Goal: Task Accomplishment & Management: Complete application form

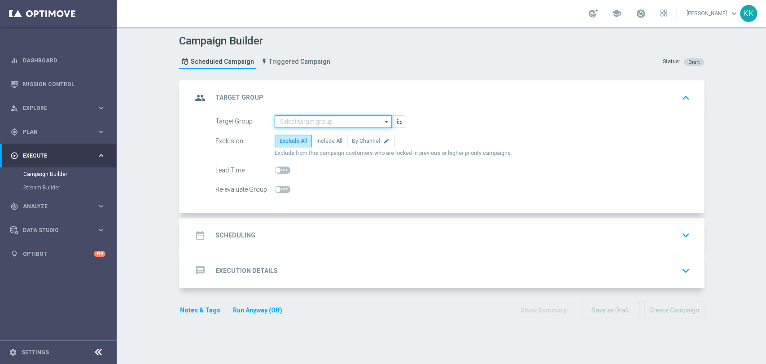
click at [315, 115] on input at bounding box center [333, 121] width 117 height 13
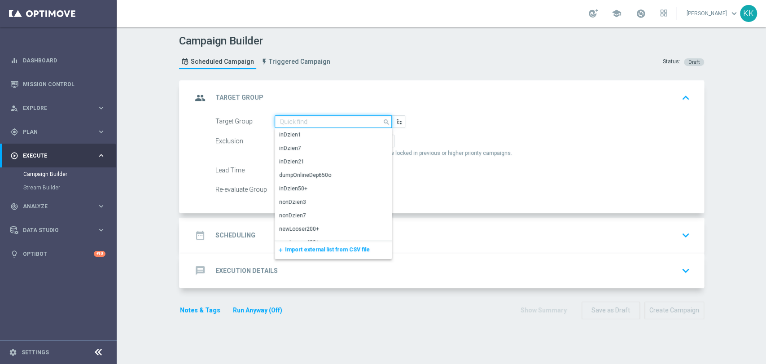
paste input "D_MIN-LOW_TARGET_CASHBACK_50% do 100 PLN_EPLW_300925"
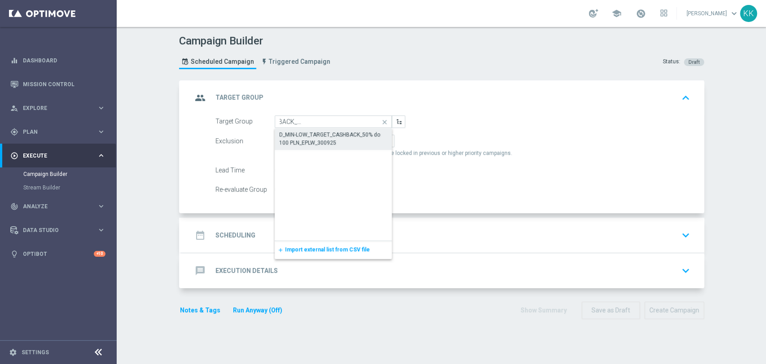
click at [312, 136] on div "D_MIN-LOW_TARGET_CASHBACK_50% do 100 PLN_EPLW_300925" at bounding box center [333, 139] width 109 height 16
type input "D_MIN-LOW_TARGET_CASHBACK_50% do 100 PLN_EPLW_300925"
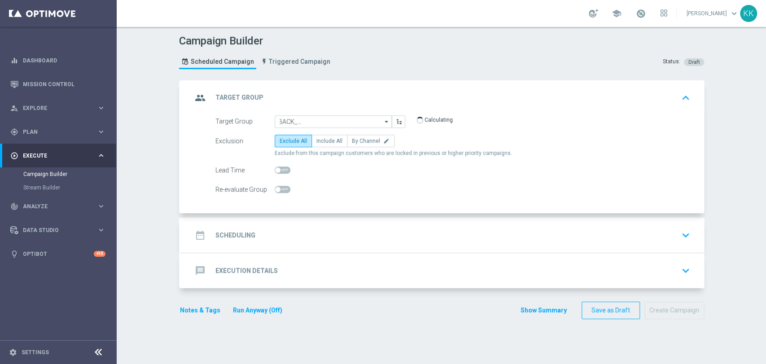
scroll to position [0, 0]
click at [374, 136] on label "By Channel edit" at bounding box center [371, 141] width 48 height 13
click at [358, 140] on input "By Channel edit" at bounding box center [355, 143] width 6 height 6
radio input "true"
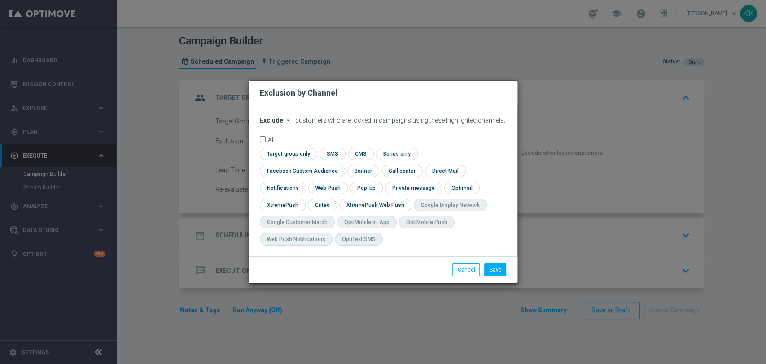
click at [277, 124] on span "Exclude" at bounding box center [271, 120] width 23 height 7
drag, startPoint x: 280, startPoint y: 148, endPoint x: 288, endPoint y: 148, distance: 8.1
click at [0, 0] on span "Include" at bounding box center [0, 0] width 0 height 0
click at [341, 165] on input "checkbox" at bounding box center [300, 171] width 81 height 12
checkbox input "true"
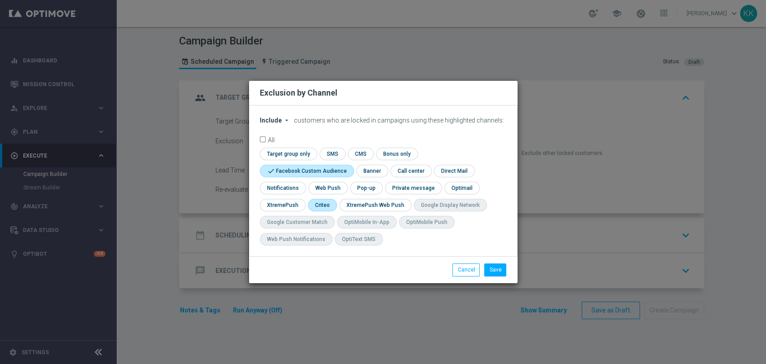
click at [317, 206] on input "checkbox" at bounding box center [322, 205] width 28 height 12
checkbox input "true"
click at [492, 271] on button "Save" at bounding box center [495, 270] width 22 height 13
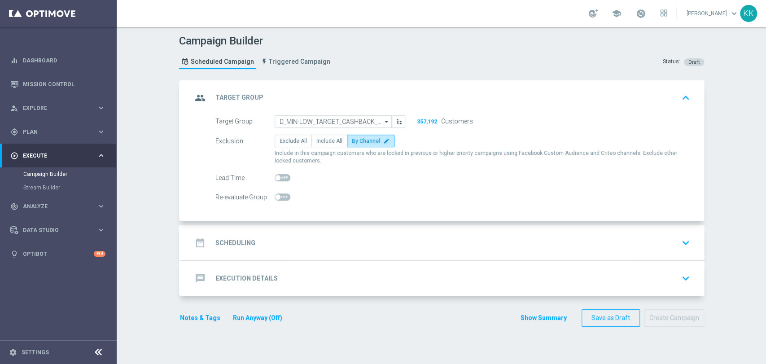
click at [341, 253] on div "date_range Scheduling keyboard_arrow_down" at bounding box center [442, 242] width 523 height 35
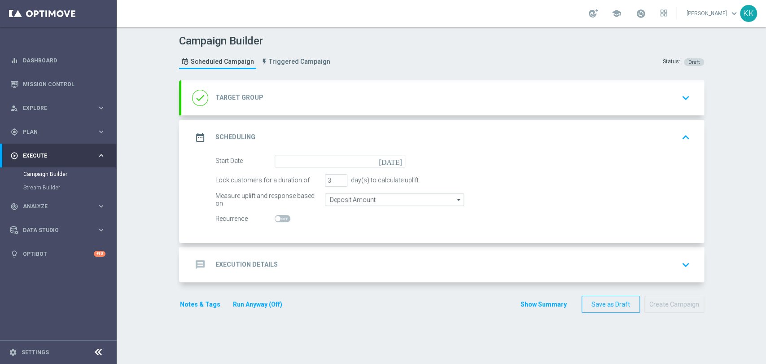
click at [334, 243] on div "date_range Scheduling keyboard_arrow_up Start Date today Lock customers for a d…" at bounding box center [442, 181] width 523 height 123
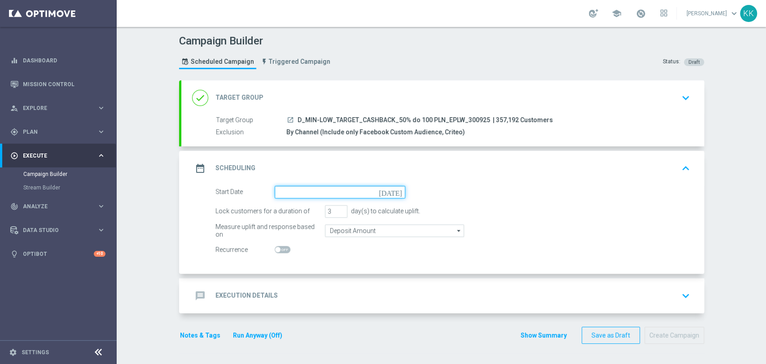
click at [340, 193] on input at bounding box center [340, 192] width 131 height 13
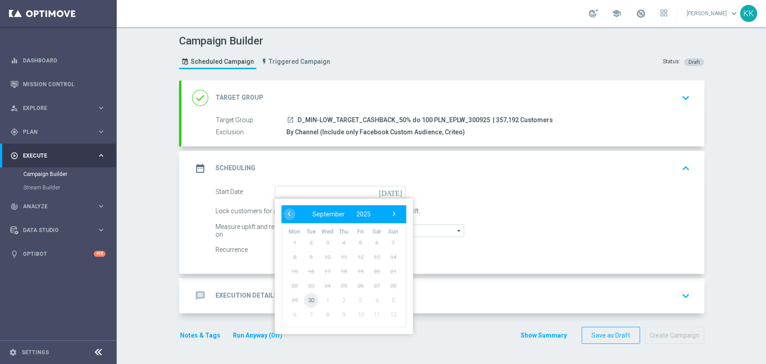
click at [303, 301] on span "30" at bounding box center [310, 300] width 14 height 14
type input "30 Sep 2025"
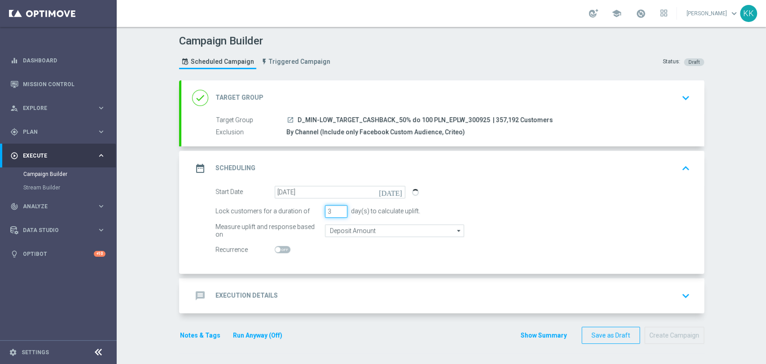
drag, startPoint x: 326, startPoint y: 209, endPoint x: 302, endPoint y: 211, distance: 24.8
click at [302, 211] on div "Lock customers for a duration of 3 day(s) to calculate uplift." at bounding box center [453, 211] width 488 height 13
type input "6"
click at [365, 227] on input "Deposit Amount" at bounding box center [394, 230] width 139 height 13
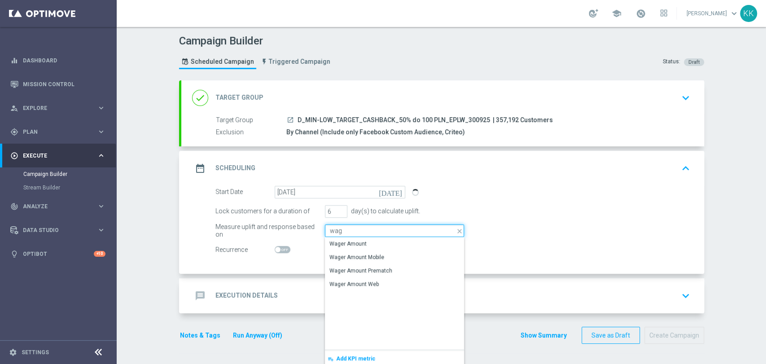
click at [371, 234] on input "wag" at bounding box center [394, 230] width 139 height 13
click at [372, 239] on div "Wager Amount" at bounding box center [394, 243] width 139 height 13
type input "Wager Amount"
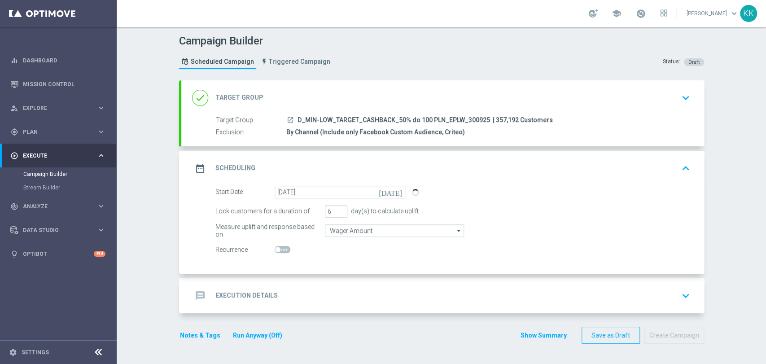
click at [391, 298] on div "message Execution Details keyboard_arrow_down" at bounding box center [442, 295] width 501 height 17
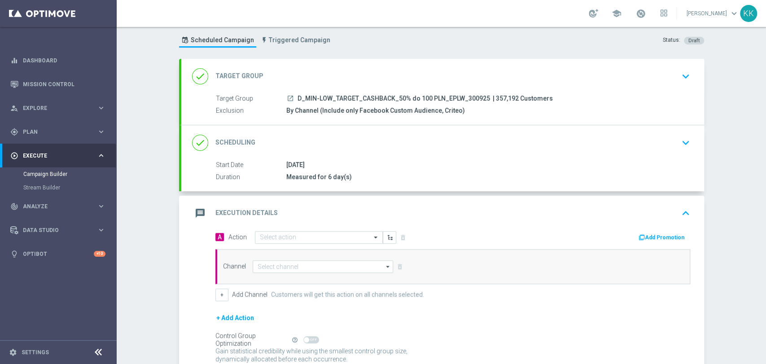
scroll to position [43, 0]
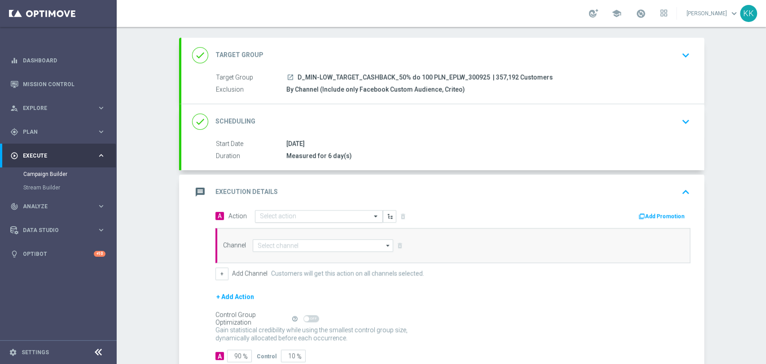
click at [312, 217] on input "text" at bounding box center [310, 217] width 100 height 8
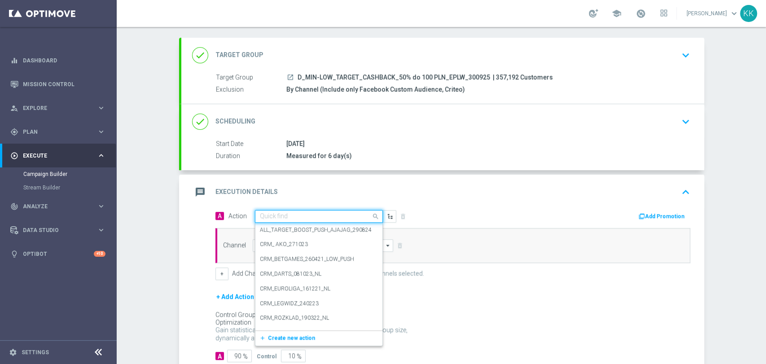
paste input "D_MIN-LOW_TARGET_CASHBACK_50% do 100 PLN_EPLW_300925"
type input "D_MIN-LOW_TARGET_CASHBACK_50% do 100 PLN_EPLW_300925"
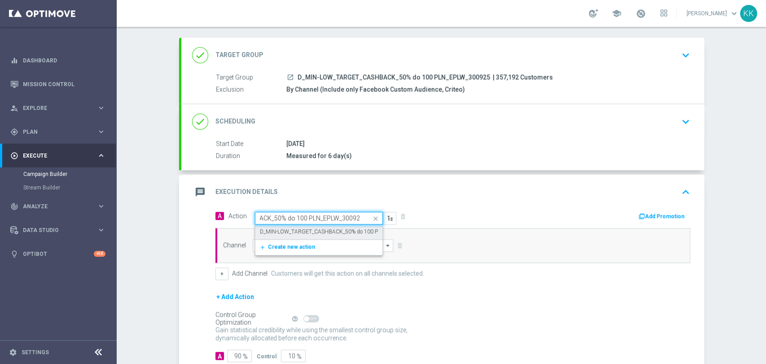
click at [273, 233] on label "D_MIN-LOW_TARGET_CASHBACK_50% do 100 PLN_EPLW_300925" at bounding box center [341, 232] width 162 height 8
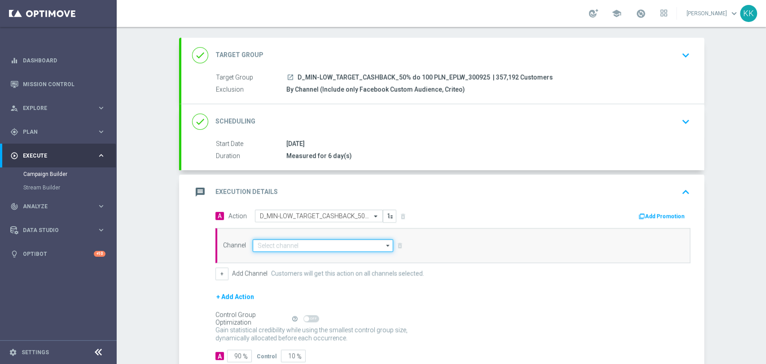
click at [278, 244] on input at bounding box center [323, 245] width 141 height 13
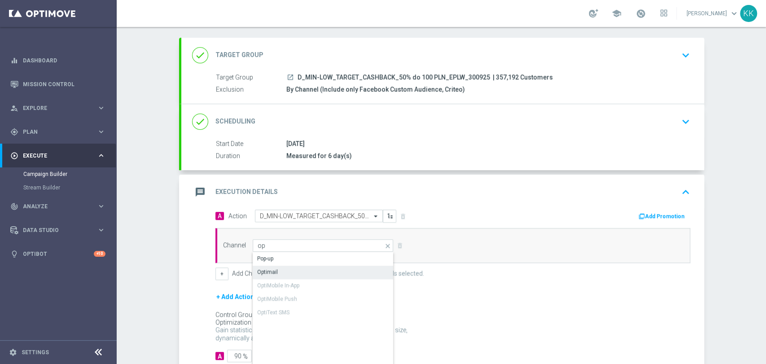
click at [289, 271] on div "Optimail" at bounding box center [323, 272] width 141 height 13
type input "Optimail"
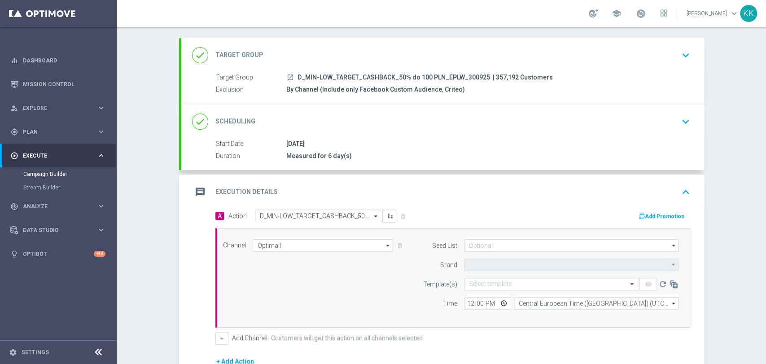
type input "STS"
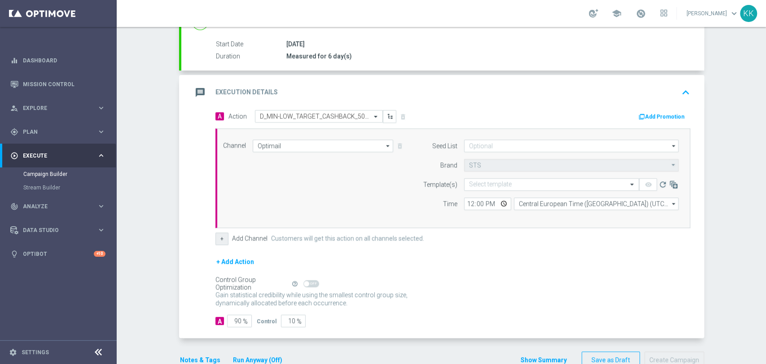
click at [215, 242] on button "+" at bounding box center [221, 239] width 13 height 13
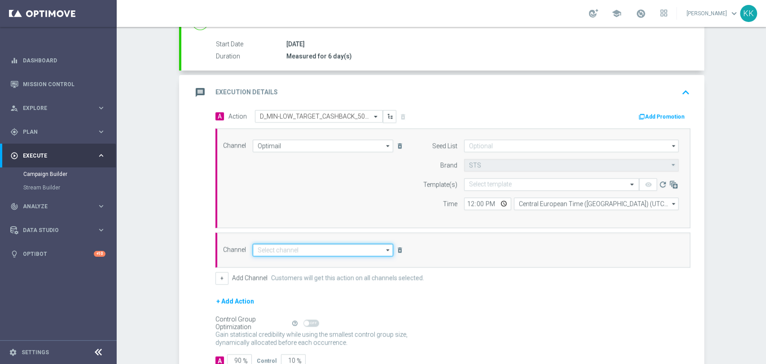
click at [260, 247] on input at bounding box center [323, 250] width 141 height 13
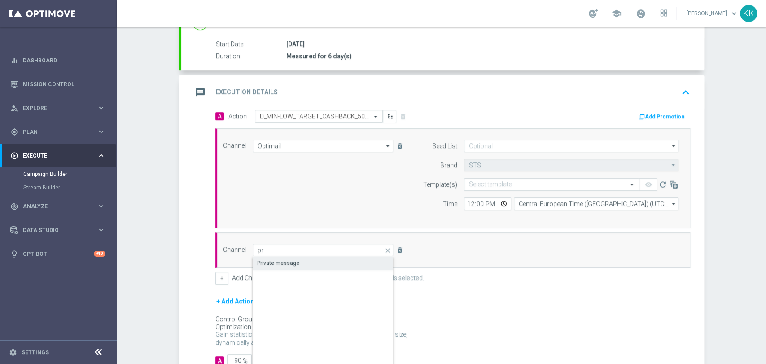
click at [283, 257] on div "Private message" at bounding box center [323, 263] width 141 height 13
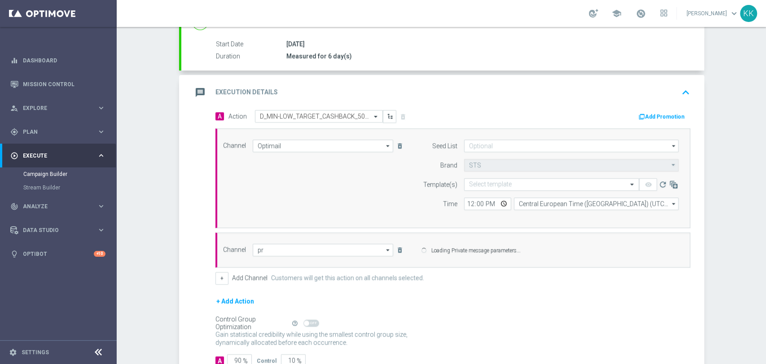
type input "Private message"
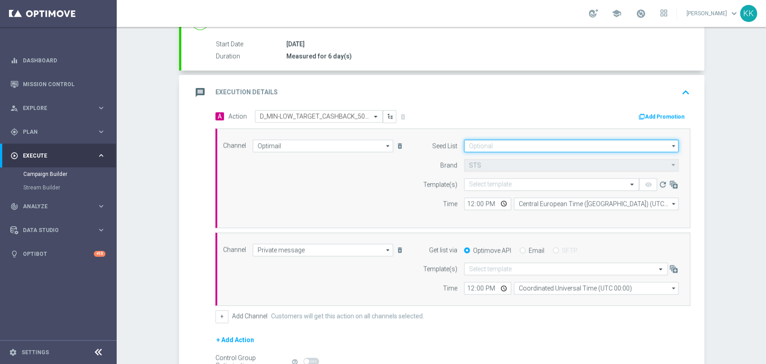
click at [514, 141] on input at bounding box center [571, 146] width 215 height 13
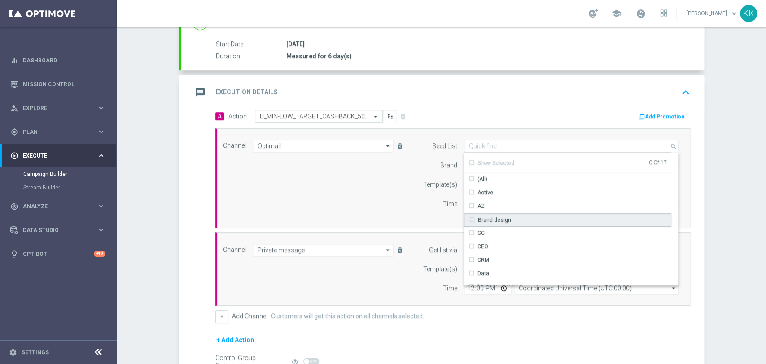
click at [493, 220] on div "Brand design" at bounding box center [494, 220] width 33 height 8
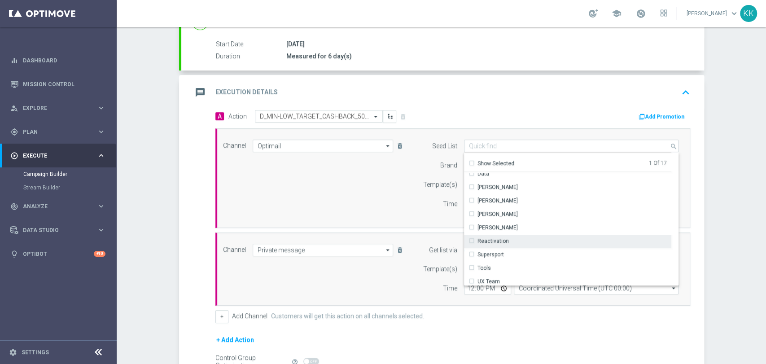
click at [502, 237] on div "Reactivation" at bounding box center [493, 241] width 31 height 8
click at [338, 180] on div "Channel Optimail Optimail arrow_drop_down Drag here to set row groups Drag here…" at bounding box center [451, 178] width 470 height 77
type input "Selected 2 of 17"
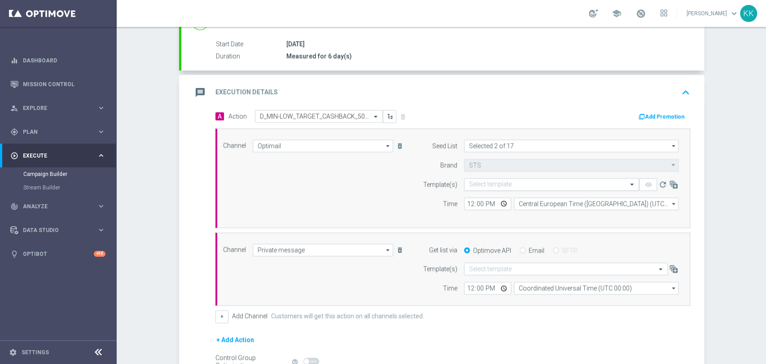
click at [497, 181] on input "text" at bounding box center [542, 185] width 147 height 8
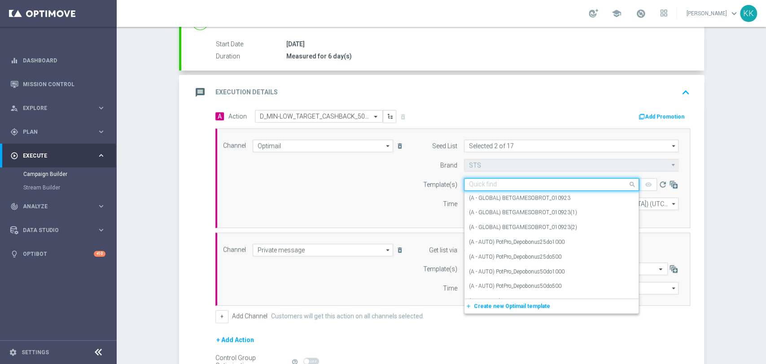
paste input "D_MIN-LOW_TARGET_CASHBACK_50% do 100 PLN_EPLW_300925"
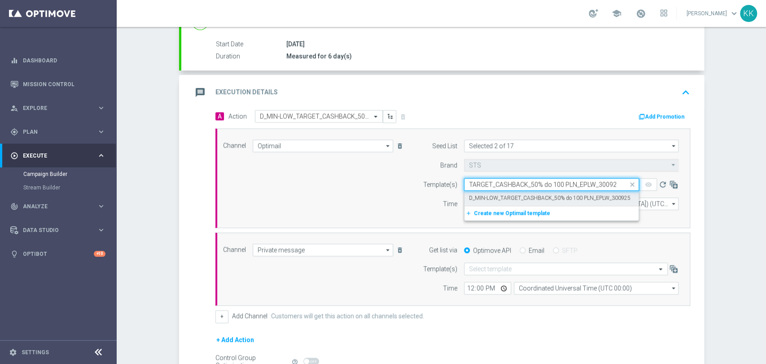
click at [476, 197] on label "D_MIN-LOW_TARGET_CASHBACK_50% do 100 PLN_EPLW_300925" at bounding box center [550, 198] width 162 height 8
type input "D_MIN-LOW_TARGET_CASHBACK_50% do 100 PLN_EPLW_300925"
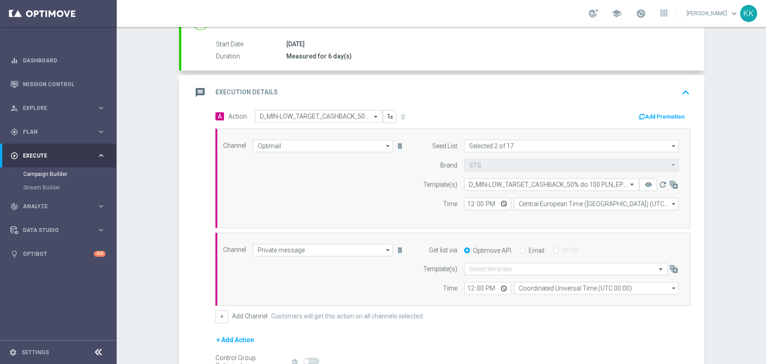
scroll to position [0, 0]
click at [496, 270] on input "text" at bounding box center [557, 269] width 176 height 8
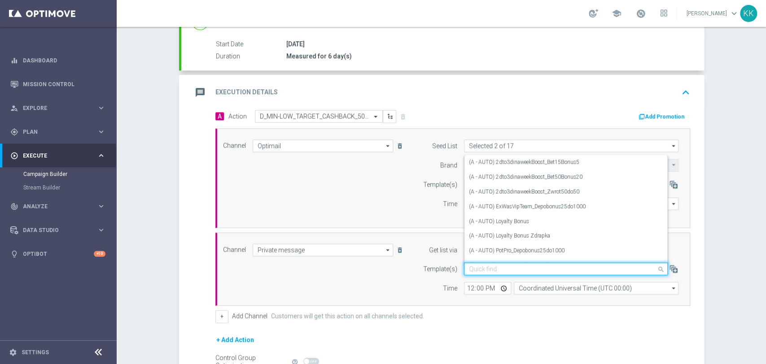
paste input "D_MIN-LOW_TARGET_CASHBACK_50% do 100 PLN_EPLW_300925"
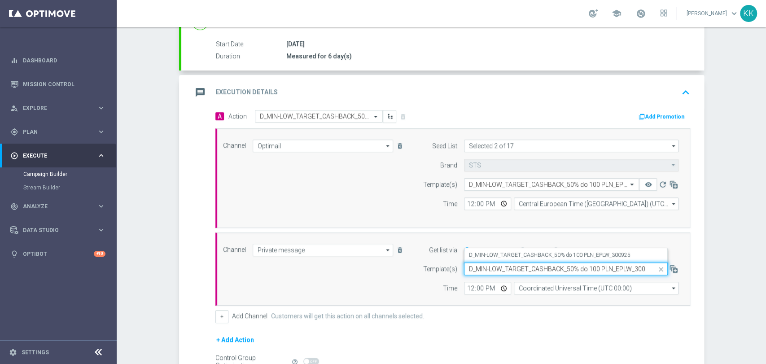
scroll to position [0, 7]
click at [493, 258] on label "D_MIN-LOW_TARGET_CASHBACK_50% do 100 PLN_EPLW_300925" at bounding box center [550, 255] width 162 height 8
type input "D_MIN-LOW_TARGET_CASHBACK_50% do 100 PLN_EPLW_300925"
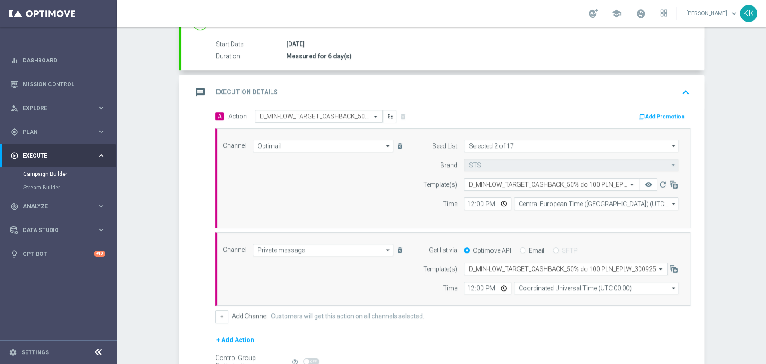
scroll to position [0, 0]
click at [466, 204] on input "12:00" at bounding box center [487, 204] width 47 height 13
type input "16:31"
click at [465, 288] on input "12:00" at bounding box center [487, 288] width 47 height 13
type input "16:31"
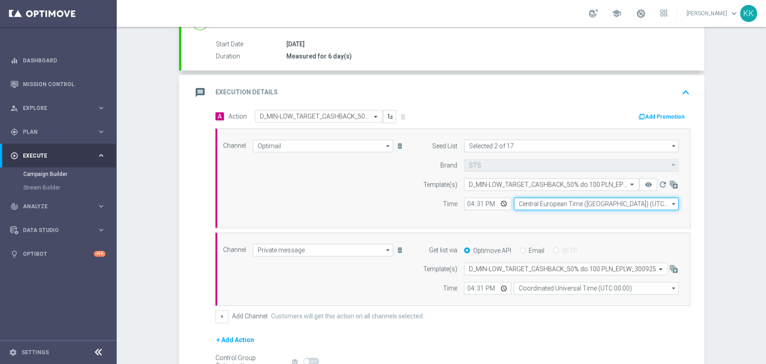
click at [571, 207] on input "Central European Time (Warsaw) (UTC +02:00)" at bounding box center [596, 204] width 165 height 13
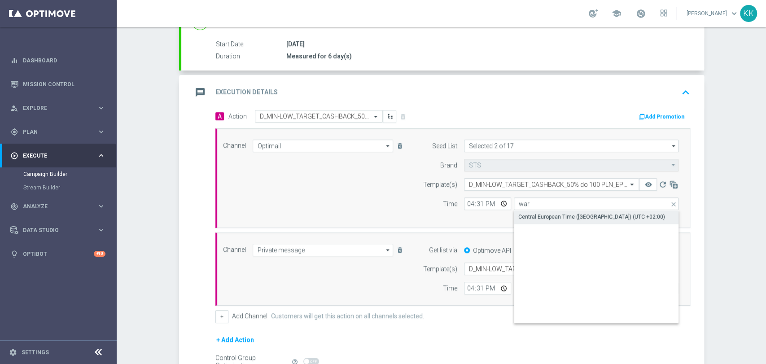
click at [532, 220] on div "Central European Time (Warsaw) (UTC +02:00)" at bounding box center [596, 217] width 165 height 13
type input "Central European Time (Warsaw) (UTC +02:00)"
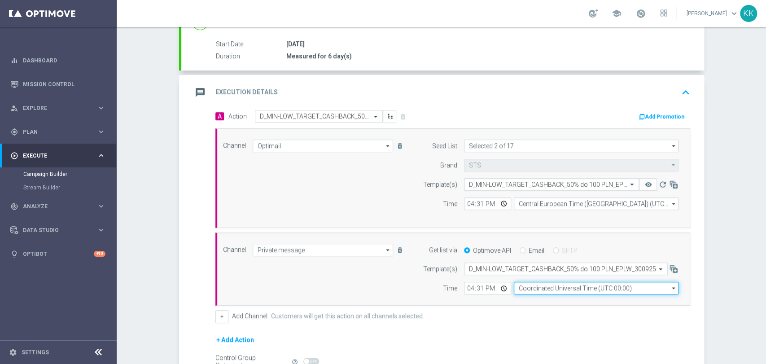
click at [575, 289] on input "Coordinated Universal Time (UTC 00:00)" at bounding box center [596, 288] width 165 height 13
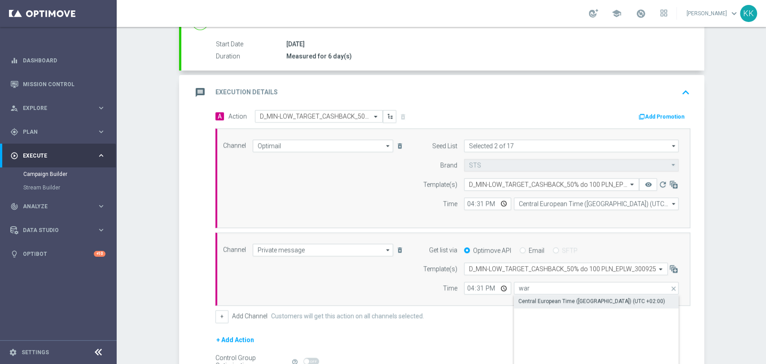
drag, startPoint x: 568, startPoint y: 295, endPoint x: 553, endPoint y: 312, distance: 22.3
click at [568, 295] on div "Central European Time (Warsaw) (UTC +02:00)" at bounding box center [596, 301] width 165 height 13
type input "Central European Time (Warsaw) (UTC +02:00)"
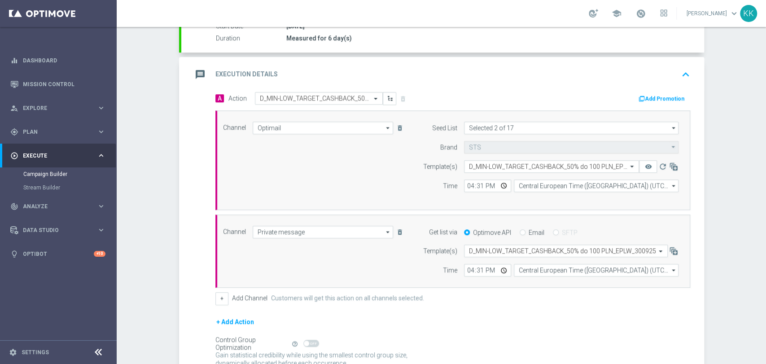
scroll to position [242, 0]
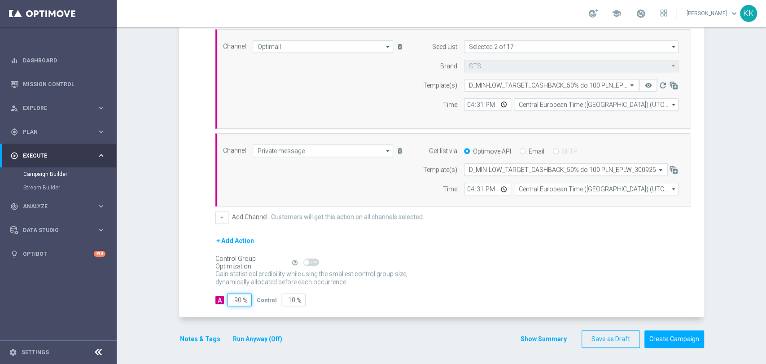
click at [239, 303] on input "90" at bounding box center [239, 300] width 25 height 13
type input "9"
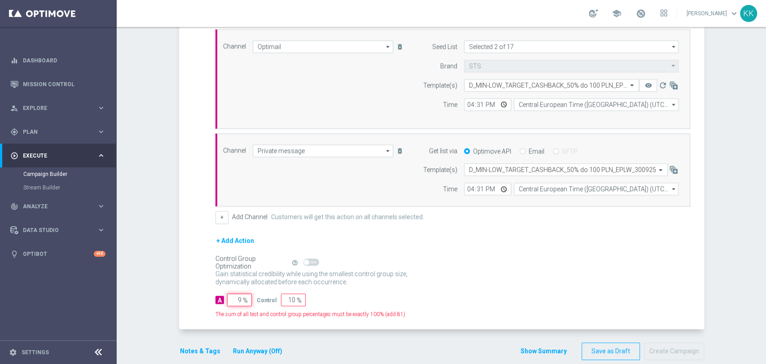
type input "91"
type input "98"
type input "2"
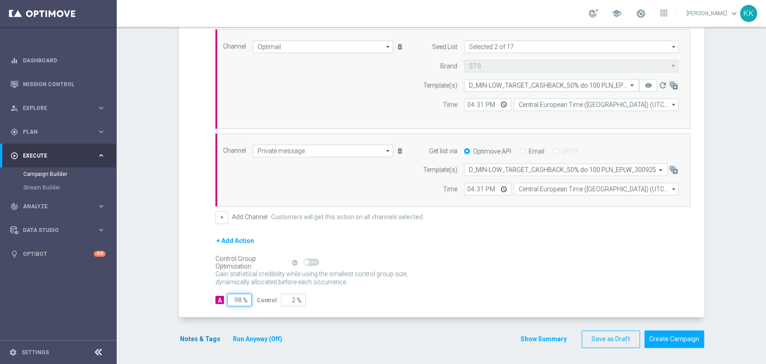
type input "98"
click at [209, 337] on button "Notes & Tags" at bounding box center [200, 339] width 42 height 11
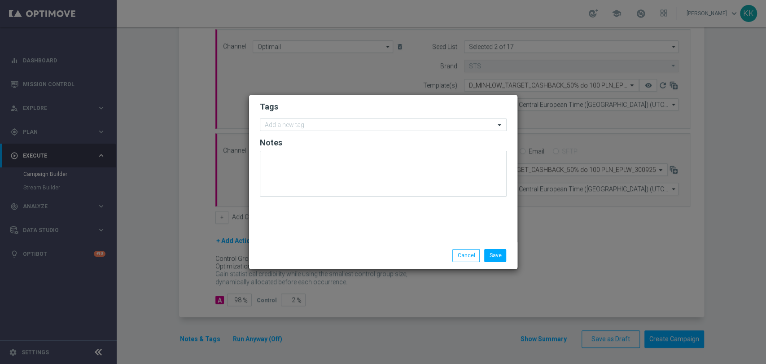
click at [310, 116] on form "Tags Add a new tag Notes" at bounding box center [383, 151] width 247 height 104
click at [310, 114] on form "Tags Add a new tag Notes" at bounding box center [383, 151] width 247 height 104
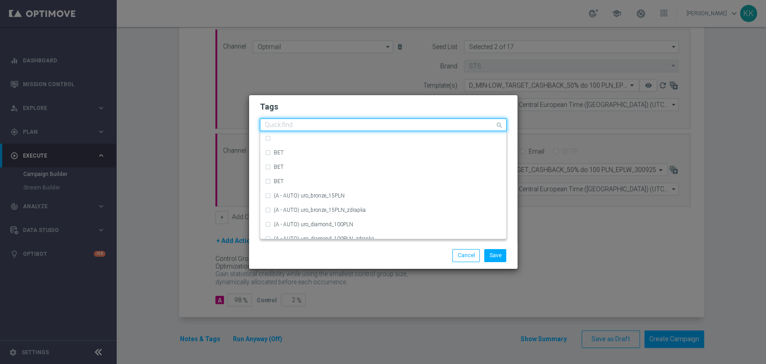
click at [311, 126] on input "text" at bounding box center [380, 126] width 230 height 8
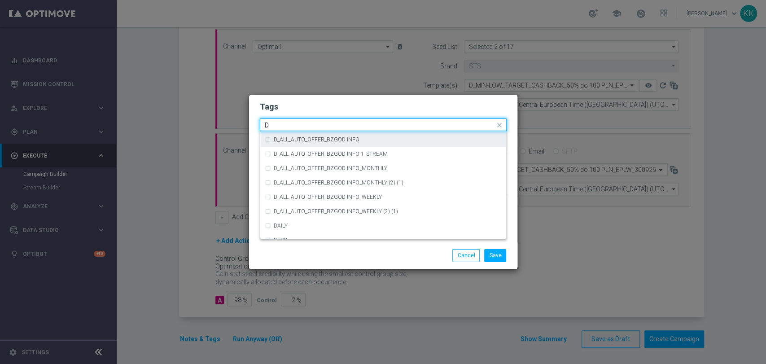
scroll to position [948, 0]
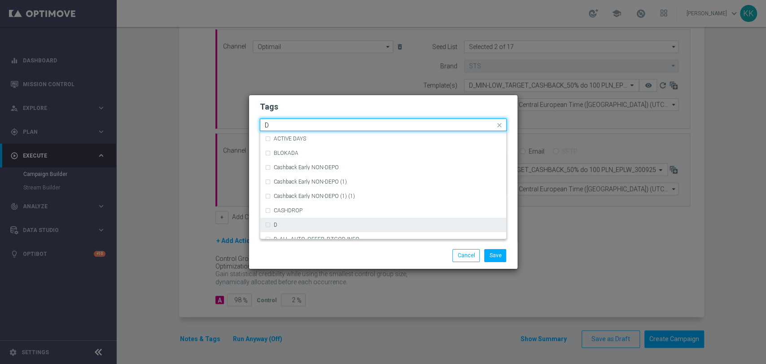
click at [301, 218] on div "D" at bounding box center [383, 225] width 237 height 14
type input "D"
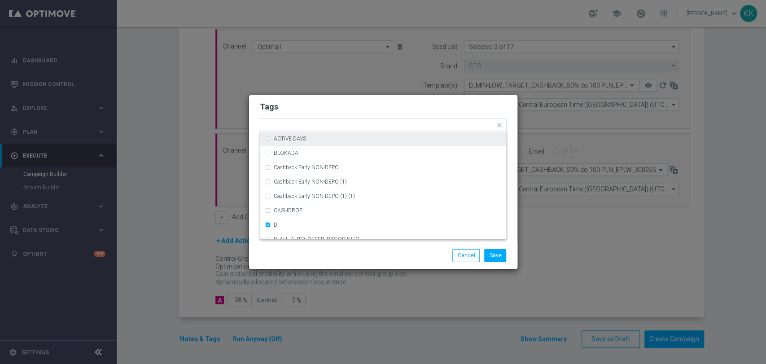
click at [340, 106] on h2 "Tags" at bounding box center [383, 106] width 247 height 11
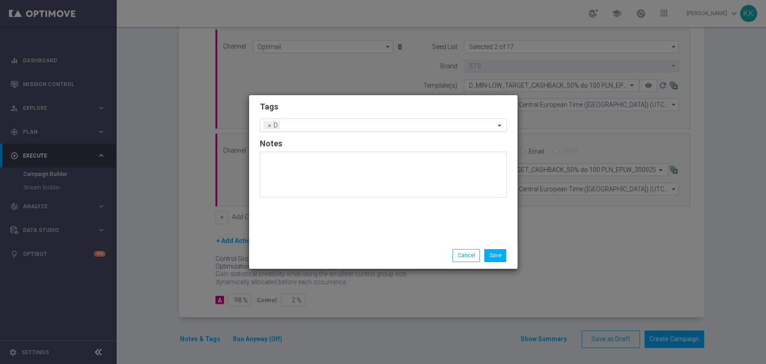
click at [340, 127] on input "text" at bounding box center [389, 126] width 211 height 8
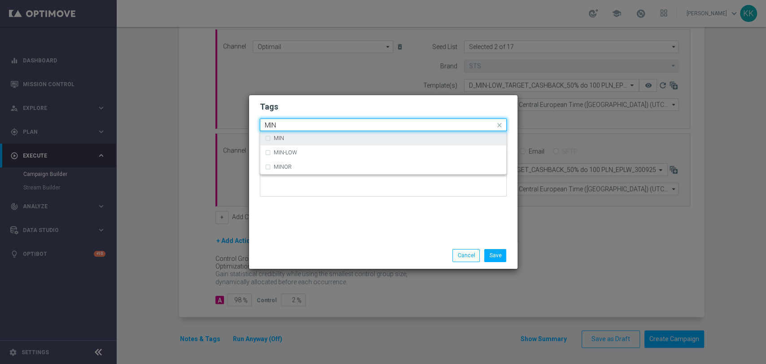
click at [334, 143] on div "MIN" at bounding box center [383, 138] width 237 height 14
type input "MIN"
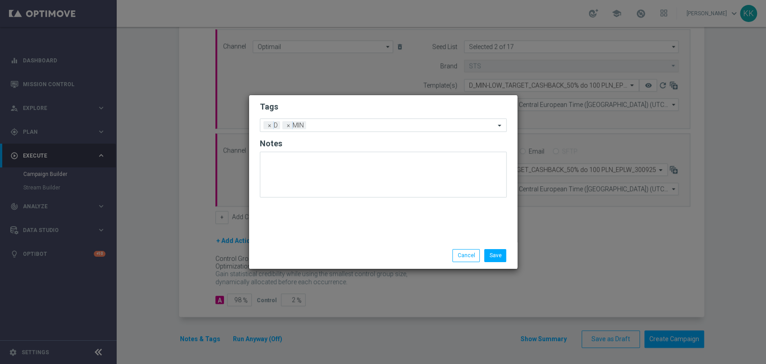
click at [338, 116] on form "Tags Add a new tag × D × MIN Notes" at bounding box center [383, 151] width 247 height 105
click at [338, 125] on input "text" at bounding box center [402, 126] width 185 height 8
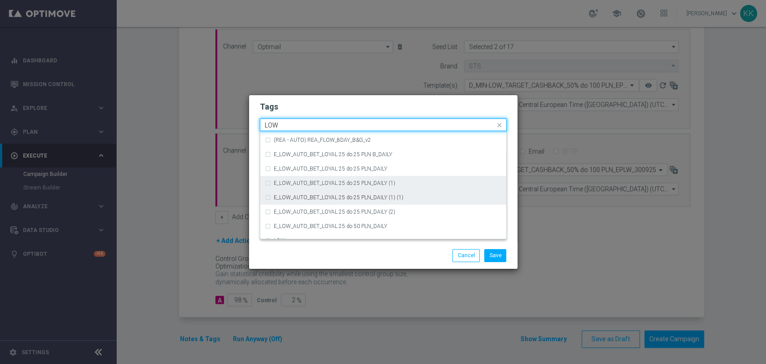
scroll to position [438, 0]
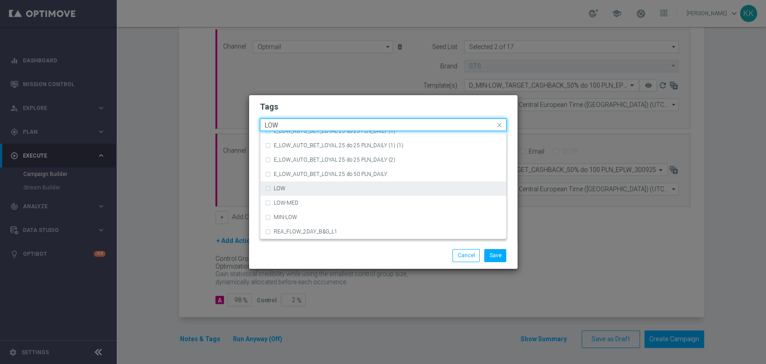
click at [322, 186] on div "LOW" at bounding box center [388, 188] width 228 height 5
type input "LOW"
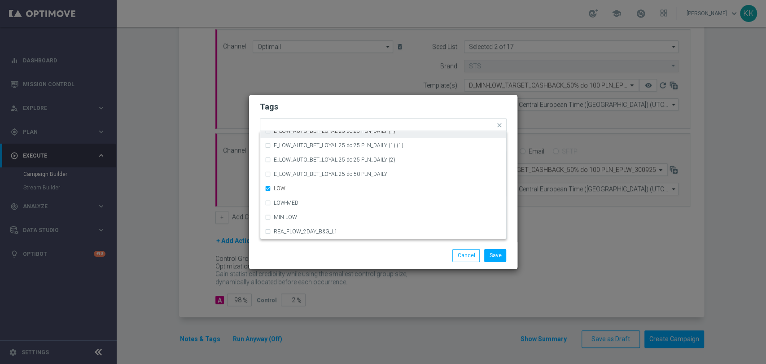
click at [341, 107] on h2 "Tags" at bounding box center [383, 106] width 247 height 11
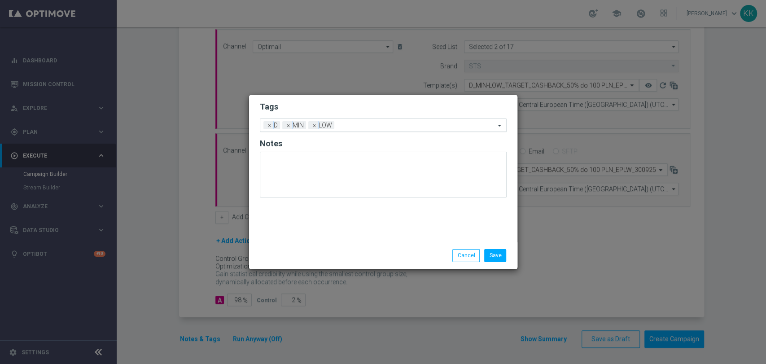
click at [351, 123] on input "text" at bounding box center [416, 126] width 157 height 8
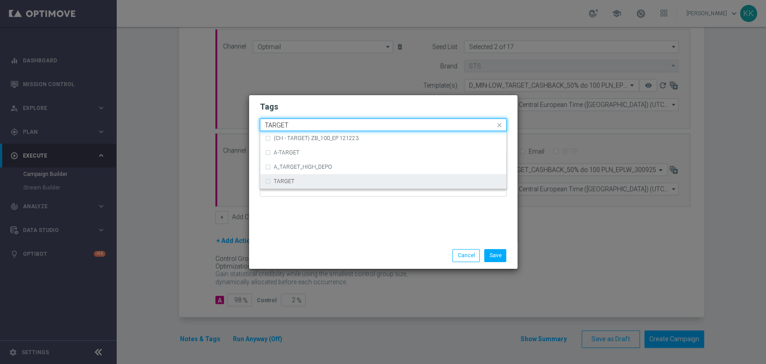
click at [323, 176] on div "TARGET" at bounding box center [383, 181] width 237 height 14
type input "TARGET"
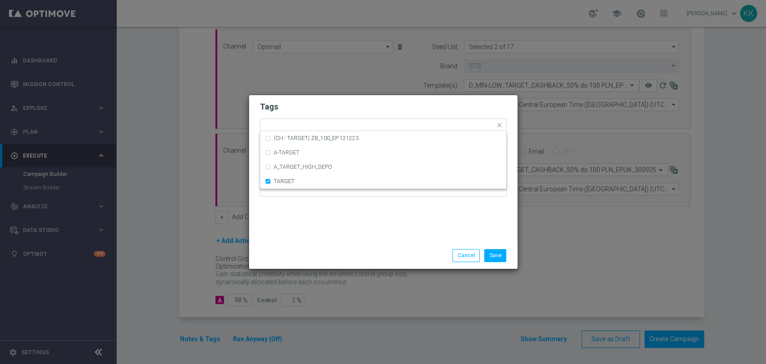
click at [330, 221] on div "Tags Quick find × D × MIN × LOW × TARGET (CH - TARGET) ZB_100_EP 121223 A-TARGE…" at bounding box center [383, 168] width 268 height 147
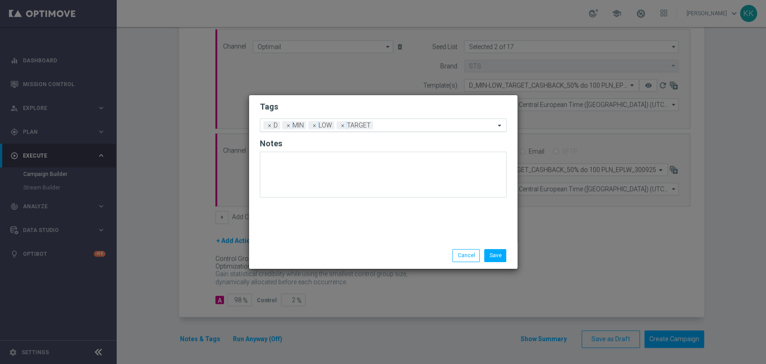
click at [395, 128] on input "text" at bounding box center [436, 126] width 119 height 8
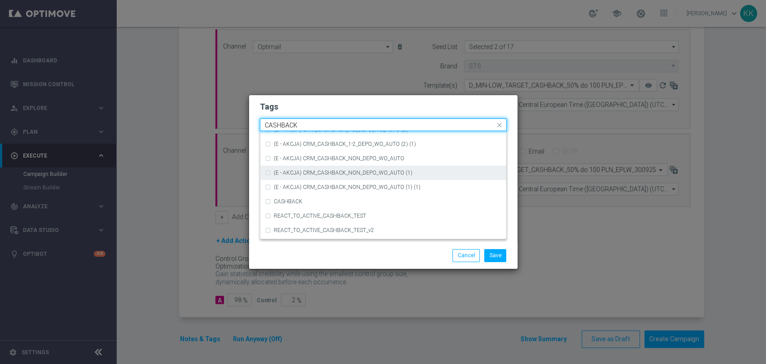
scroll to position [136, 0]
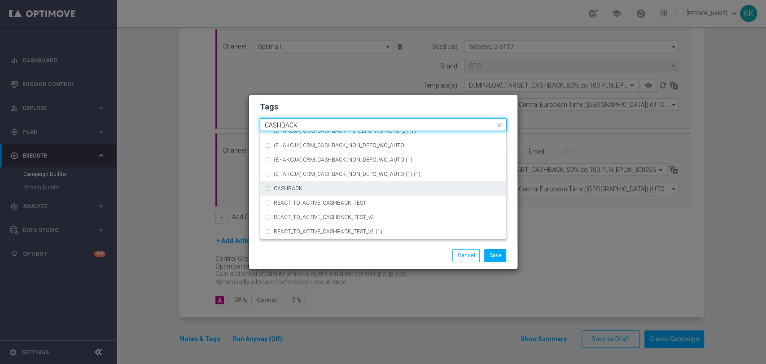
click at [334, 192] on div "CASHBACK" at bounding box center [383, 188] width 237 height 14
type input "CASHBACK"
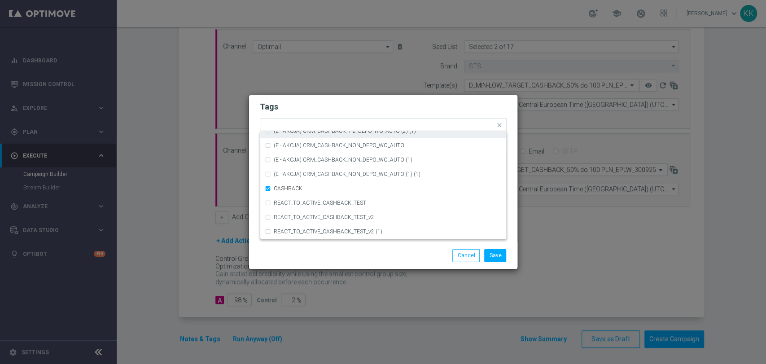
click at [369, 101] on form "Tags Quick find × D × MIN × LOW × TARGET × CASHBACK (D - AUTO) CRM_CASHBACK_100…" at bounding box center [383, 151] width 247 height 104
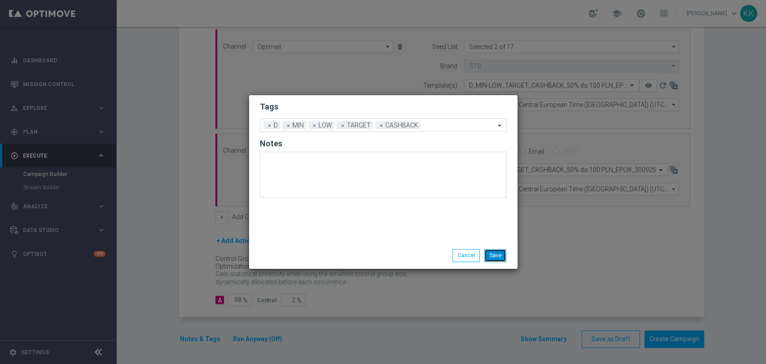
click at [499, 253] on button "Save" at bounding box center [495, 255] width 22 height 13
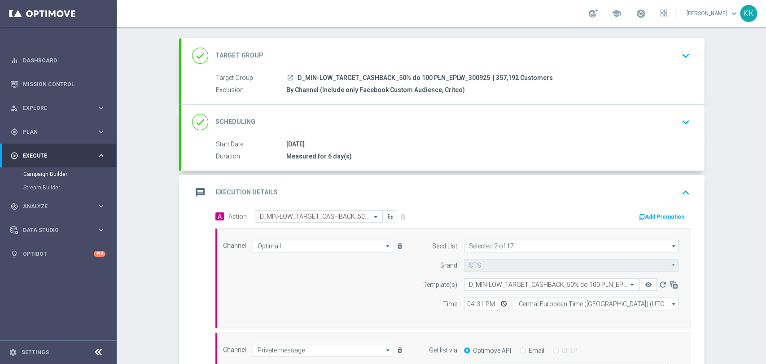
scroll to position [0, 0]
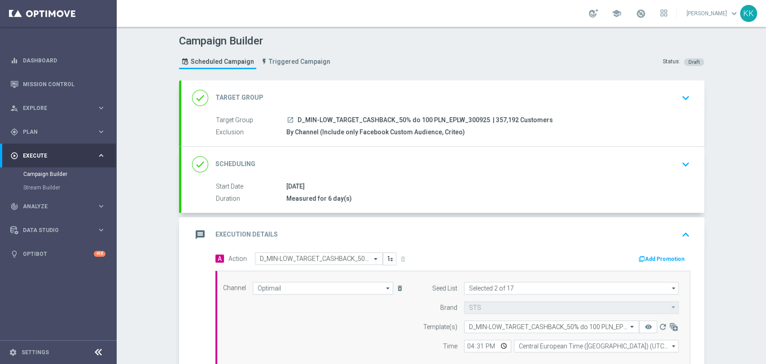
click at [684, 98] on icon "keyboard_arrow_down" at bounding box center [685, 97] width 13 height 13
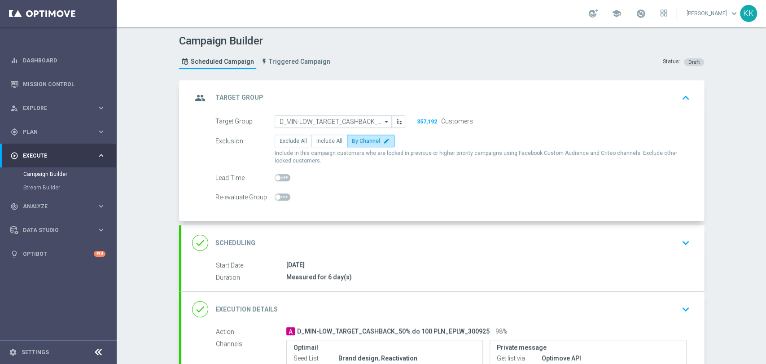
click at [693, 248] on div "done Scheduling keyboard_arrow_down" at bounding box center [442, 242] width 523 height 35
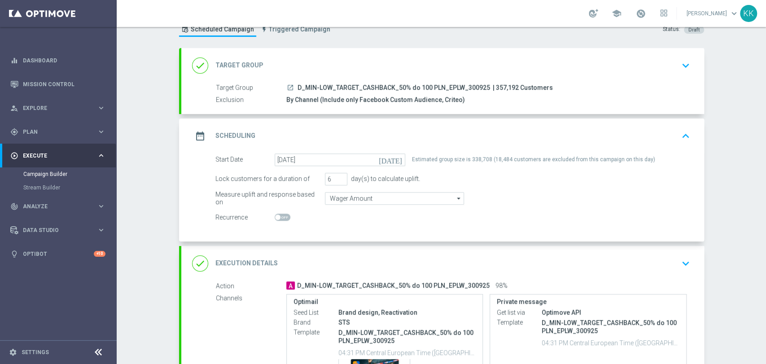
scroll to position [50, 0]
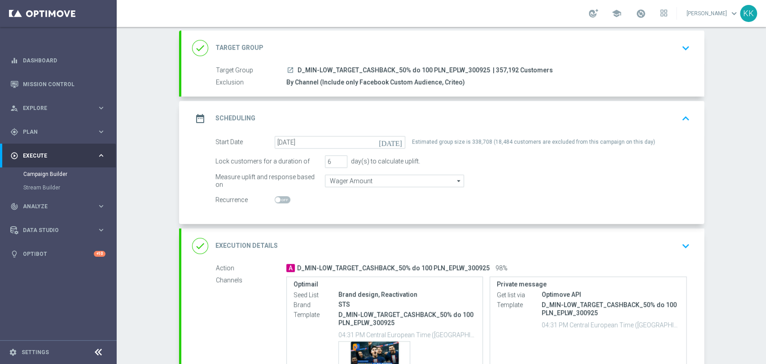
click at [691, 241] on div "done Execution Details keyboard_arrow_down" at bounding box center [442, 246] width 523 height 35
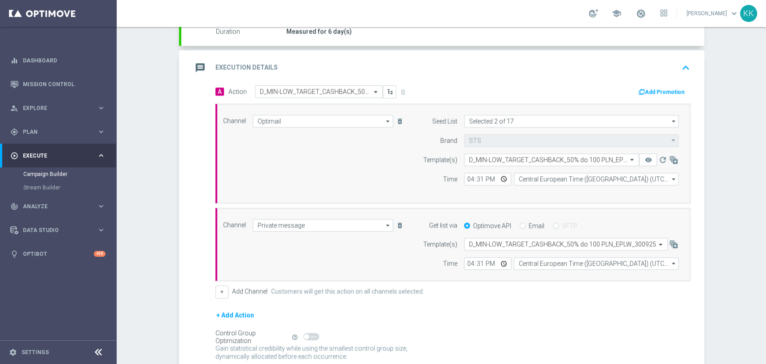
scroll to position [199, 0]
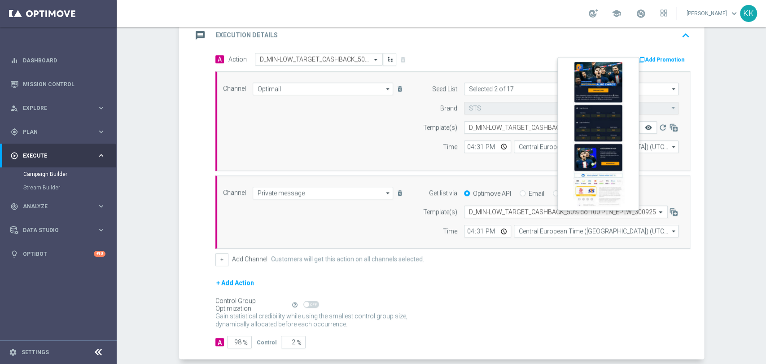
click at [646, 129] on icon "remove_red_eye" at bounding box center [648, 127] width 7 height 7
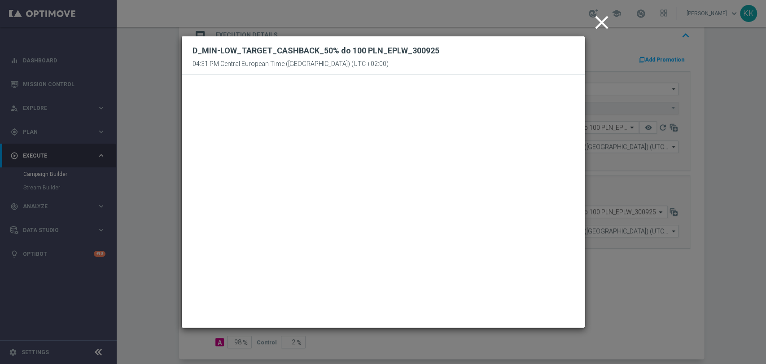
click at [603, 29] on icon "close" at bounding box center [602, 22] width 22 height 22
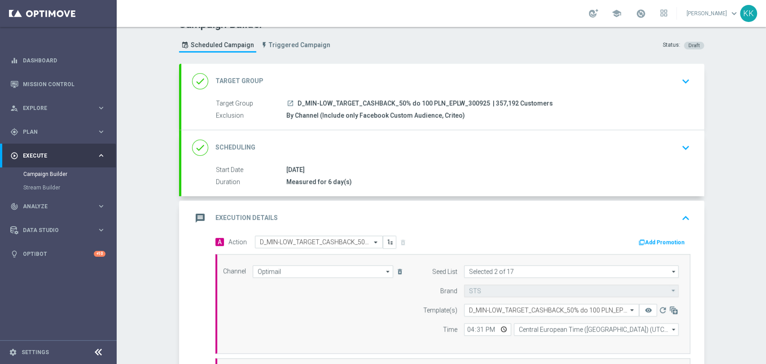
scroll to position [0, 0]
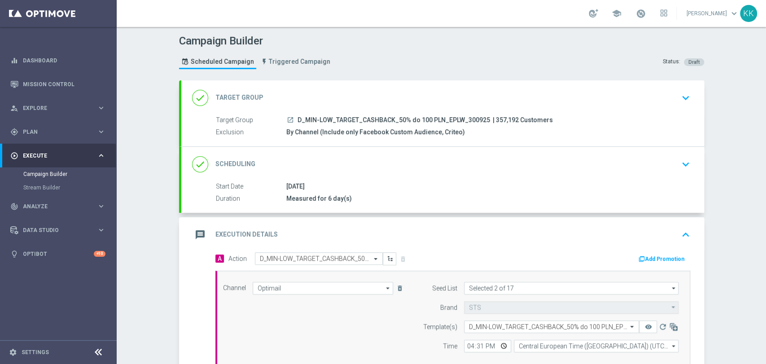
click at [601, 123] on div "Target Group launch D_MIN-LOW_TARGET_CASHBACK_50% do 100 PLN_EPLW_300925 | 357,…" at bounding box center [451, 120] width 471 height 10
click at [699, 98] on section "done Target Group keyboard_arrow_down Target Group launch D_MIN-LOW_TARGET_CASH…" at bounding box center [441, 339] width 539 height 518
click at [689, 102] on div "done Target Group keyboard_arrow_down" at bounding box center [442, 97] width 523 height 35
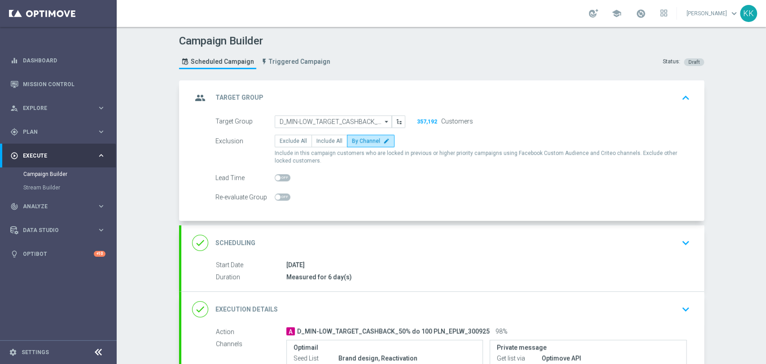
click at [471, 260] on div "30 Sep 2025" at bounding box center [486, 264] width 400 height 9
click at [471, 246] on div "done Scheduling keyboard_arrow_down" at bounding box center [442, 242] width 501 height 17
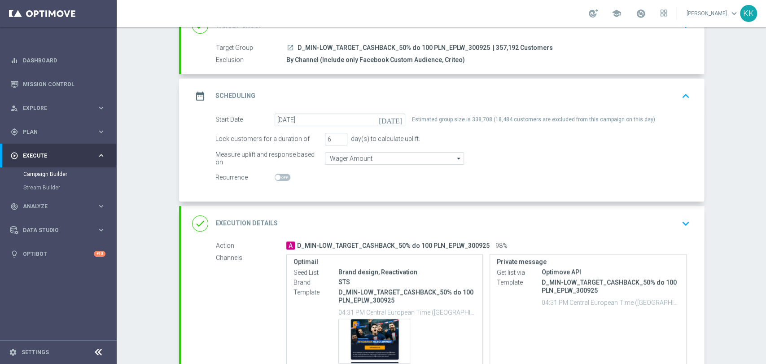
scroll to position [100, 0]
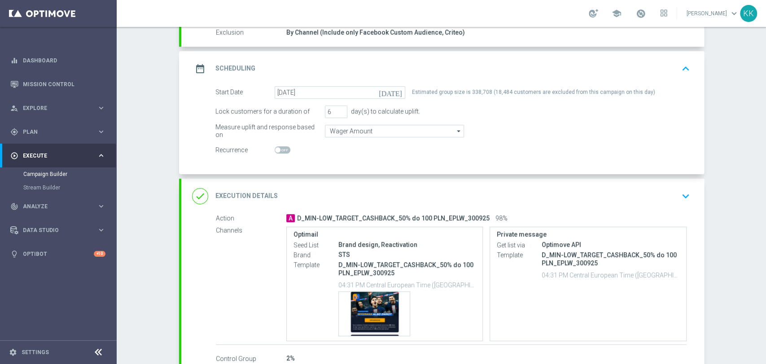
click at [671, 192] on div "done Execution Details keyboard_arrow_down" at bounding box center [442, 196] width 501 height 17
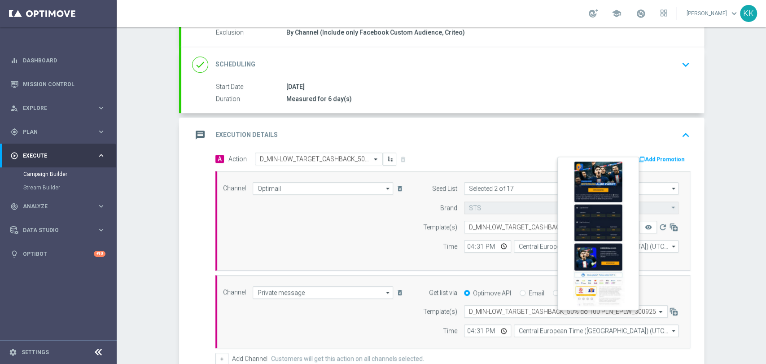
click at [639, 225] on button "remove_red_eye" at bounding box center [648, 227] width 18 height 13
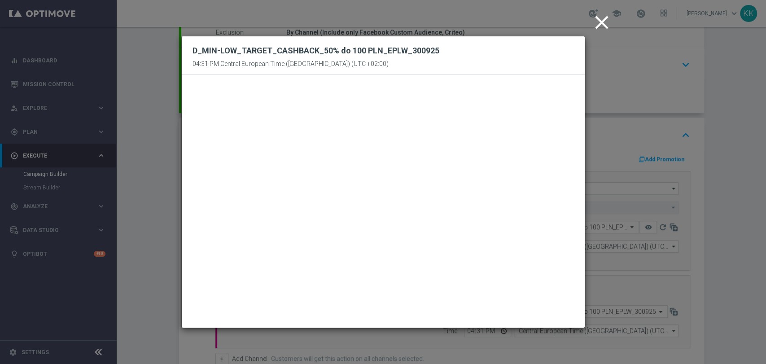
click at [604, 17] on icon "close" at bounding box center [602, 22] width 22 height 22
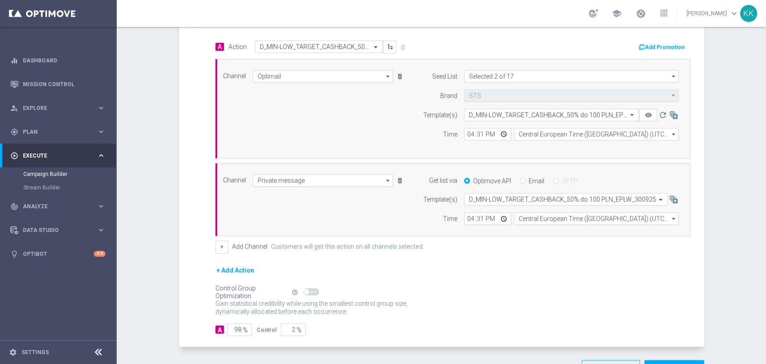
scroll to position [242, 0]
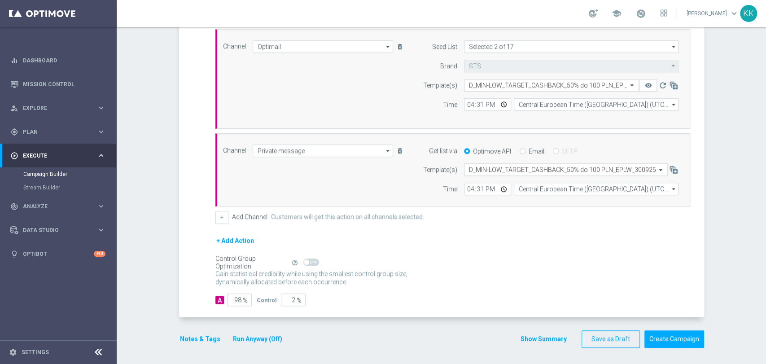
click at [200, 339] on button "Notes & Tags" at bounding box center [200, 339] width 42 height 11
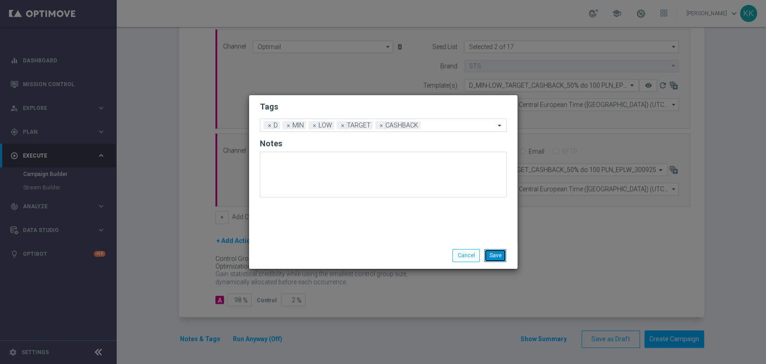
click at [497, 260] on button "Save" at bounding box center [495, 255] width 22 height 13
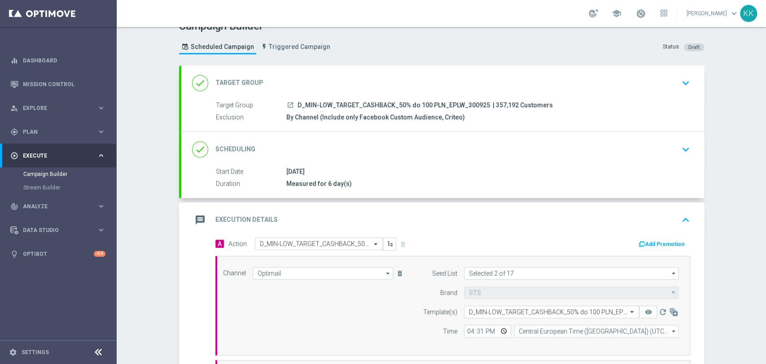
scroll to position [0, 0]
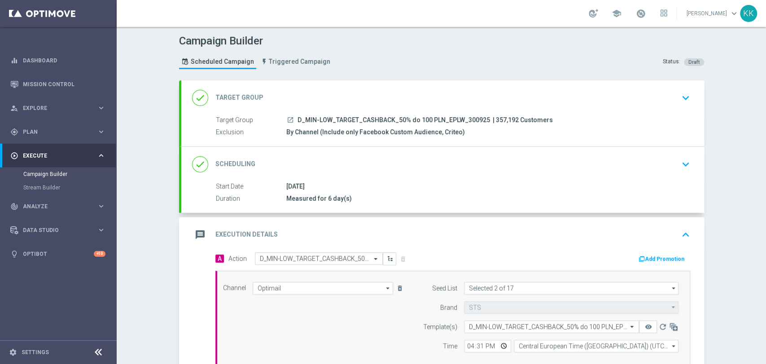
click at [680, 100] on icon "keyboard_arrow_down" at bounding box center [685, 97] width 13 height 13
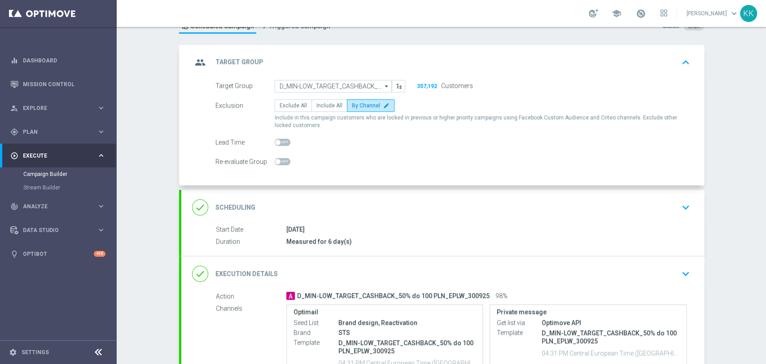
scroll to position [50, 0]
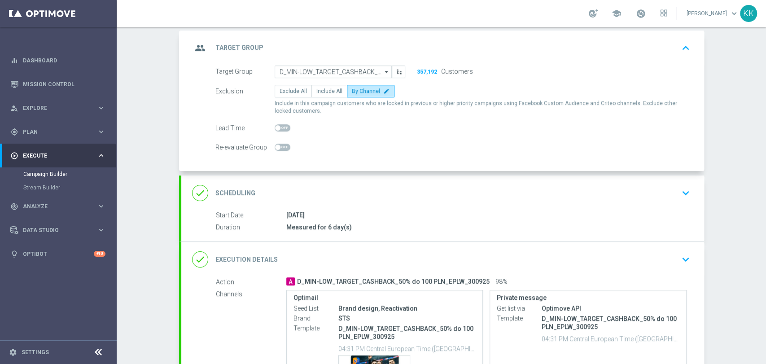
click at [679, 197] on icon "keyboard_arrow_down" at bounding box center [685, 192] width 13 height 13
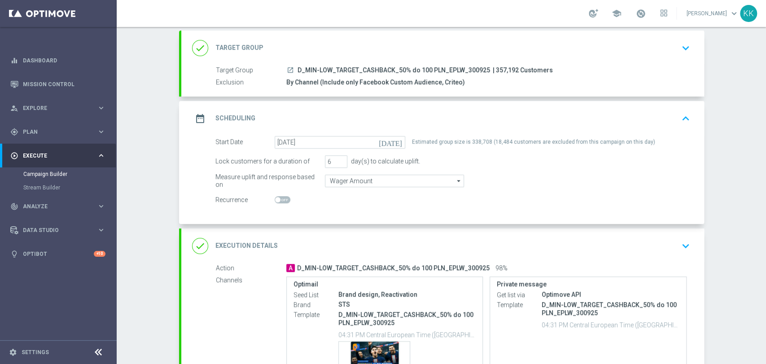
click at [672, 245] on div "done Execution Details keyboard_arrow_down" at bounding box center [442, 245] width 501 height 17
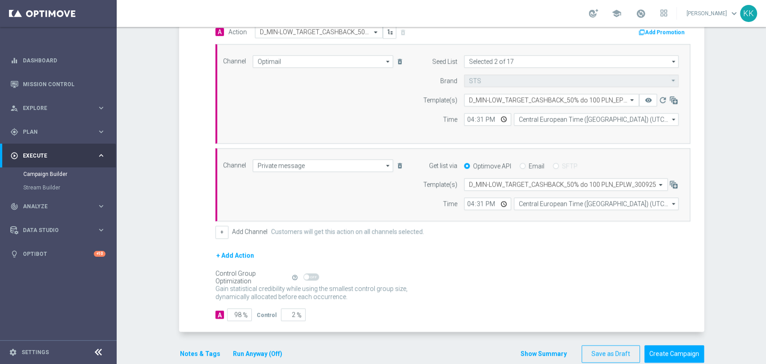
scroll to position [242, 0]
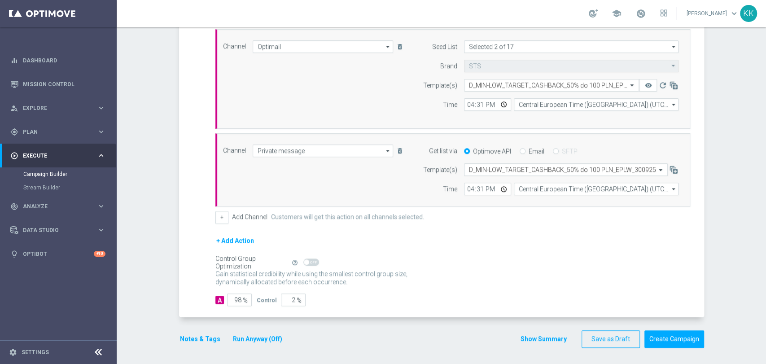
click at [210, 338] on button "Notes & Tags" at bounding box center [200, 339] width 42 height 11
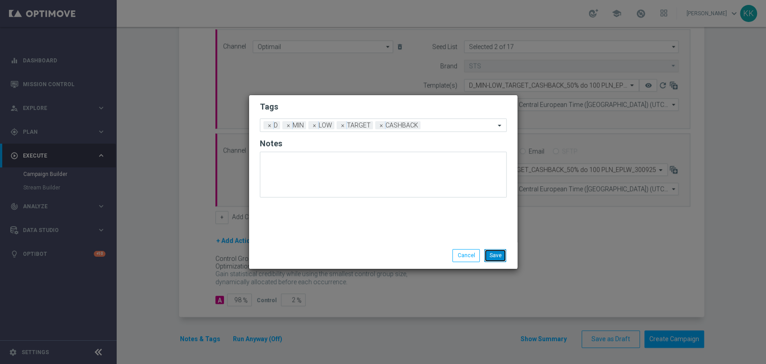
click at [497, 255] on button "Save" at bounding box center [495, 255] width 22 height 13
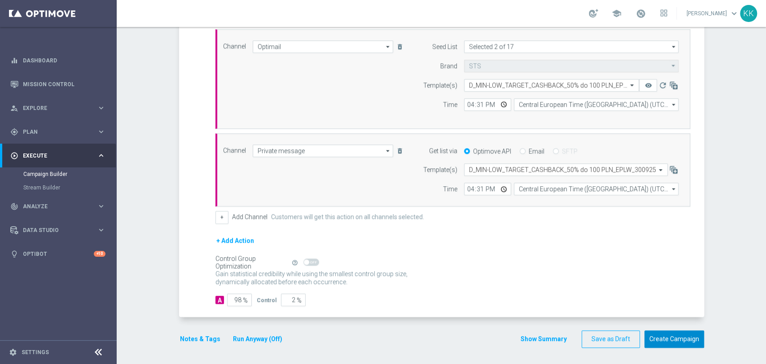
click at [657, 339] on button "Create Campaign" at bounding box center [675, 339] width 60 height 18
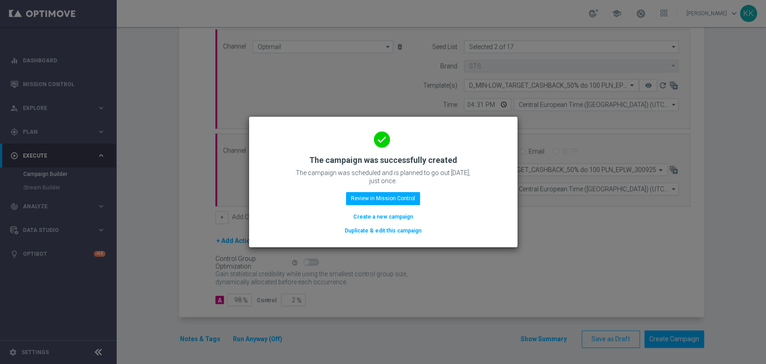
click at [374, 217] on button "Create a new campaign" at bounding box center [383, 217] width 62 height 10
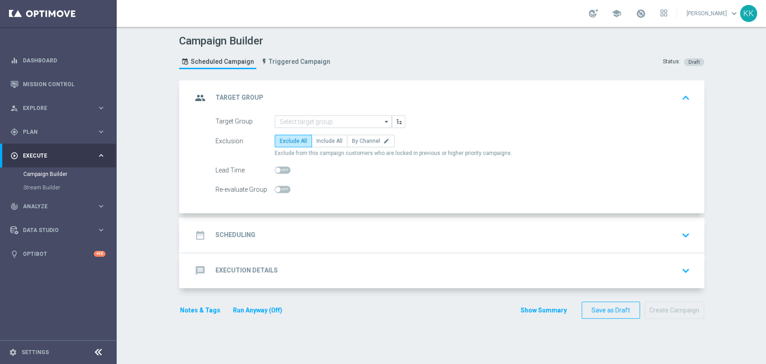
scroll to position [0, 0]
click at [351, 120] on input at bounding box center [333, 121] width 117 height 13
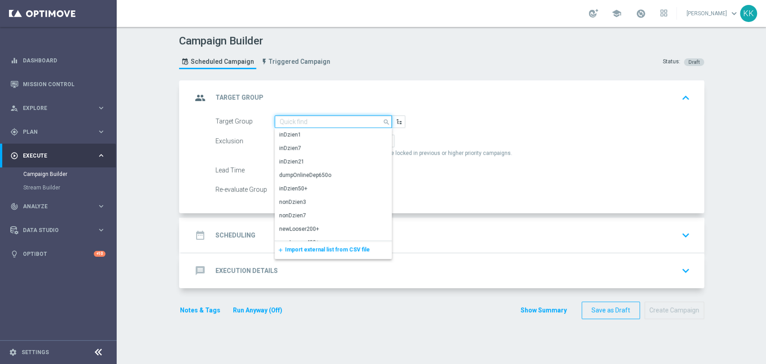
paste input "D_MED-HIGH_TARGET_CASHBACK_50% do 300 PLN_EPLW_300925"
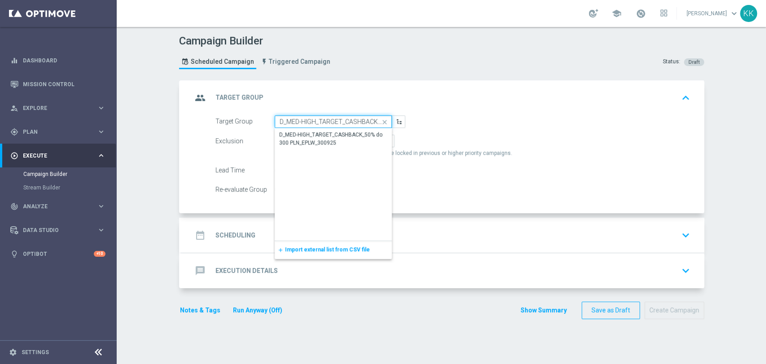
scroll to position [0, 86]
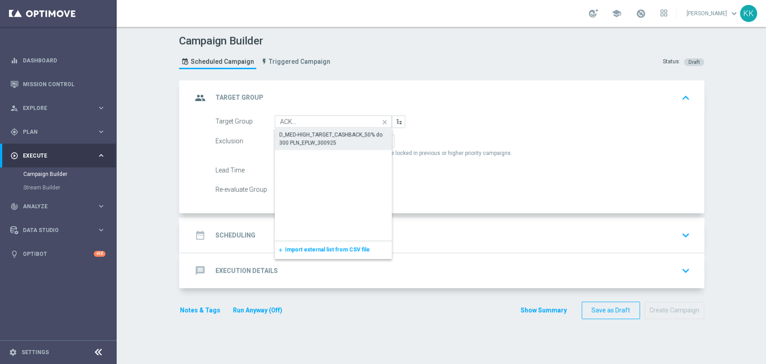
click at [348, 138] on div "D_MED-HIGH_TARGET_CASHBACK_50% do 300 PLN_EPLW_300925" at bounding box center [333, 139] width 109 height 16
type input "D_MED-HIGH_TARGET_CASHBACK_50% do 300 PLN_EPLW_300925"
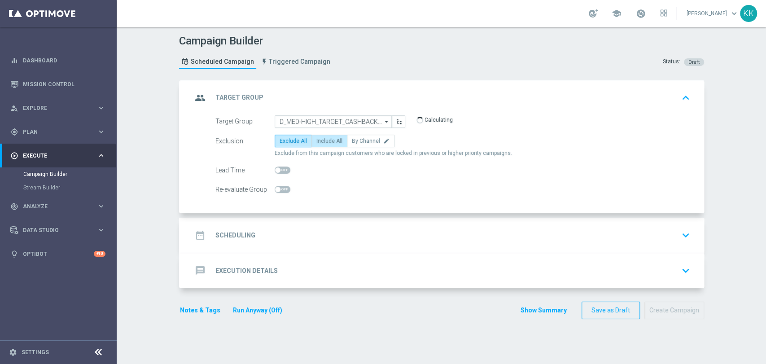
click at [322, 139] on span "Include All" at bounding box center [330, 141] width 26 height 6
click at [322, 140] on input "Include All" at bounding box center [320, 143] width 6 height 6
radio input "true"
click at [279, 188] on span at bounding box center [283, 189] width 16 height 7
click at [279, 188] on input "checkbox" at bounding box center [283, 189] width 16 height 7
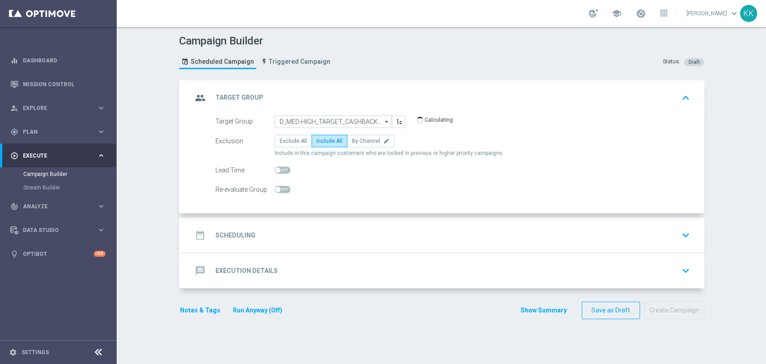
checkbox input "true"
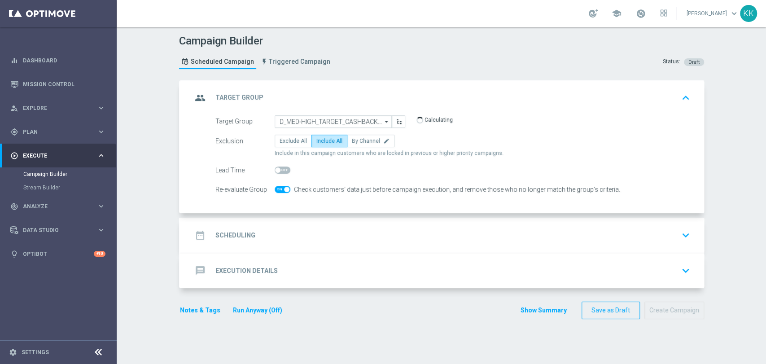
click at [312, 237] on div "date_range Scheduling keyboard_arrow_down" at bounding box center [442, 235] width 501 height 17
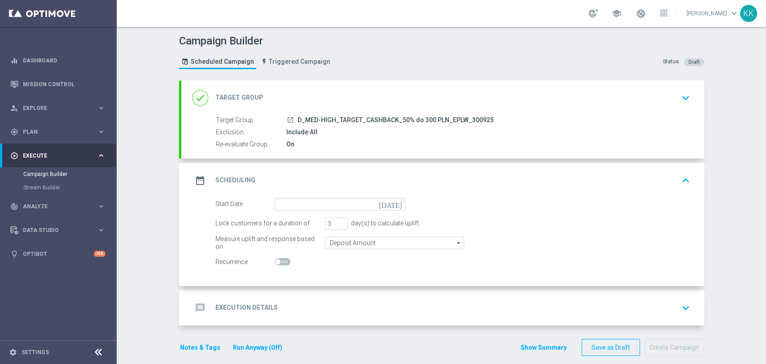
click at [305, 211] on form "Start Date today Lock customers for a duration of 3 day(s) to calculate uplift.…" at bounding box center [452, 233] width 475 height 70
click at [304, 203] on input at bounding box center [340, 204] width 131 height 13
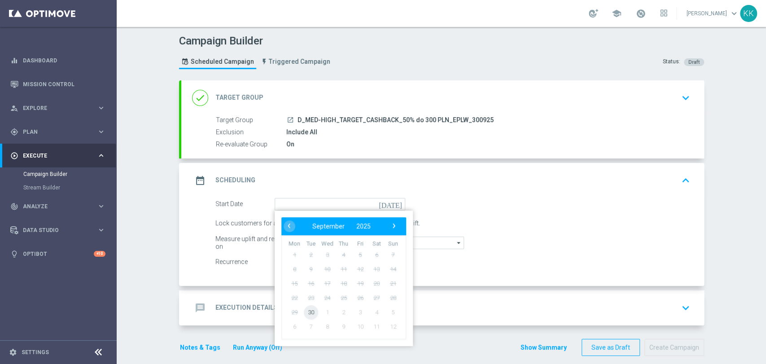
click at [307, 310] on span "30" at bounding box center [310, 312] width 14 height 14
type input "30 Sep 2025"
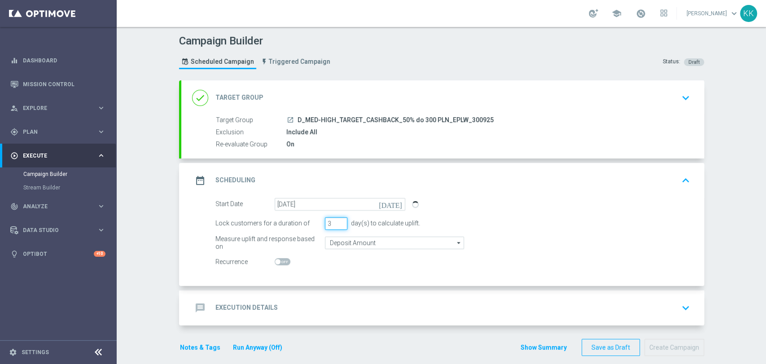
drag, startPoint x: 327, startPoint y: 220, endPoint x: 291, endPoint y: 224, distance: 36.1
click at [291, 224] on div "Lock customers for a duration of 3 day(s) to calculate uplift." at bounding box center [453, 223] width 488 height 13
type input "6"
click at [338, 234] on form "Start Date 30 Sep 2025 today Lock customers for a duration of 6 day(s) to calcu…" at bounding box center [452, 233] width 475 height 70
click at [339, 242] on input "Deposit Amount" at bounding box center [394, 243] width 139 height 13
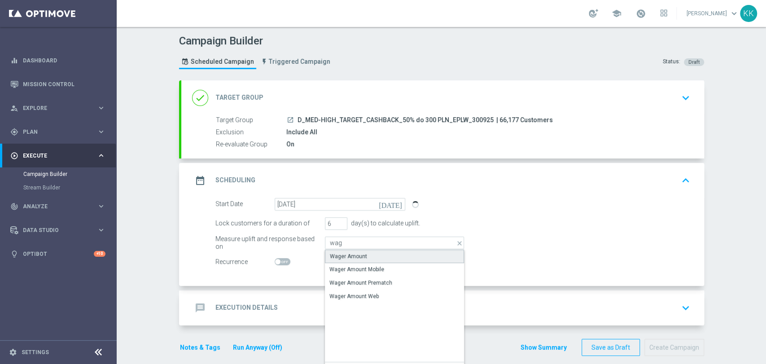
click at [332, 259] on div "Wager Amount" at bounding box center [348, 256] width 37 height 8
type input "Wager Amount"
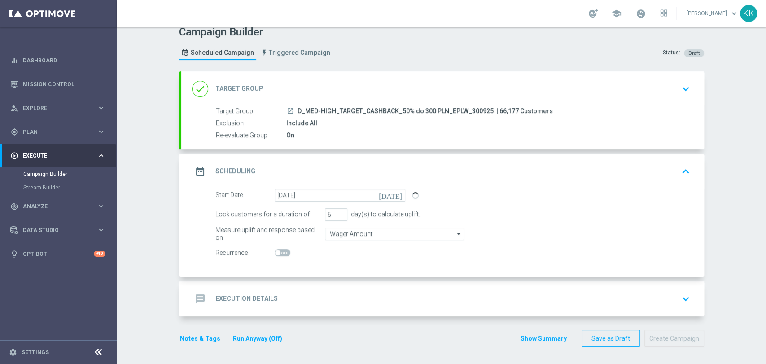
click at [326, 308] on div "message Execution Details keyboard_arrow_down" at bounding box center [442, 298] width 523 height 35
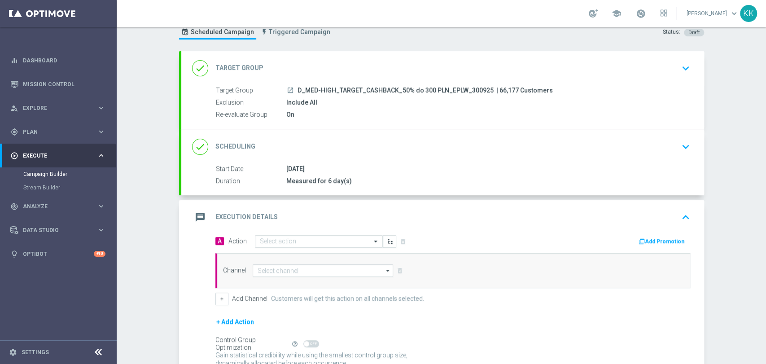
scroll to position [63, 0]
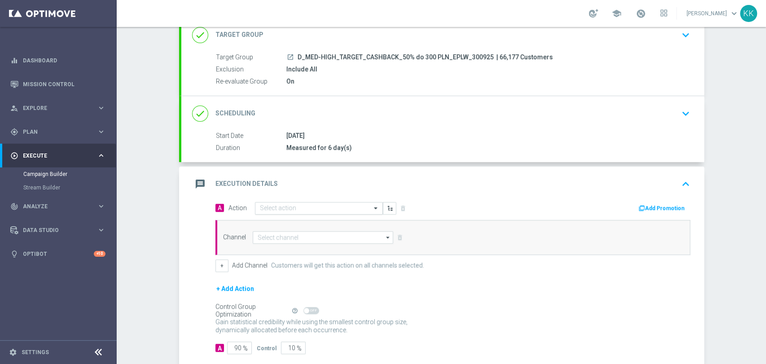
click at [305, 210] on input "text" at bounding box center [310, 209] width 100 height 8
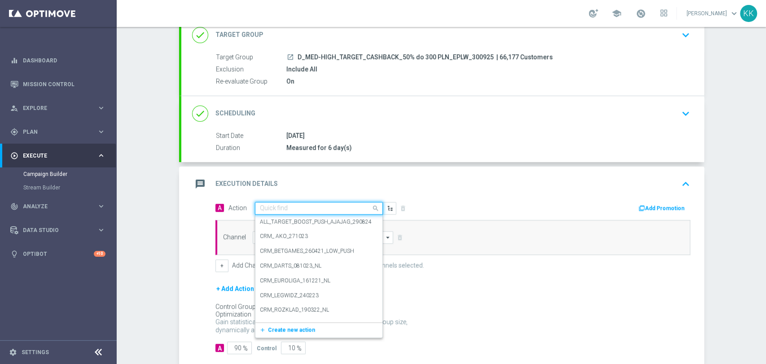
paste input "D_MED-HIGH_TARGET_CASHBACK_50% do 300 PLN_EPLW_300925"
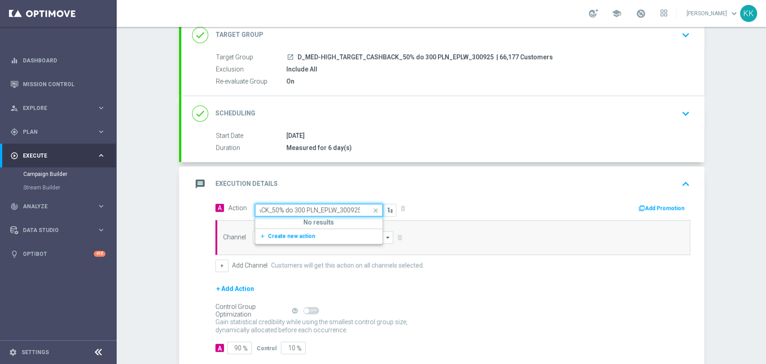
type input "D_MED-HIGH_TARGET_CASHBACK_50% do 300 PLN_EPLW_300925"
click at [305, 223] on label "D_MED-HIGH_TARGET_CASHBACK_50% do 300 PLN_EPLW_300925" at bounding box center [342, 224] width 165 height 8
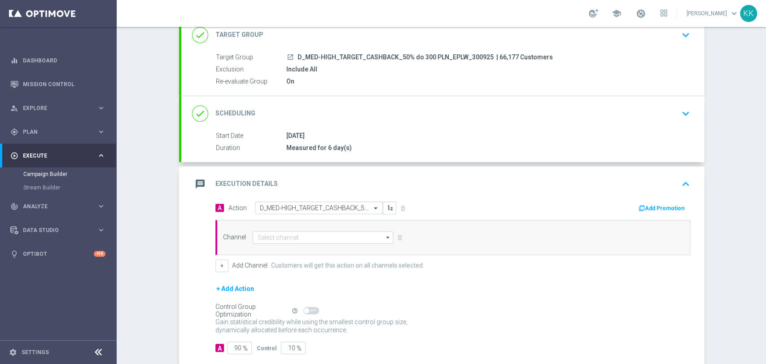
scroll to position [0, 0]
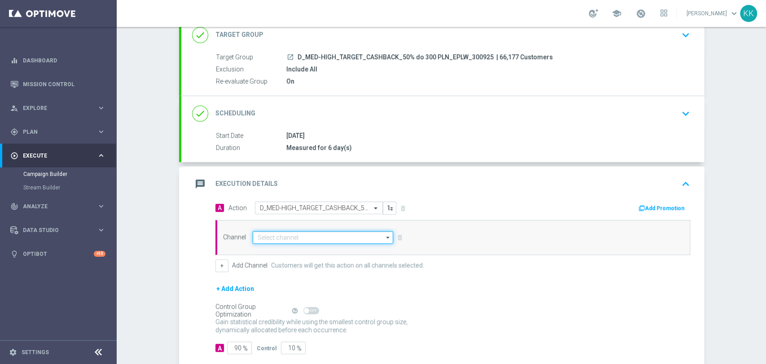
click at [305, 237] on input at bounding box center [323, 237] width 141 height 13
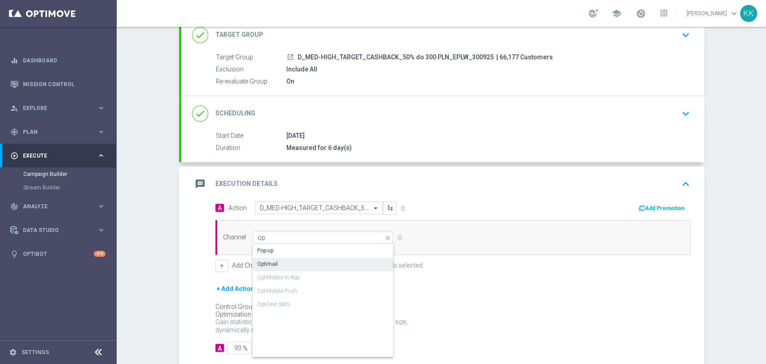
click at [303, 261] on div "Optimail" at bounding box center [323, 264] width 141 height 13
type input "Optimail"
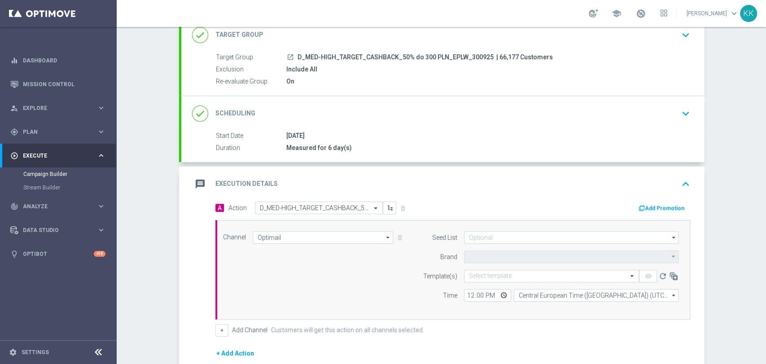
type input "STS"
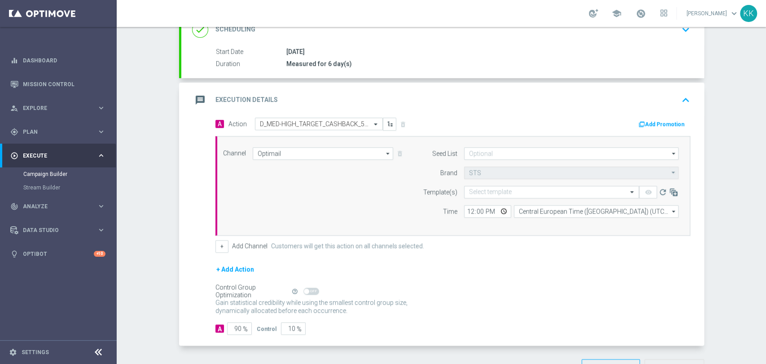
scroll to position [176, 0]
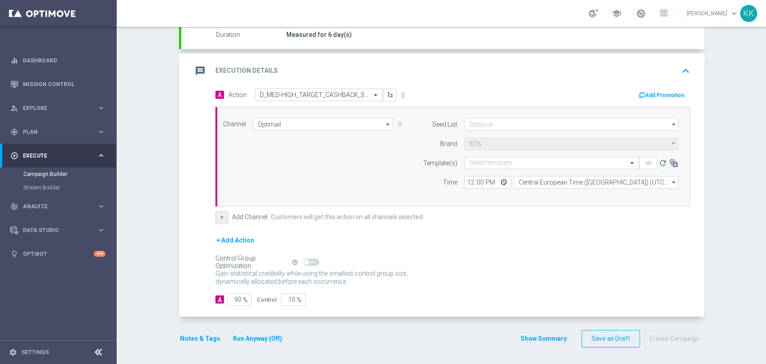
click at [216, 214] on button "+" at bounding box center [221, 217] width 13 height 13
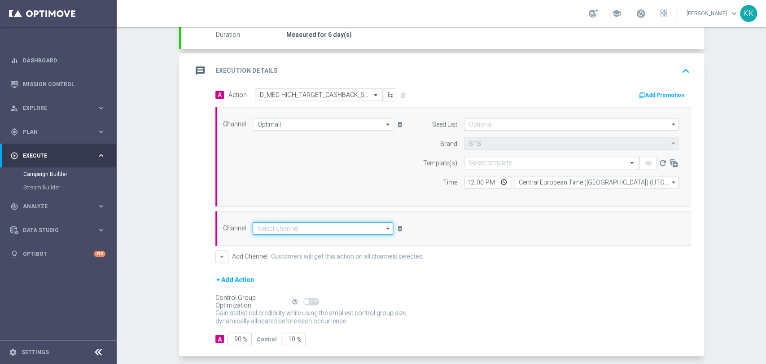
click at [284, 223] on input at bounding box center [323, 228] width 141 height 13
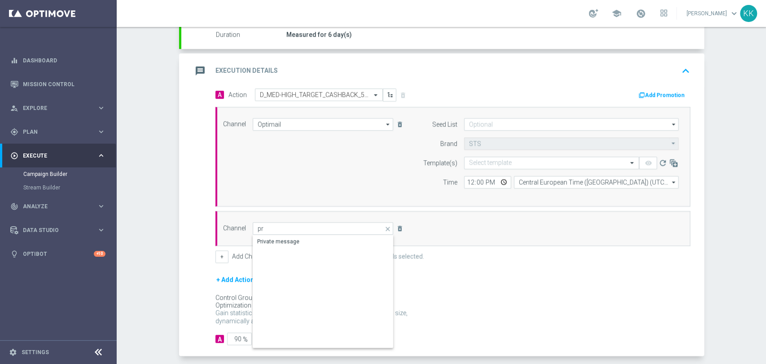
click at [287, 241] on div "Private message" at bounding box center [278, 241] width 42 height 8
type input "Private message"
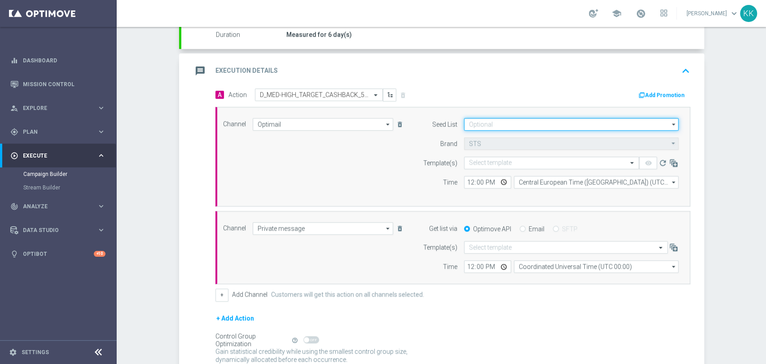
click at [489, 129] on input at bounding box center [571, 124] width 215 height 13
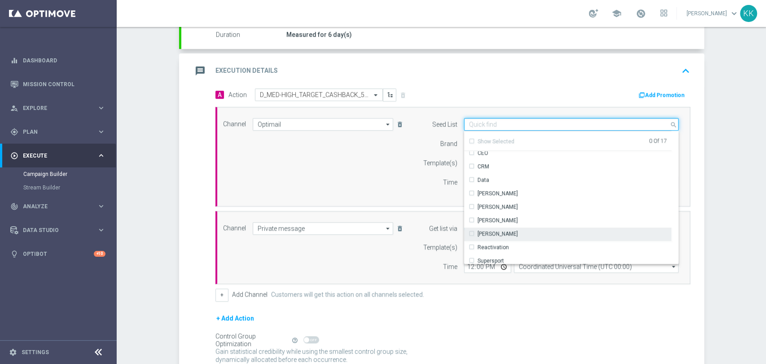
scroll to position [129, 0]
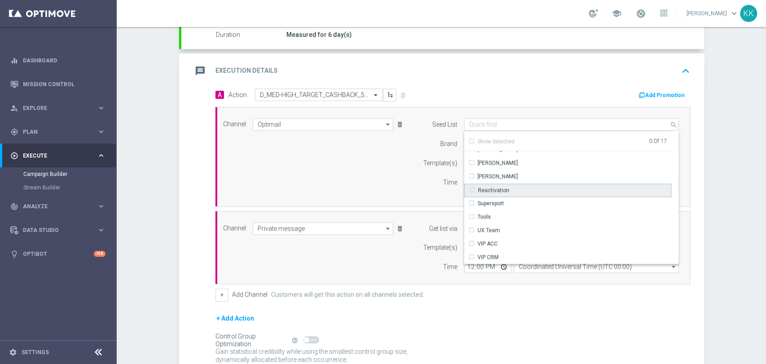
click at [514, 191] on div "Reactivation" at bounding box center [567, 190] width 207 height 13
click at [302, 183] on div "Channel Optimail Optimail arrow_drop_down Drag here to set row groups Drag here…" at bounding box center [451, 156] width 470 height 77
type input "Reactivation"
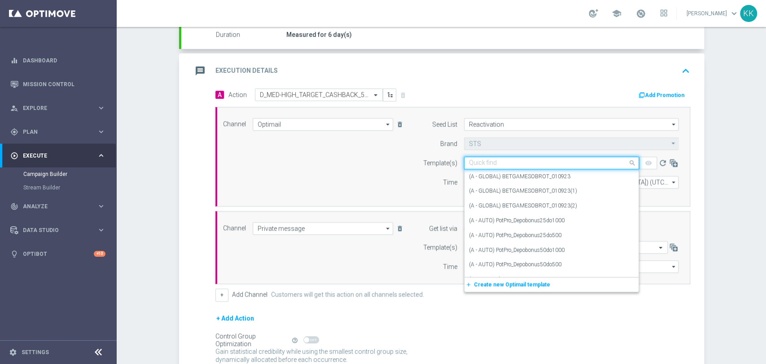
click at [528, 165] on input "text" at bounding box center [542, 163] width 147 height 8
paste input "D_MED-HIGH_TARGET_CASHBACK_50% do 300 PLN_EPLW_300925"
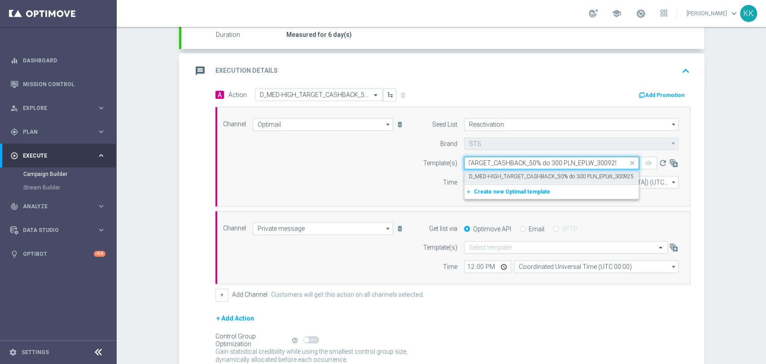
scroll to position [0, 40]
click at [526, 173] on label "D_MED-HIGH_TARGET_CASHBACK_50% do 300 PLN_EPLW_300925" at bounding box center [551, 177] width 165 height 8
type input "D_MED-HIGH_TARGET_CASHBACK_50% do 300 PLN_EPLW_300925"
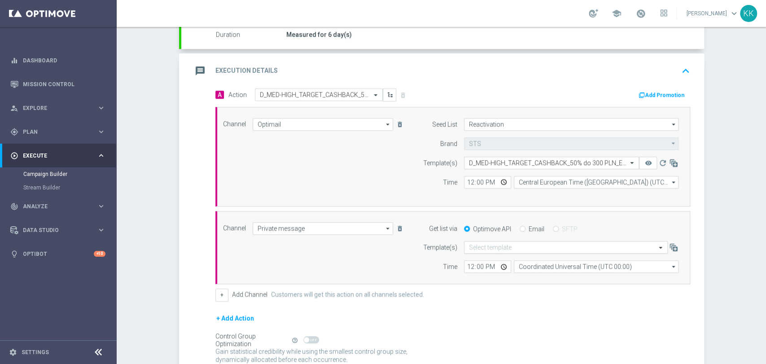
click at [486, 248] on input "text" at bounding box center [557, 248] width 176 height 8
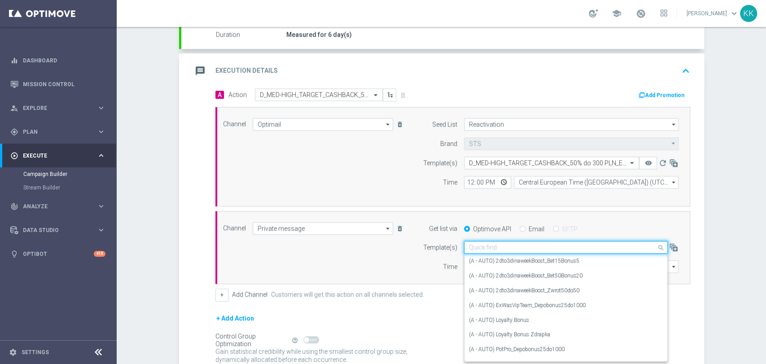
paste input "D_MED-HIGH_TARGET_CASHBACK_50% do 300 PLN_EPLW_300925"
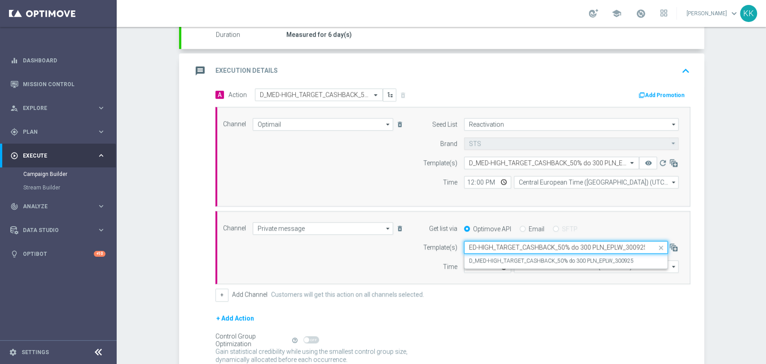
scroll to position [0, 11]
click at [477, 262] on label "D_MED-HIGH_TARGET_CASHBACK_50% do 300 PLN_EPLW_300925" at bounding box center [551, 261] width 165 height 8
type input "D_MED-HIGH_TARGET_CASHBACK_50% do 300 PLN_EPLW_300925"
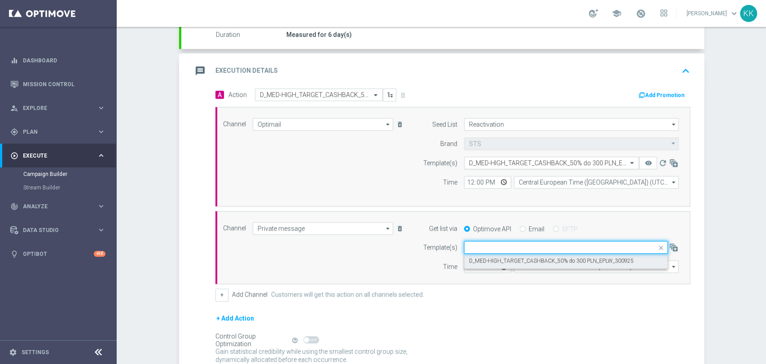
scroll to position [0, 0]
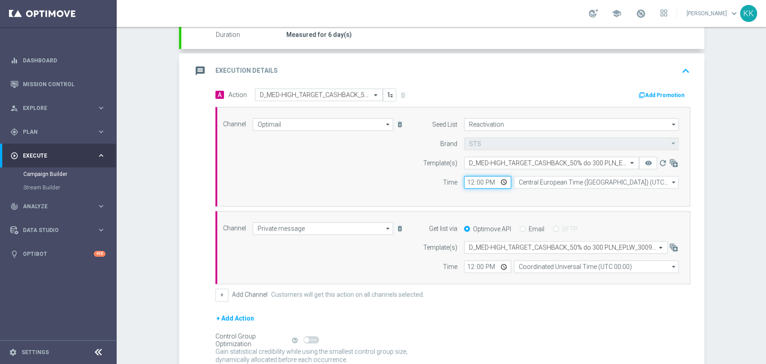
click at [466, 180] on input "12:00" at bounding box center [487, 182] width 47 height 13
type input "16:41"
click at [467, 270] on input "12:00" at bounding box center [487, 266] width 47 height 13
type input "16:41"
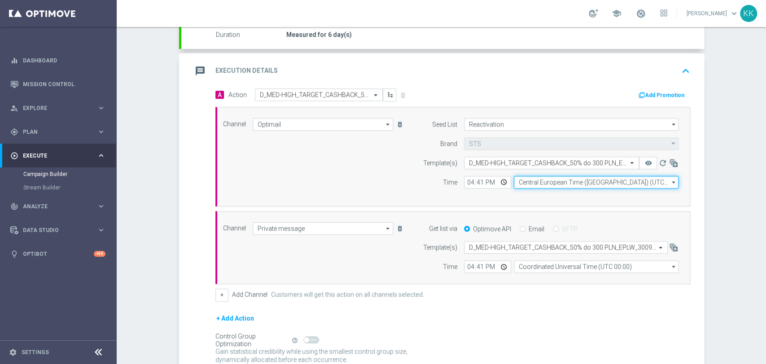
click at [567, 180] on input "Central European Time (Warsaw) (UTC +02:00)" at bounding box center [596, 182] width 165 height 13
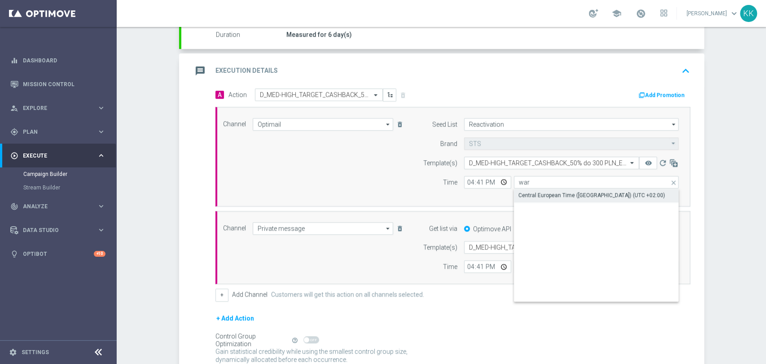
click at [566, 193] on div "Central European Time (Warsaw) (UTC +02:00)" at bounding box center [592, 195] width 147 height 8
type input "Central European Time (Warsaw) (UTC +02:00)"
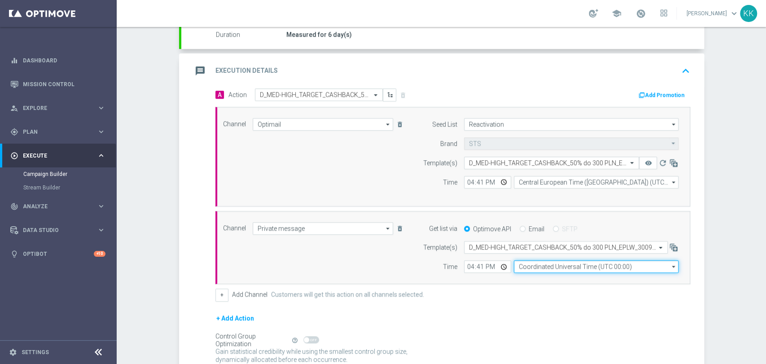
click at [549, 263] on input "Coordinated Universal Time (UTC 00:00)" at bounding box center [596, 266] width 165 height 13
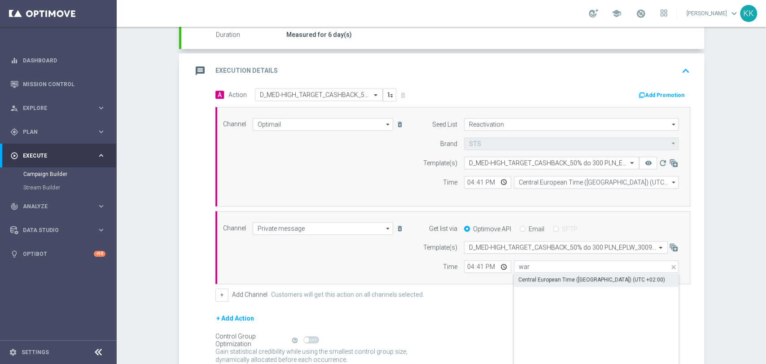
click at [551, 280] on div "Central European Time (Warsaw) (UTC +02:00)" at bounding box center [592, 280] width 147 height 8
type input "Central European Time (Warsaw) (UTC +02:00)"
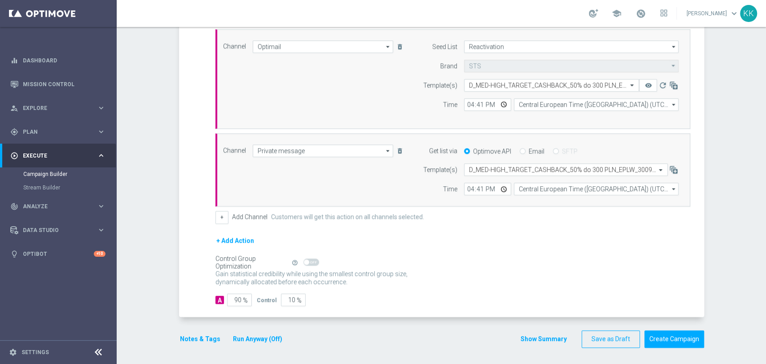
scroll to position [254, 0]
click at [237, 300] on input "90" at bounding box center [239, 299] width 25 height 13
type input "9"
type input "91"
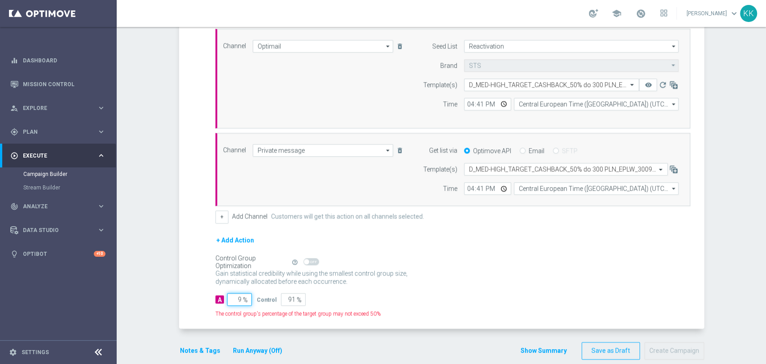
type input "98"
type input "2"
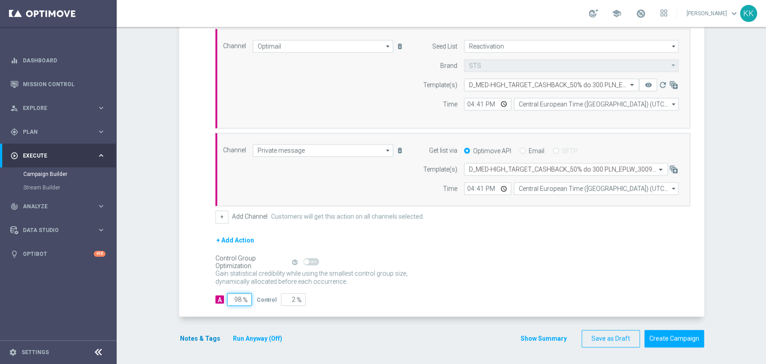
type input "98"
click at [199, 335] on button "Notes & Tags" at bounding box center [200, 338] width 42 height 11
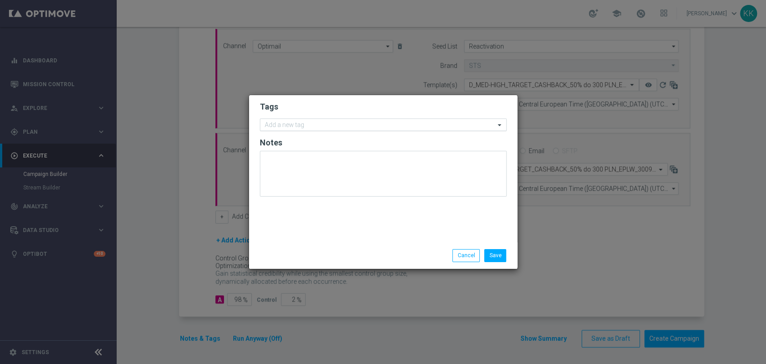
click at [296, 128] on input "text" at bounding box center [380, 126] width 230 height 8
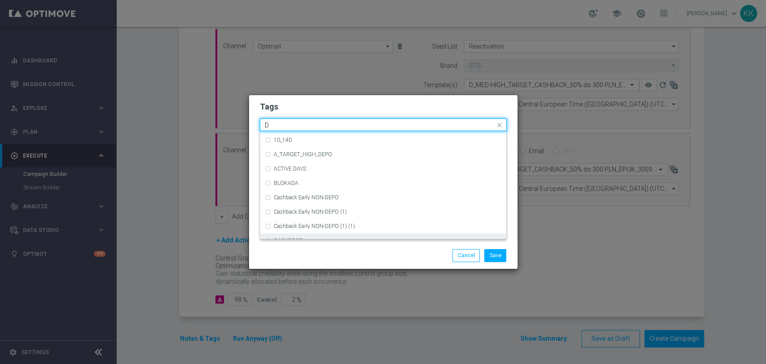
scroll to position [948, 0]
click at [312, 224] on div "D" at bounding box center [388, 224] width 228 height 5
type input "D"
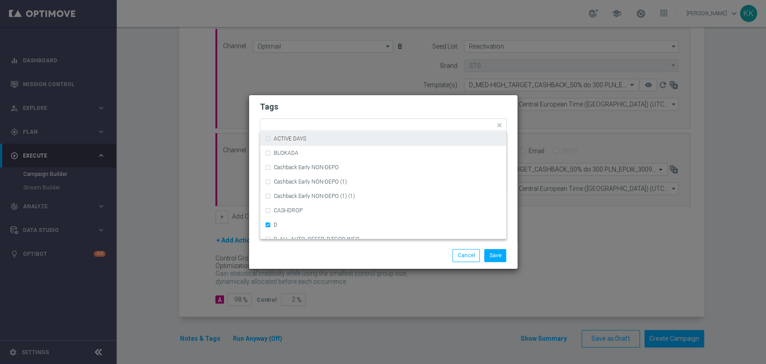
click at [341, 101] on h2 "Tags" at bounding box center [383, 106] width 247 height 11
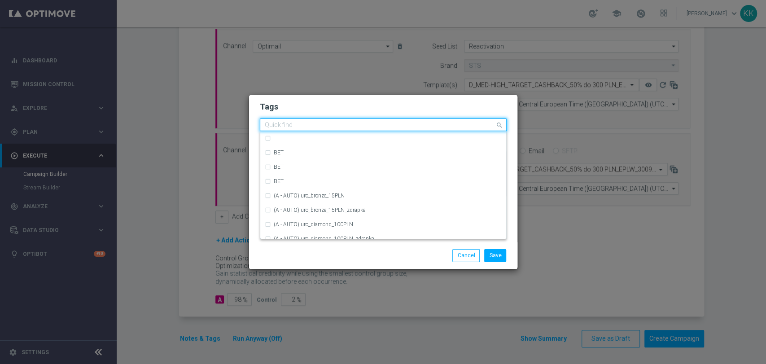
click at [334, 123] on input "text" at bounding box center [380, 126] width 230 height 8
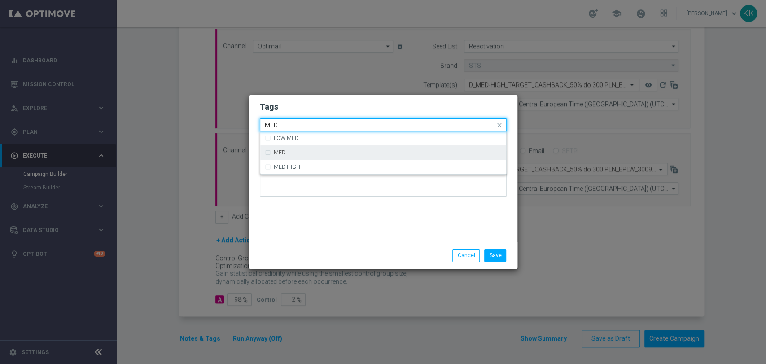
click at [347, 157] on div "MED" at bounding box center [383, 152] width 237 height 14
type input "MED"
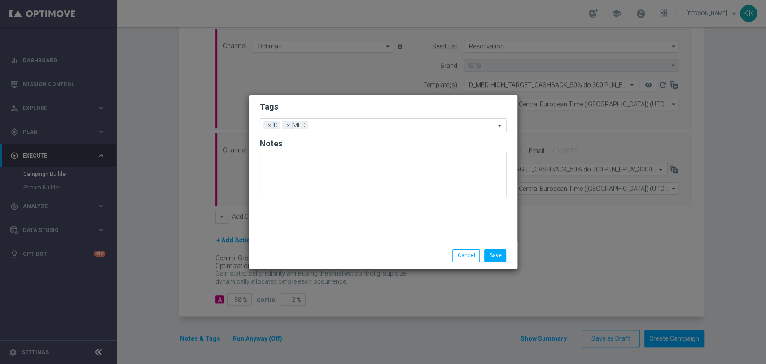
click at [348, 96] on div "Tags Add a new tag × D × MED Notes" at bounding box center [383, 168] width 268 height 147
click at [359, 125] on input "text" at bounding box center [404, 126] width 184 height 8
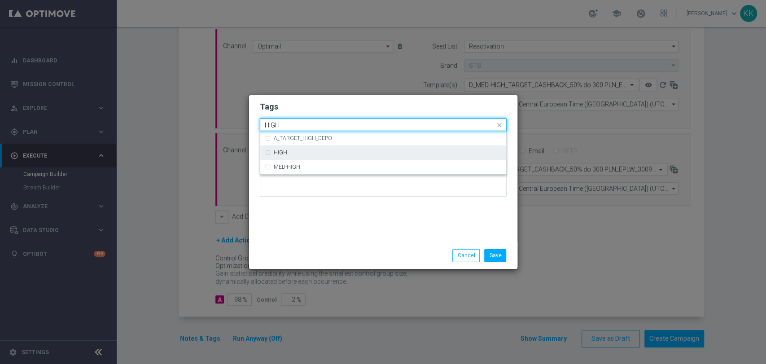
click at [351, 158] on div "HIGH" at bounding box center [383, 152] width 237 height 14
type input "HIGH"
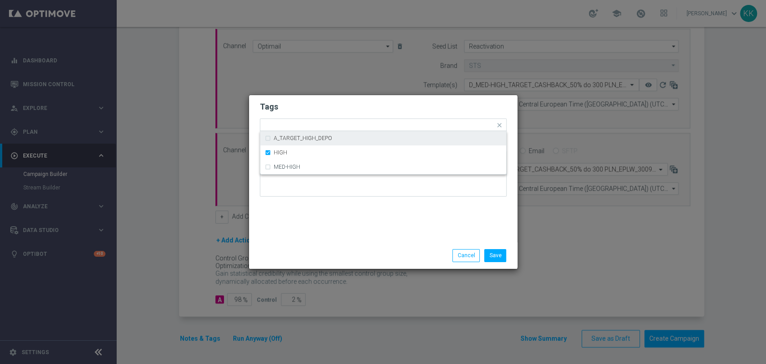
click at [357, 117] on form "Tags Quick find × D × MED × HIGH A_TARGET_HIGH_DEPO HIGH MED-HIGH Notes" at bounding box center [383, 151] width 247 height 104
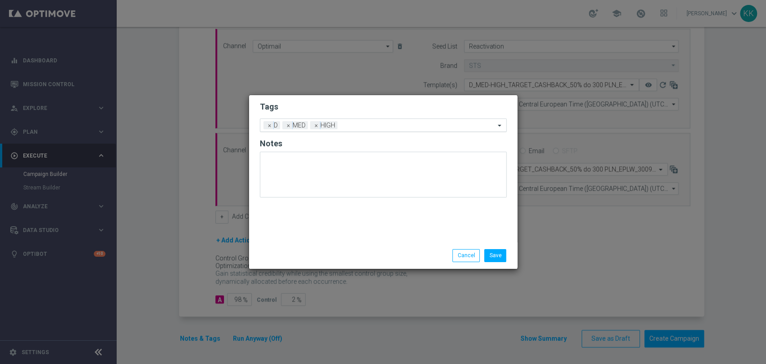
click at [357, 132] on form "Tags Add a new tag × D × MED × HIGH Notes" at bounding box center [383, 151] width 247 height 105
click at [357, 130] on div at bounding box center [417, 126] width 155 height 9
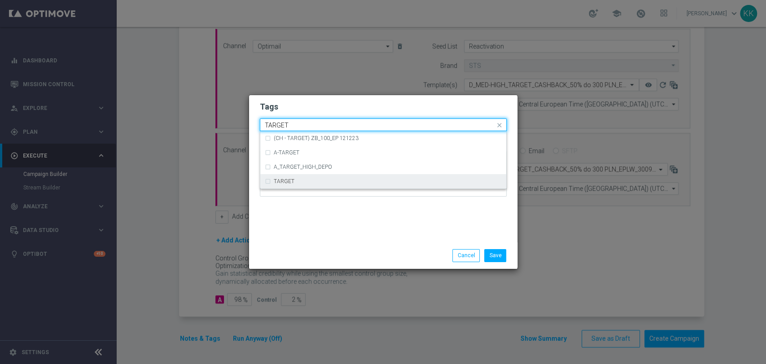
click at [293, 175] on div "TARGET" at bounding box center [383, 181] width 237 height 14
type input "TARGET"
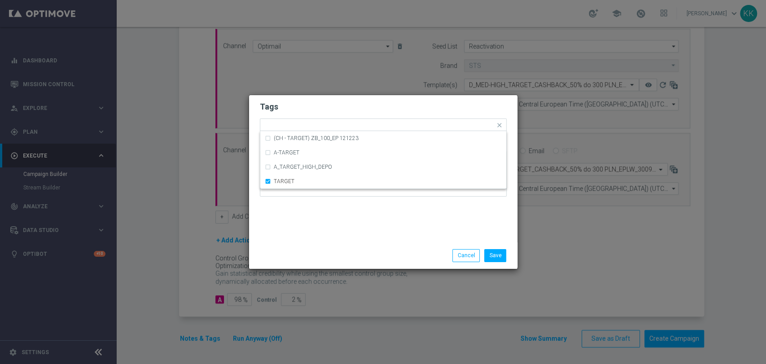
click at [310, 206] on div "Tags Quick find × D × MED × HIGH × TARGET (CH - TARGET) ZB_100_EP 121223 A-TARG…" at bounding box center [383, 168] width 268 height 147
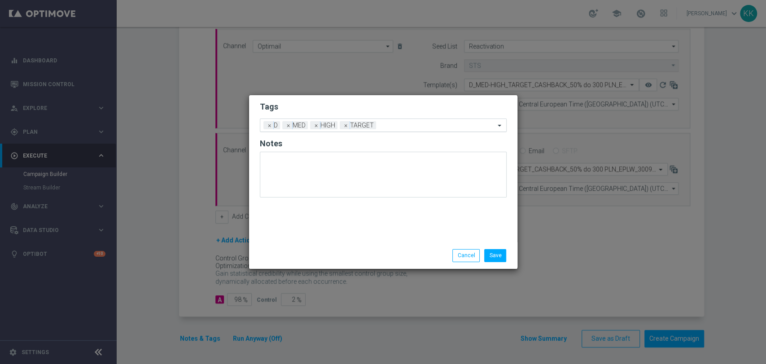
click at [385, 126] on input "text" at bounding box center [437, 126] width 115 height 8
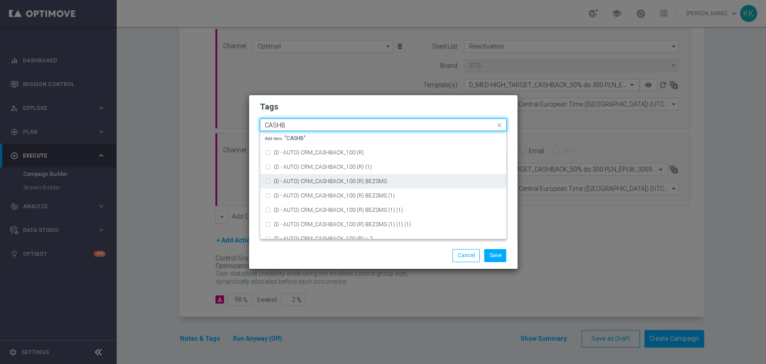
scroll to position [154, 0]
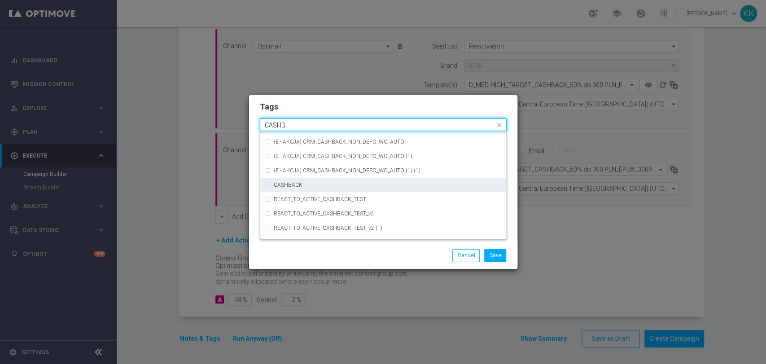
click at [350, 190] on div "CASHBACK" at bounding box center [383, 185] width 237 height 14
type input "CASHB"
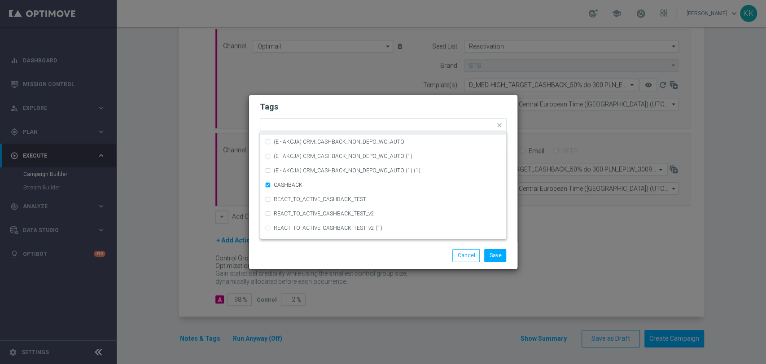
click at [377, 97] on div "Tags Quick find × D × MED × HIGH × TARGET × CASHBACK (D - AUTO) CRM_CASHBACK_10…" at bounding box center [383, 168] width 268 height 147
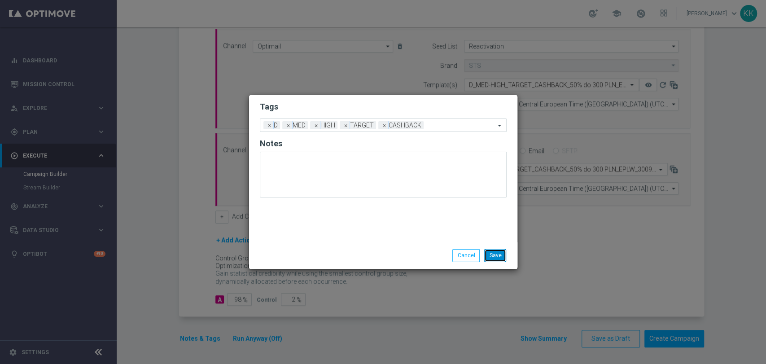
click at [492, 251] on button "Save" at bounding box center [495, 255] width 22 height 13
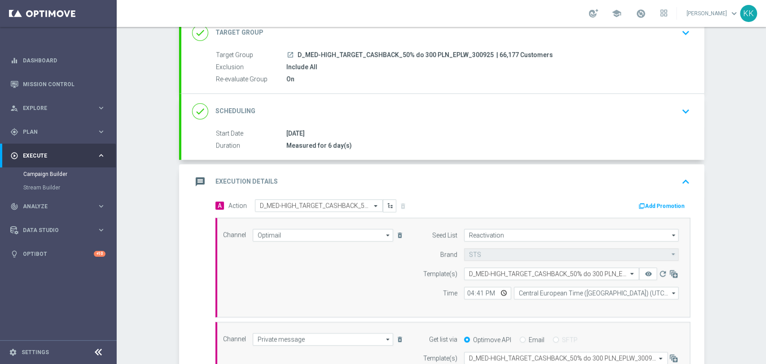
scroll to position [54, 0]
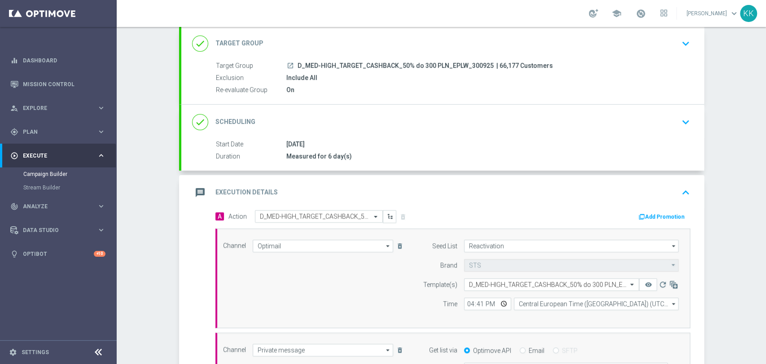
click at [668, 55] on div "done Target Group keyboard_arrow_down" at bounding box center [442, 43] width 523 height 35
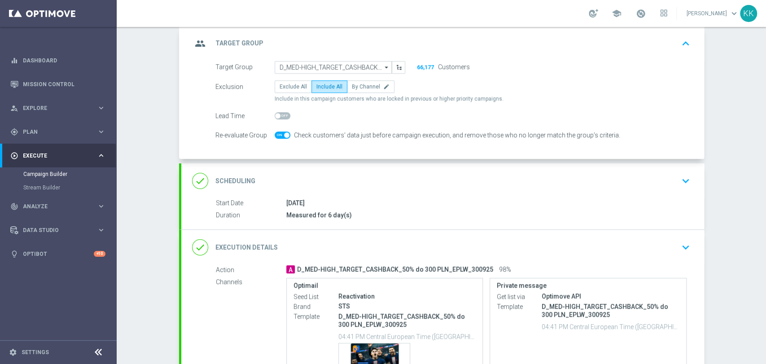
click at [681, 176] on icon "keyboard_arrow_down" at bounding box center [685, 180] width 13 height 13
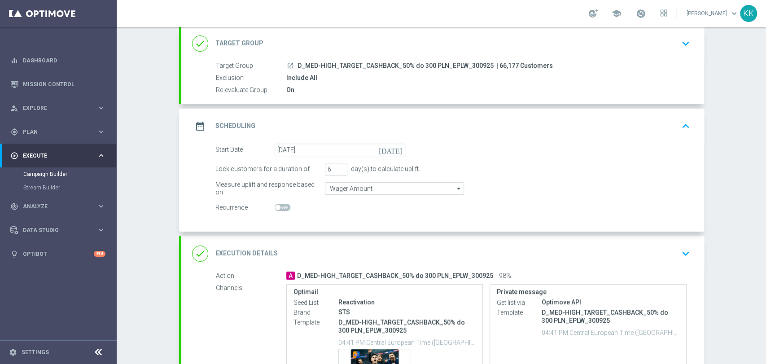
click at [679, 48] on icon "keyboard_arrow_down" at bounding box center [685, 43] width 13 height 13
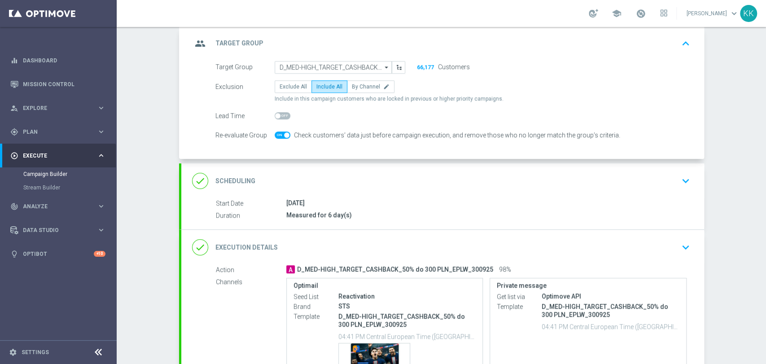
click at [284, 134] on span at bounding box center [286, 134] width 5 height 5
click at [280, 134] on input "checkbox" at bounding box center [283, 135] width 16 height 7
checkbox input "false"
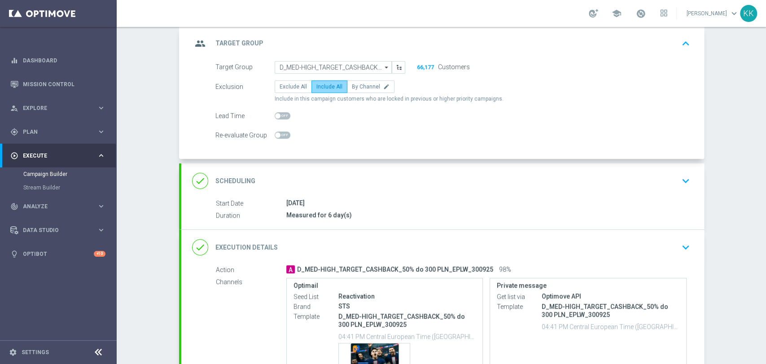
click at [333, 87] on span "Include All" at bounding box center [330, 87] width 26 height 6
click at [322, 87] on input "Include All" at bounding box center [320, 88] width 6 height 6
click at [356, 84] on span "By Channel" at bounding box center [366, 87] width 28 height 6
click at [356, 85] on input "By Channel edit" at bounding box center [355, 88] width 6 height 6
radio input "true"
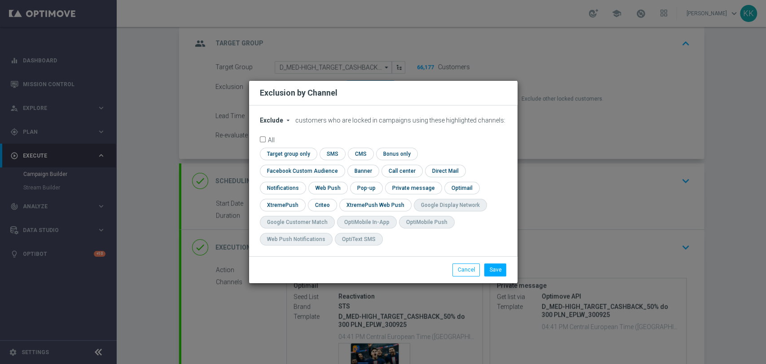
click at [273, 124] on span "Exclude" at bounding box center [271, 120] width 23 height 7
click at [282, 146] on div "Include" at bounding box center [276, 141] width 33 height 11
click at [341, 165] on input "checkbox" at bounding box center [300, 171] width 81 height 12
checkbox input "true"
click at [321, 202] on input "checkbox" at bounding box center [322, 205] width 28 height 12
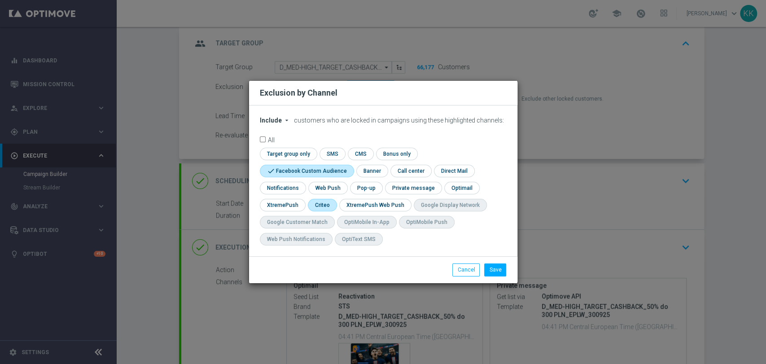
checkbox input "true"
click at [501, 267] on button "Save" at bounding box center [495, 270] width 22 height 13
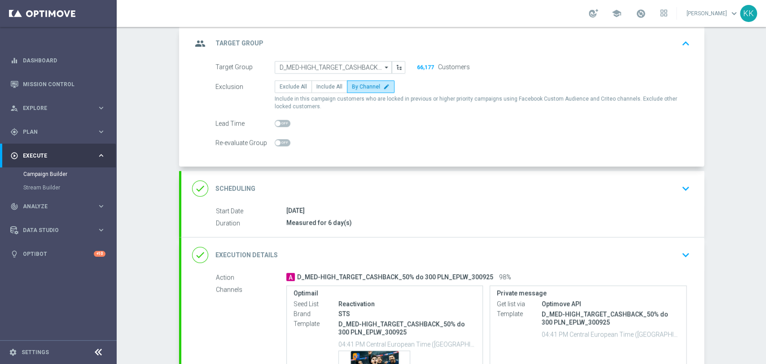
click at [674, 204] on div "done Scheduling keyboard_arrow_down" at bounding box center [442, 188] width 523 height 35
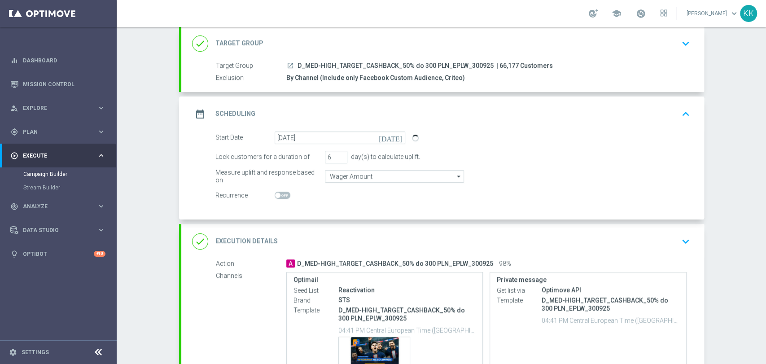
click at [680, 243] on icon "keyboard_arrow_down" at bounding box center [685, 241] width 13 height 13
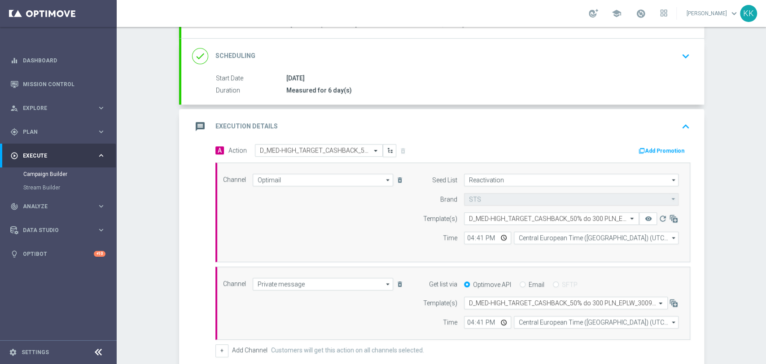
scroll to position [154, 0]
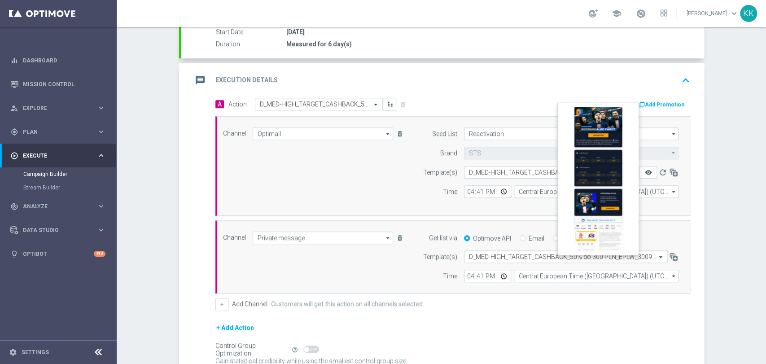
click at [645, 174] on icon "remove_red_eye" at bounding box center [648, 172] width 7 height 7
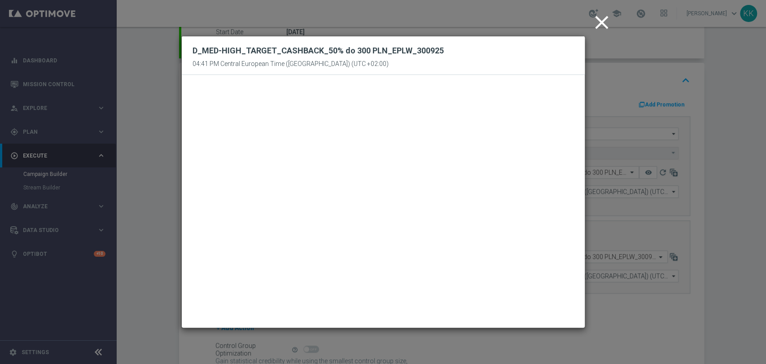
click at [604, 28] on icon "close" at bounding box center [602, 22] width 22 height 22
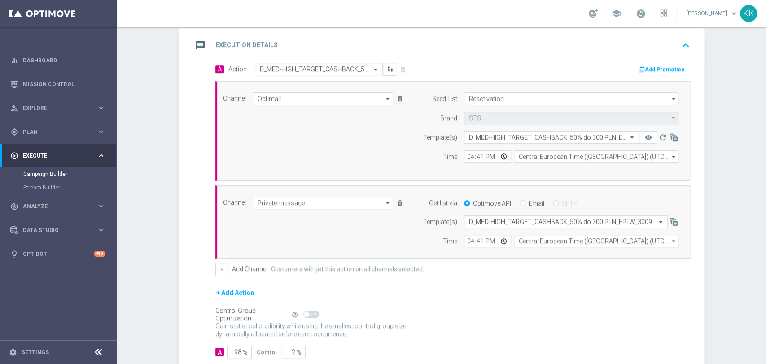
scroll to position [242, 0]
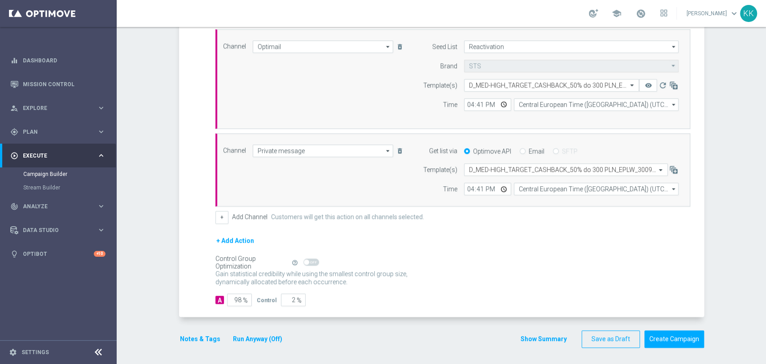
click at [203, 339] on button "Notes & Tags" at bounding box center [200, 339] width 42 height 11
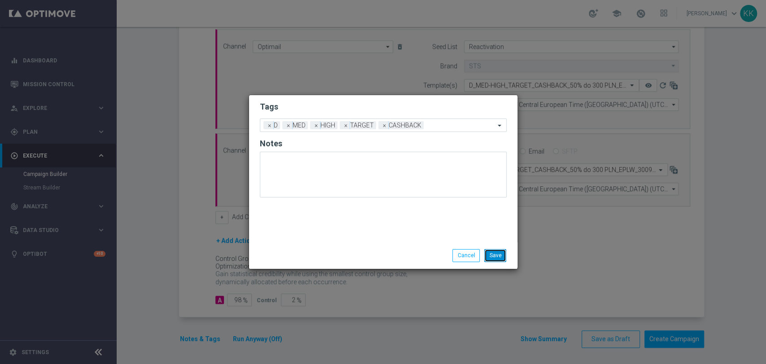
click at [488, 260] on button "Save" at bounding box center [495, 255] width 22 height 13
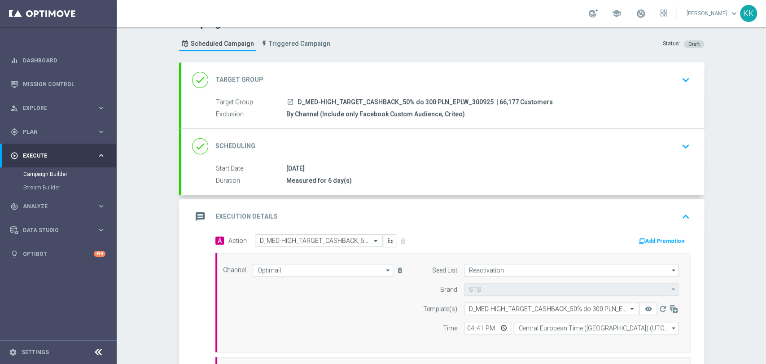
scroll to position [0, 0]
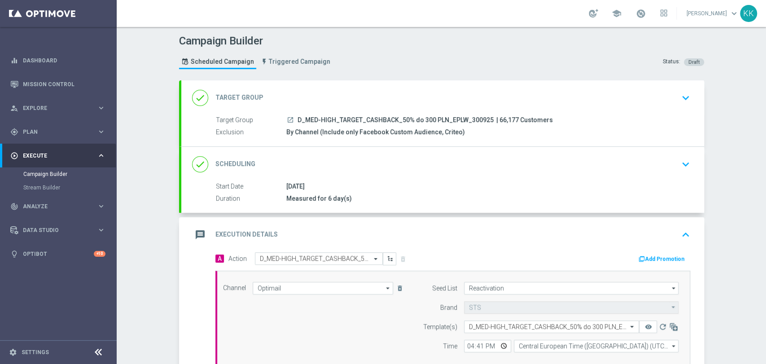
click at [679, 98] on icon "keyboard_arrow_down" at bounding box center [685, 97] width 13 height 13
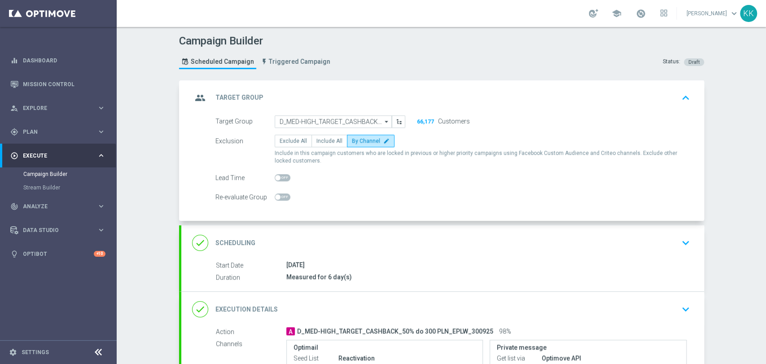
click at [665, 252] on div "done Scheduling keyboard_arrow_down" at bounding box center [442, 242] width 523 height 35
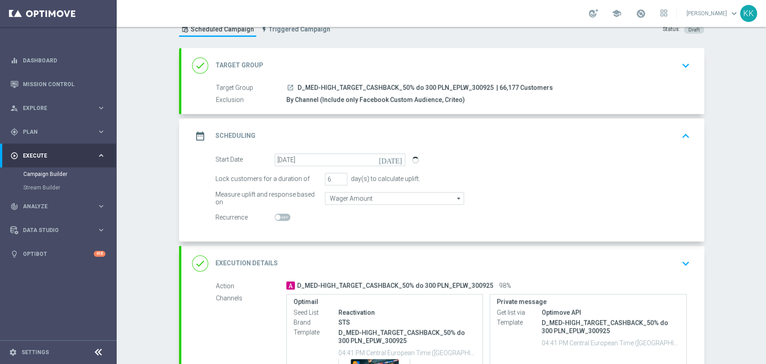
scroll to position [50, 0]
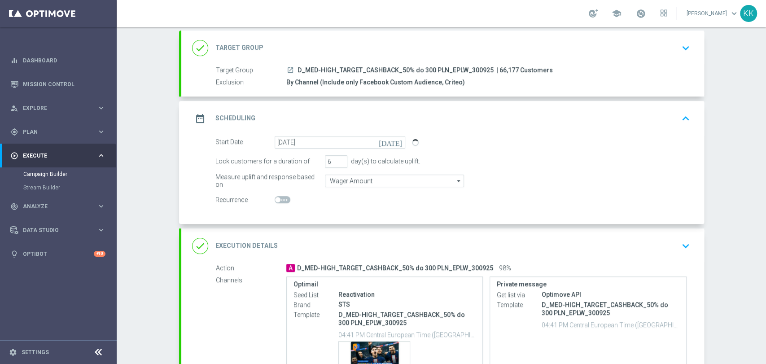
click at [687, 243] on icon "keyboard_arrow_down" at bounding box center [685, 245] width 13 height 13
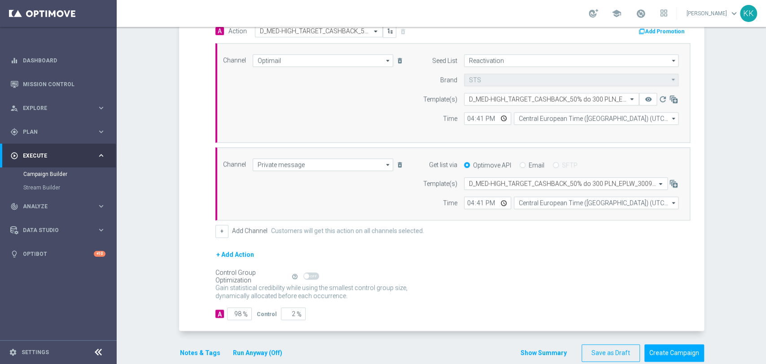
scroll to position [242, 0]
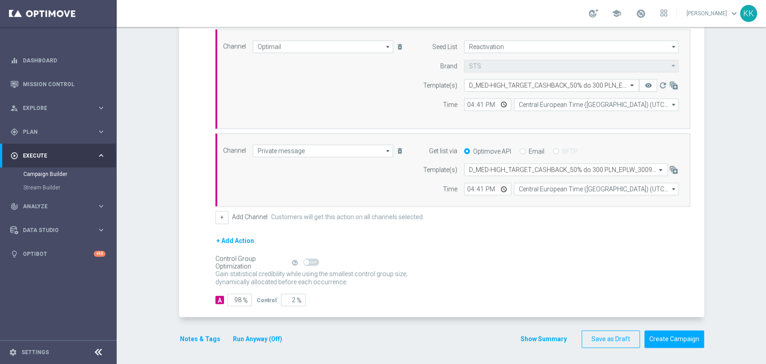
click at [189, 335] on button "Notes & Tags" at bounding box center [200, 339] width 42 height 11
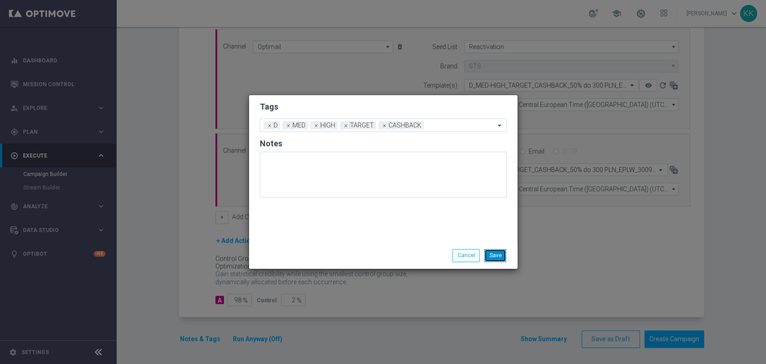
click at [503, 256] on button "Save" at bounding box center [495, 255] width 22 height 13
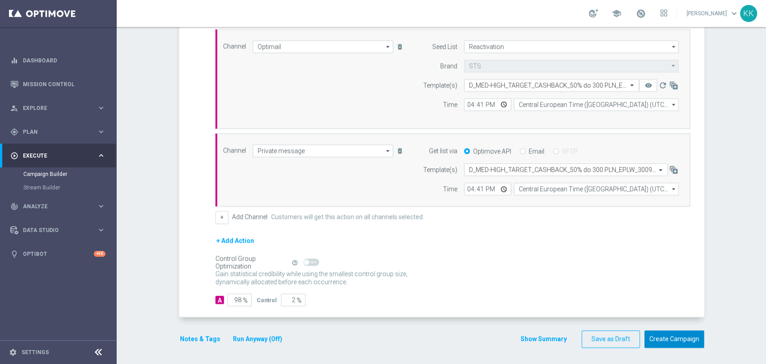
click at [672, 334] on button "Create Campaign" at bounding box center [675, 339] width 60 height 18
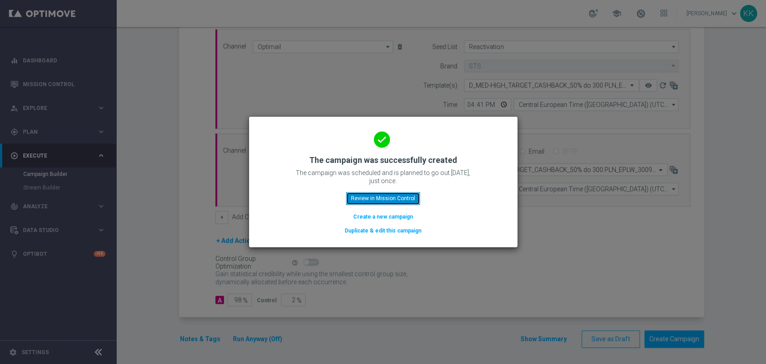
click at [388, 201] on button "Review in Mission Control" at bounding box center [383, 198] width 74 height 13
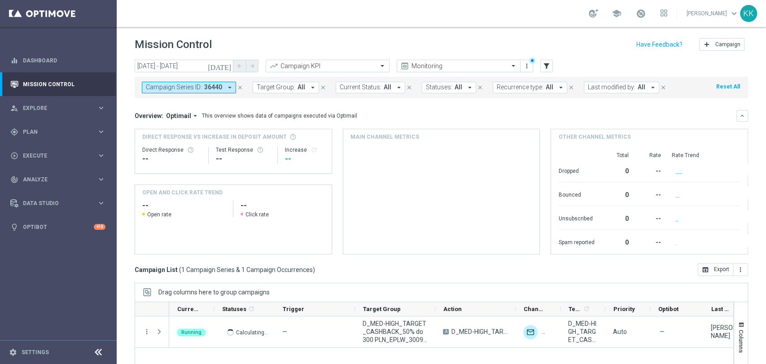
click at [239, 86] on icon "close" at bounding box center [240, 87] width 6 height 6
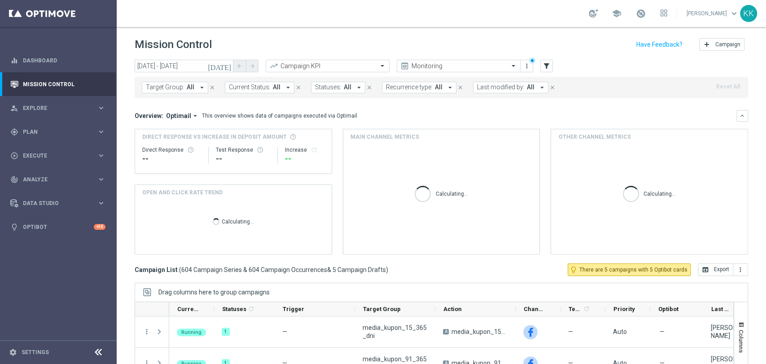
click at [177, 88] on span "Target Group:" at bounding box center [165, 88] width 39 height 8
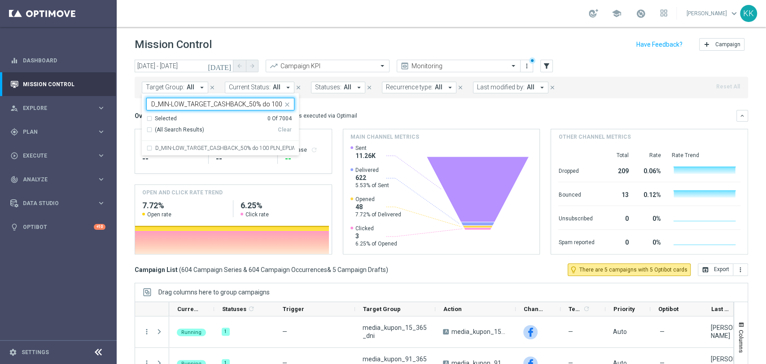
scroll to position [0, 52]
click at [209, 148] on label "D_MIN-LOW_TARGET_CASHBACK_50% do 100 PLN_EPLW_300925" at bounding box center [224, 147] width 139 height 5
type input "D_MIN-LOW_TARGET_CASHBACK_50% do 100 PLN_EPLW_300925"
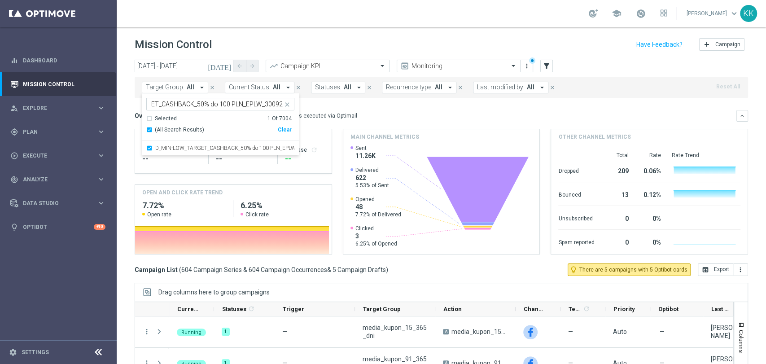
scroll to position [0, 0]
click at [306, 3] on div "school Katarzyna Kamińska keyboard_arrow_down KK" at bounding box center [442, 13] width 650 height 27
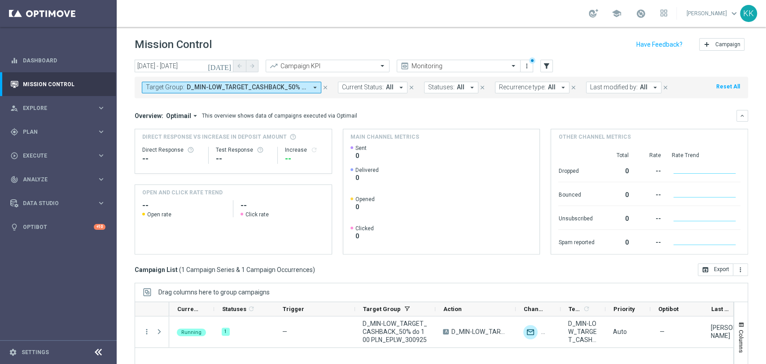
click at [209, 92] on button "Target Group: D_MIN-LOW_TARGET_CASHBACK_50% do 100 PLN_EPLW_300925 arrow_drop_d…" at bounding box center [232, 88] width 180 height 12
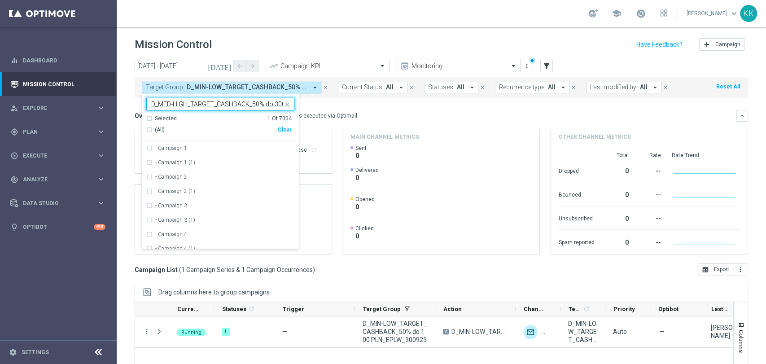
scroll to position [0, 56]
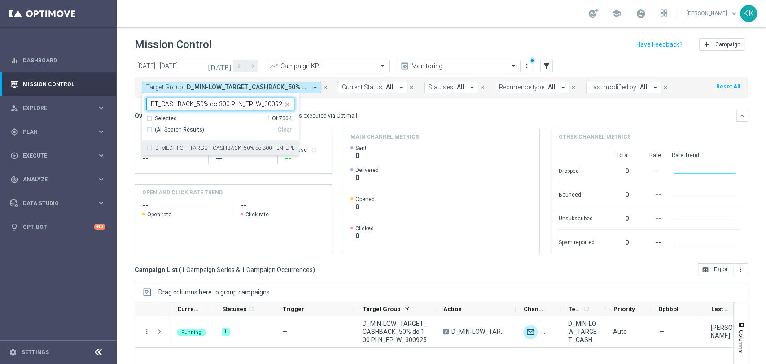
click at [224, 143] on div "D_MED-HIGH_TARGET_CASHBACK_50% do 300 PLN_EPLW_300925" at bounding box center [220, 148] width 148 height 14
type input "D_MED-HIGH_TARGET_CASHBACK_50% do 300 PLN_EPLW_300925"
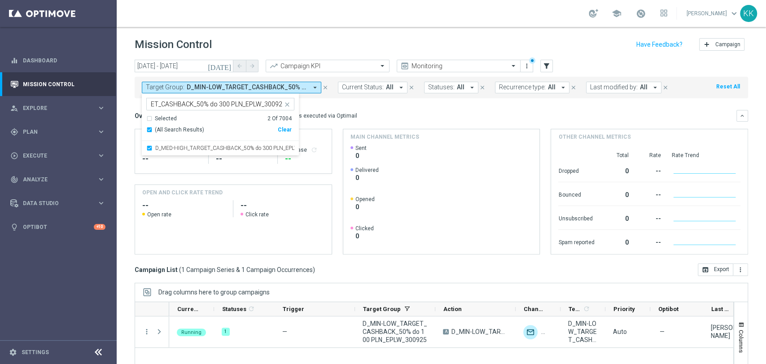
scroll to position [0, 0]
click at [338, 54] on header "Mission Control add Campaign" at bounding box center [442, 43] width 650 height 33
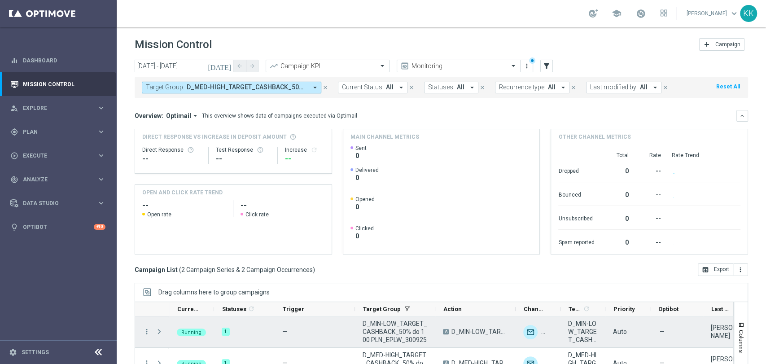
scroll to position [84, 0]
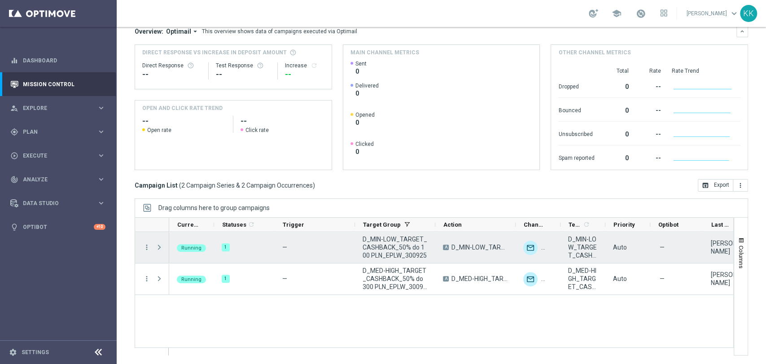
click at [159, 249] on span "Press SPACE to select this row." at bounding box center [159, 247] width 8 height 7
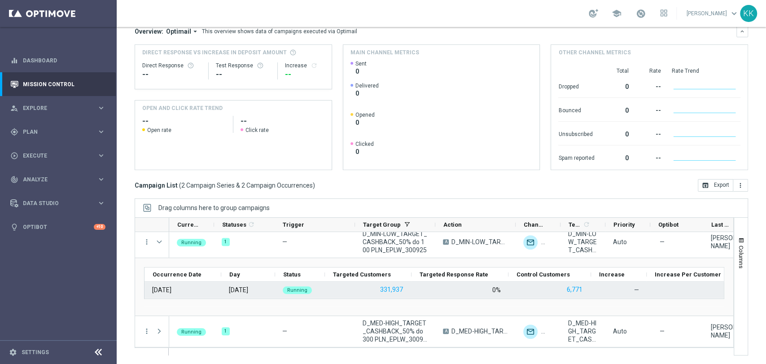
scroll to position [5, 0]
click at [390, 290] on button "331,937" at bounding box center [391, 289] width 25 height 11
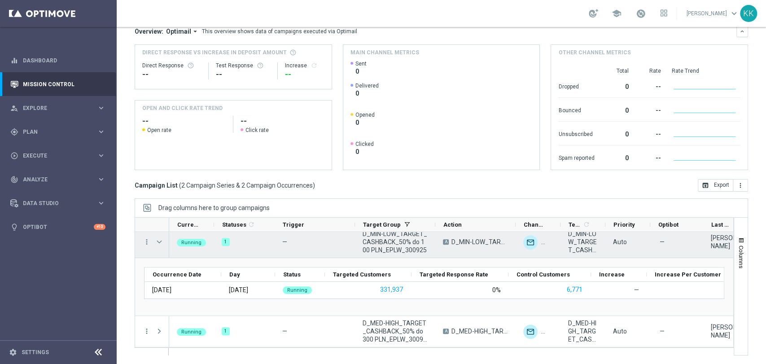
click at [164, 240] on span "Press SPACE to select this row." at bounding box center [160, 242] width 10 height 18
click at [161, 243] on span "Press SPACE to select this row." at bounding box center [159, 241] width 8 height 7
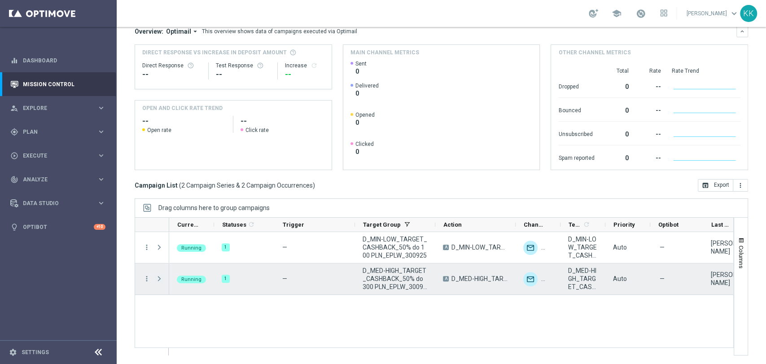
click at [161, 280] on span at bounding box center [159, 278] width 8 height 7
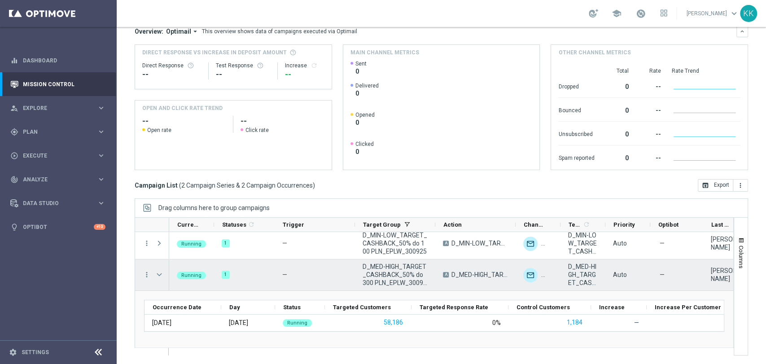
scroll to position [5, 0]
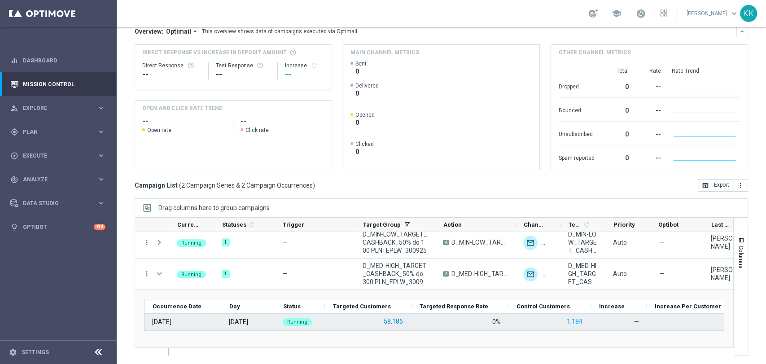
click at [386, 319] on button "58,186" at bounding box center [393, 321] width 21 height 11
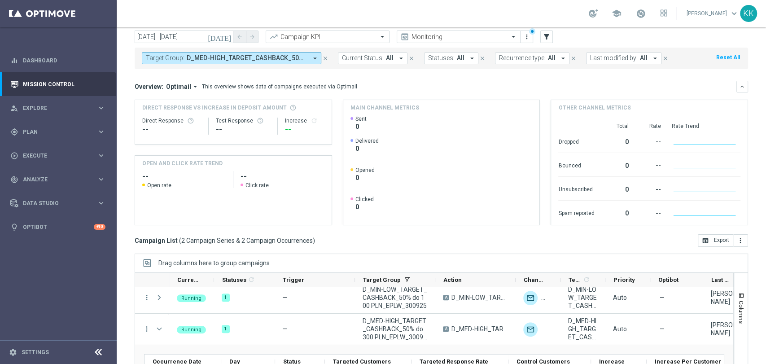
scroll to position [0, 0]
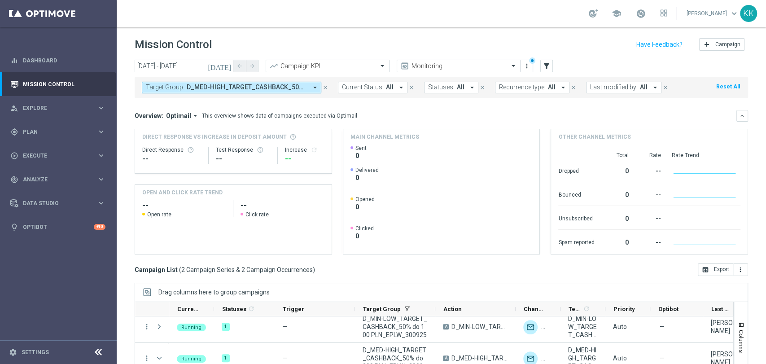
click at [249, 87] on span "D_MED-HIGH_TARGET_CASHBACK_50% do 300 PLN_EPLW_300925, D_MIN-LOW_TARGET_CASHBAC…" at bounding box center [247, 88] width 121 height 8
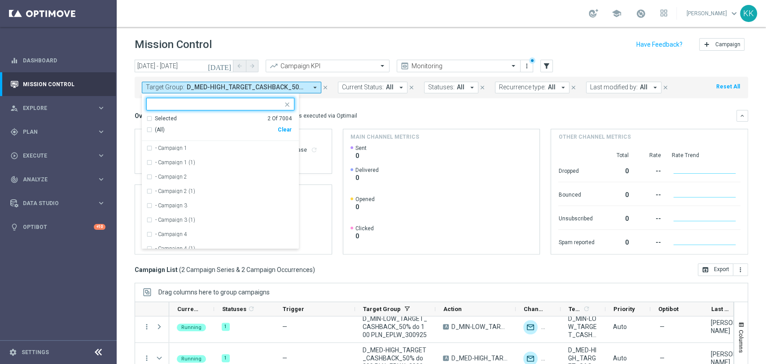
click at [0, 0] on div "Clear" at bounding box center [0, 0] width 0 height 0
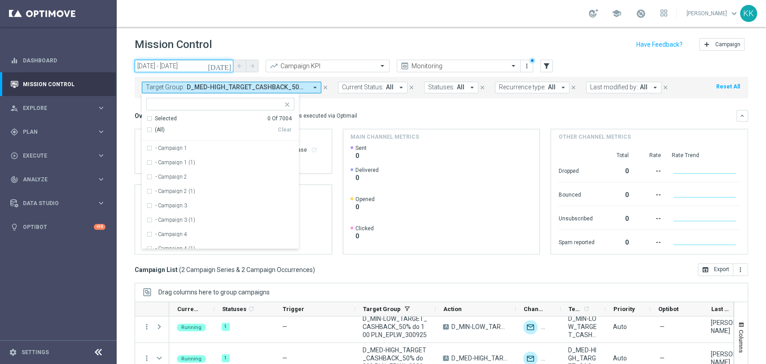
click at [180, 66] on input "30 Sep 2025 - 30 Sep 2025" at bounding box center [184, 66] width 99 height 13
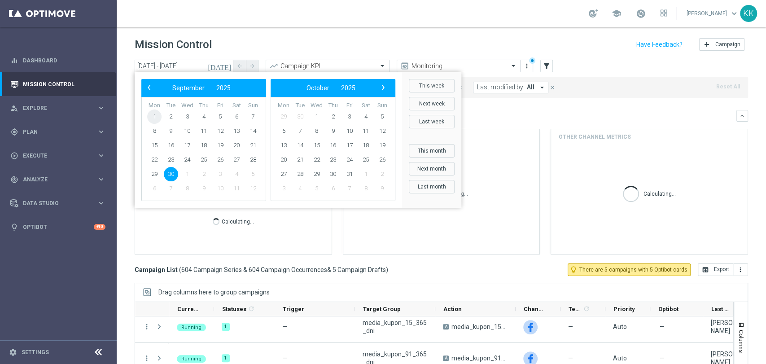
click at [157, 116] on span "1" at bounding box center [154, 117] width 14 height 14
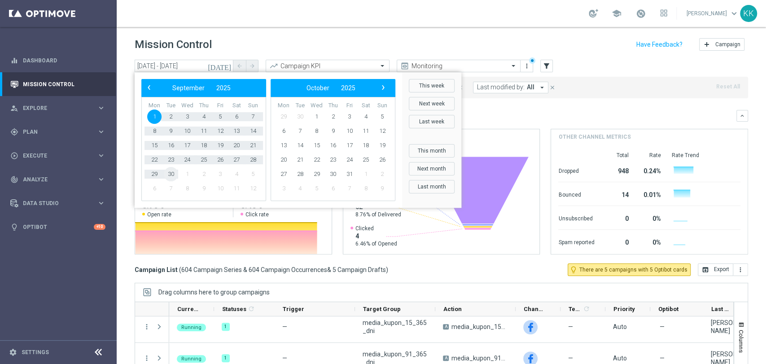
click at [173, 175] on span "30" at bounding box center [171, 174] width 14 height 14
type input "01 Sep 2025 - 30 Sep 2025"
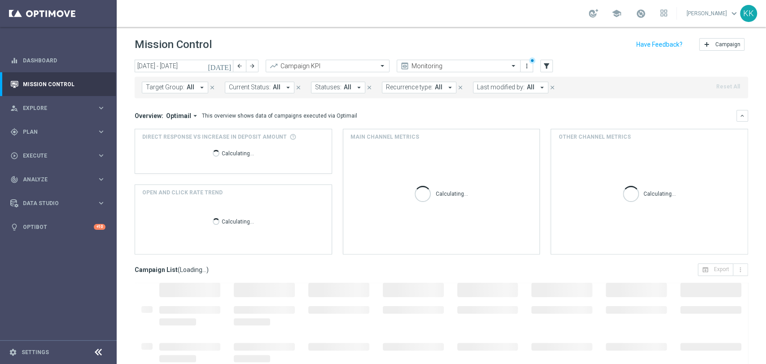
click at [193, 88] on button "Target Group: All arrow_drop_down" at bounding box center [175, 88] width 66 height 12
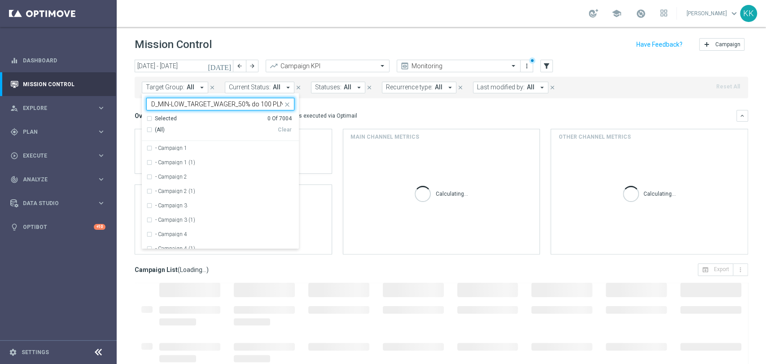
scroll to position [0, 42]
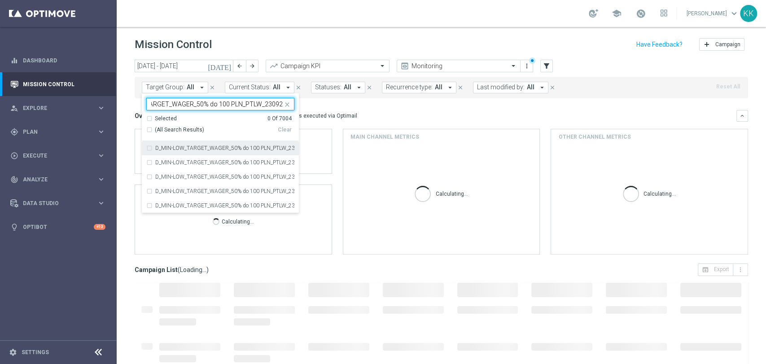
drag, startPoint x: 202, startPoint y: 148, endPoint x: 226, endPoint y: 124, distance: 34.0
click at [202, 148] on label "D_MIN-LOW_TARGET_WAGER_50% do 100 PLN_PTLW_230925" at bounding box center [224, 147] width 139 height 5
type input "D_MIN-LOW_TARGET_WAGER_50% do 100 PLN_PTLW_230925"
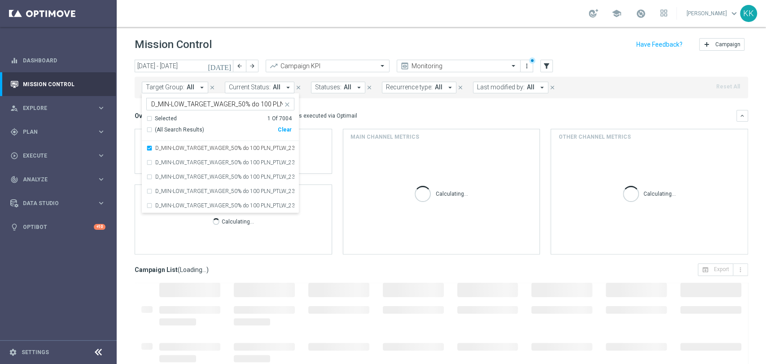
click at [334, 12] on div "school Katarzyna Kamińska keyboard_arrow_down KK" at bounding box center [442, 13] width 650 height 27
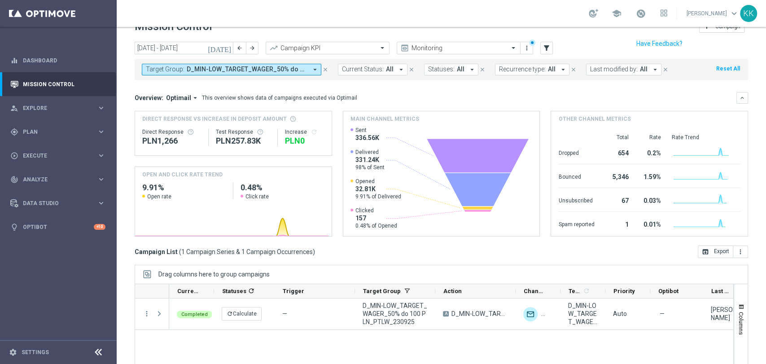
scroll to position [84, 0]
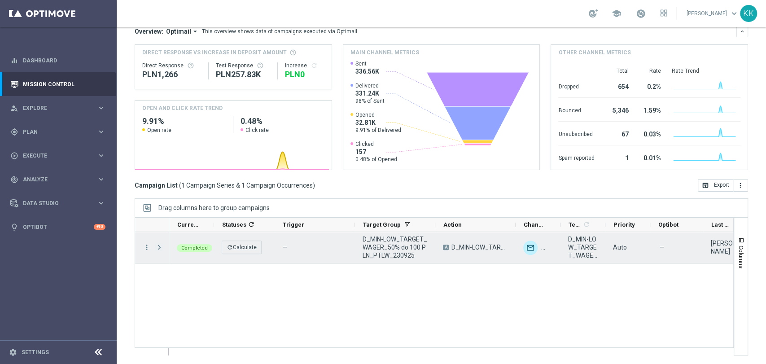
click at [161, 248] on span "Press SPACE to select this row." at bounding box center [159, 247] width 8 height 7
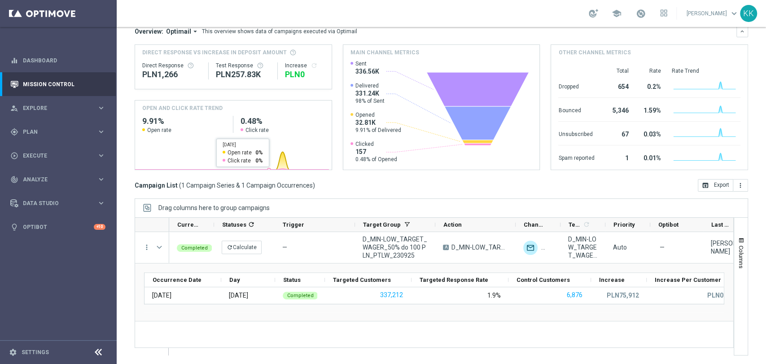
scroll to position [0, 0]
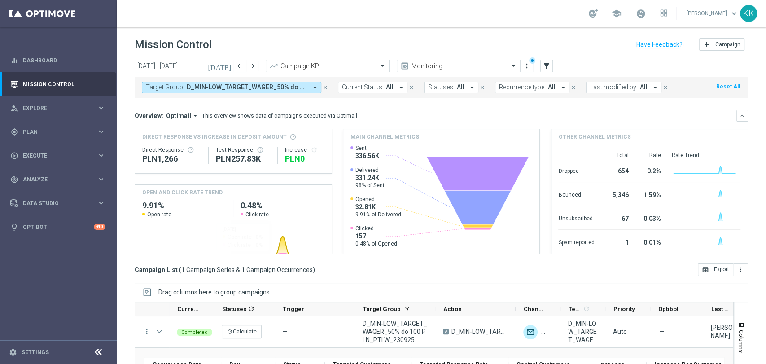
click at [239, 90] on span "D_MIN-LOW_TARGET_WAGER_50% do 100 PLN_PTLW_230925" at bounding box center [247, 88] width 121 height 8
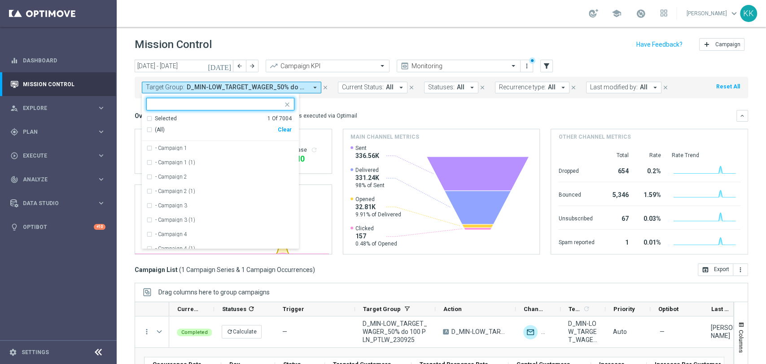
click at [0, 0] on div "Clear" at bounding box center [0, 0] width 0 height 0
click at [232, 98] on div at bounding box center [220, 104] width 148 height 13
click at [289, 105] on icon "close" at bounding box center [287, 104] width 7 height 7
click at [367, 100] on mini-dashboard "Overview: Optimail arrow_drop_down This overview shows data of campaigns execut…" at bounding box center [442, 180] width 614 height 165
click at [365, 106] on mini-dashboard "Overview: Optimail arrow_drop_down This overview shows data of campaigns execut…" at bounding box center [442, 180] width 614 height 165
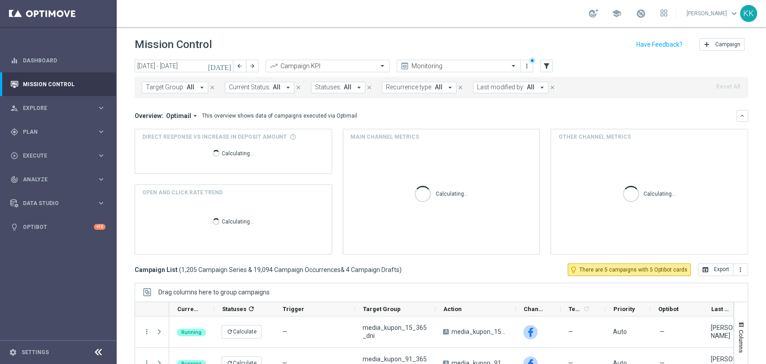
click at [165, 87] on span "Target Group:" at bounding box center [165, 88] width 39 height 8
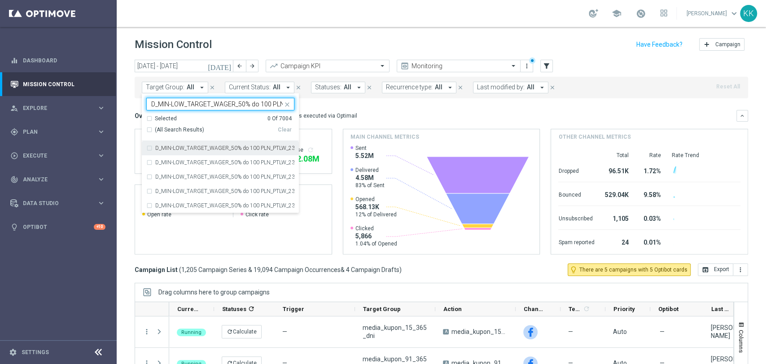
scroll to position [0, 42]
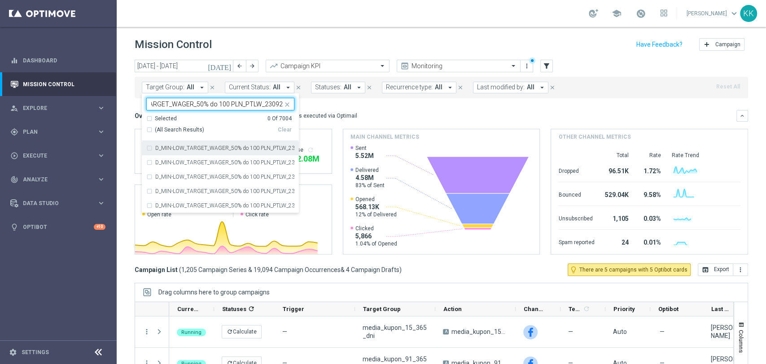
click at [203, 142] on div "D_MIN-LOW_TARGET_WAGER_50% do 100 PLN_PTLW_230925" at bounding box center [220, 148] width 148 height 14
type input "D_MIN-LOW_TARGET_WAGER_50% do 100 PLN_PTLW_230925"
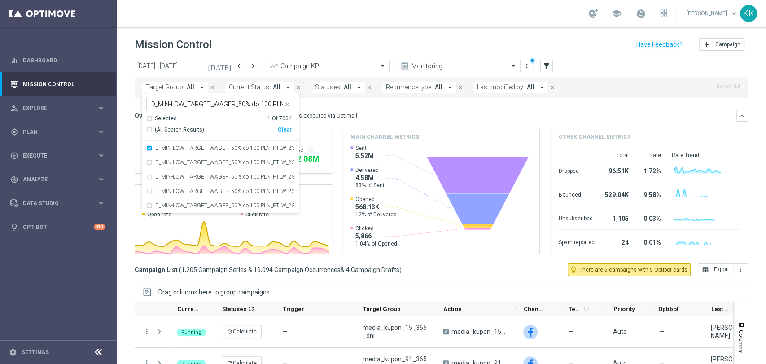
click at [295, 18] on div "school Katarzyna Kamińska keyboard_arrow_down KK" at bounding box center [442, 13] width 650 height 27
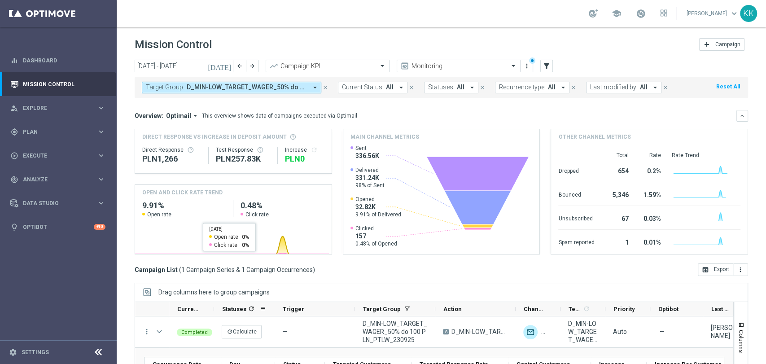
scroll to position [84, 0]
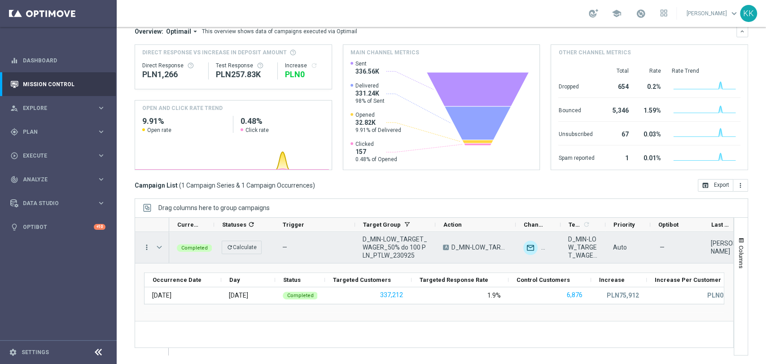
click at [143, 250] on icon "more_vert" at bounding box center [147, 247] width 8 height 8
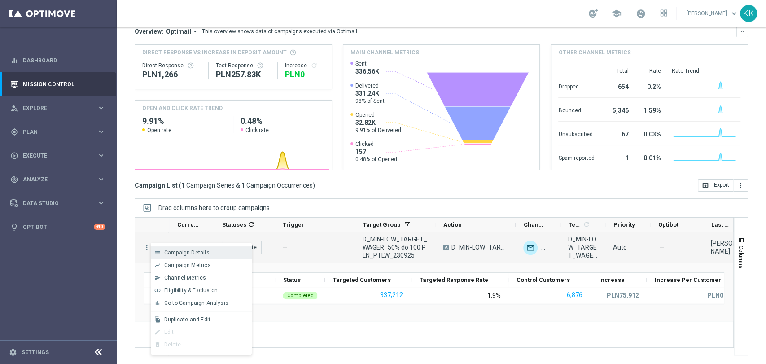
click at [176, 252] on span "Campaign Details" at bounding box center [186, 253] width 45 height 6
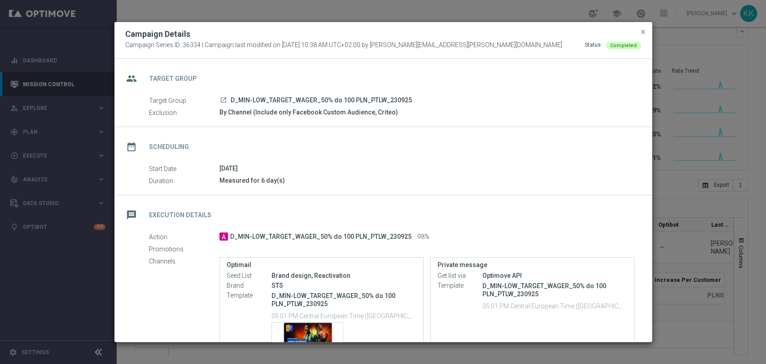
click at [639, 31] on button "close" at bounding box center [643, 31] width 9 height 11
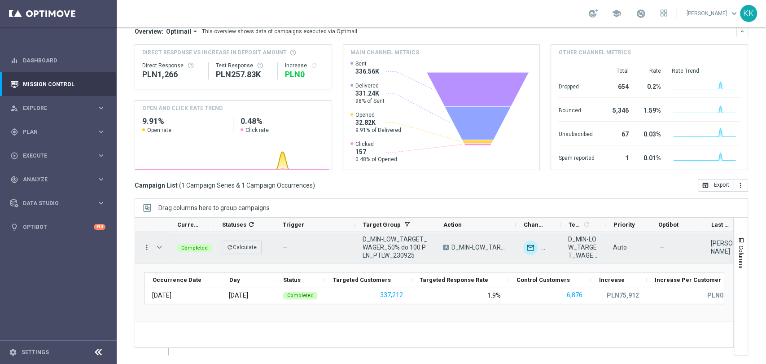
click at [147, 247] on icon "more_vert" at bounding box center [147, 247] width 8 height 8
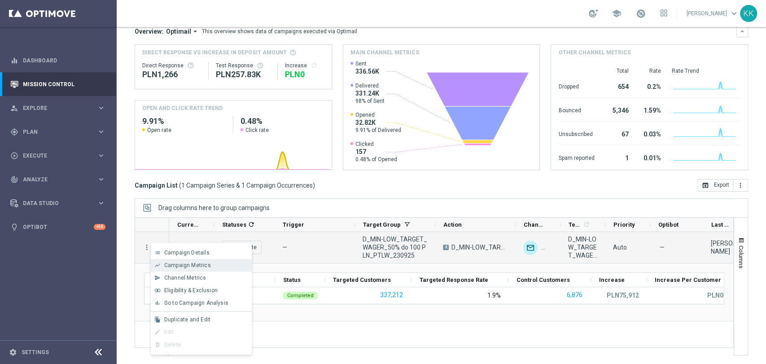
click at [204, 267] on span "Campaign Metrics" at bounding box center [187, 265] width 47 height 6
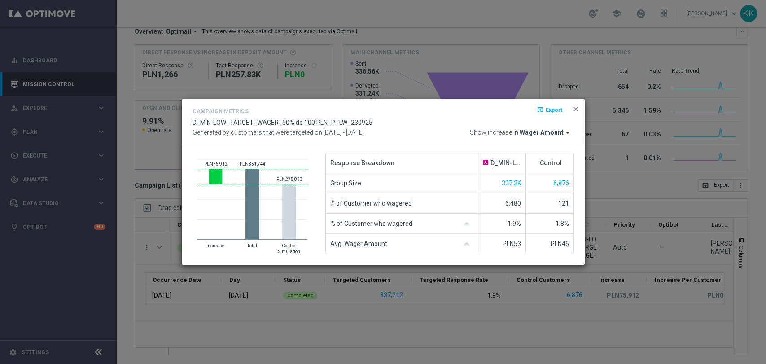
click at [540, 130] on span "Wager Amount" at bounding box center [542, 133] width 44 height 8
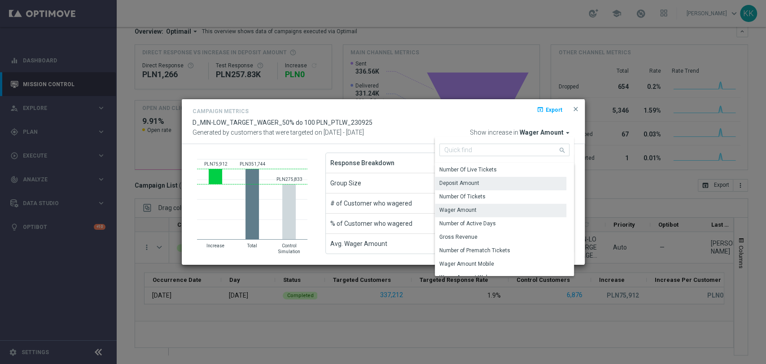
click at [470, 183] on div "Deposit Amount" at bounding box center [460, 183] width 40 height 8
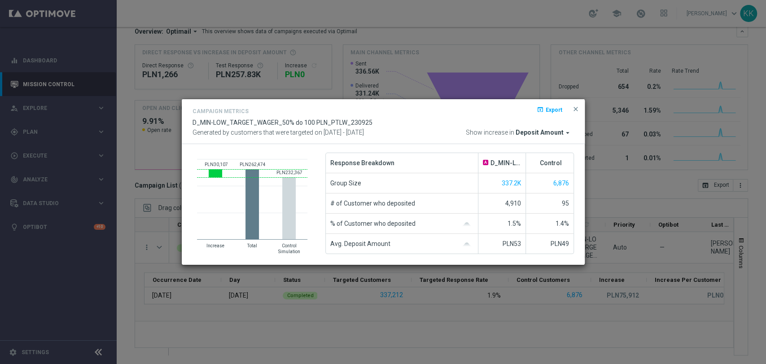
click at [552, 129] on span "Deposit Amount" at bounding box center [540, 133] width 48 height 8
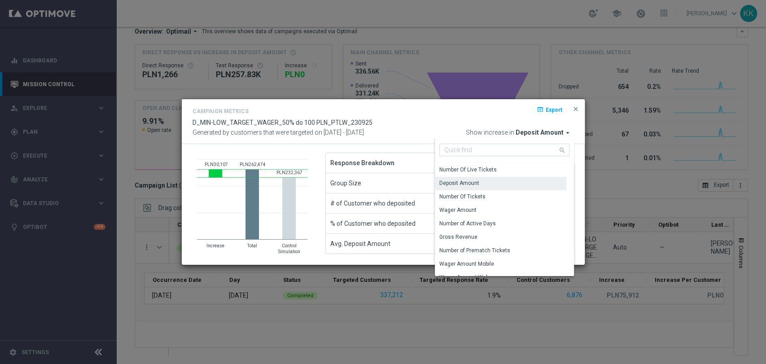
click at [551, 133] on span "Deposit Amount" at bounding box center [540, 133] width 48 height 8
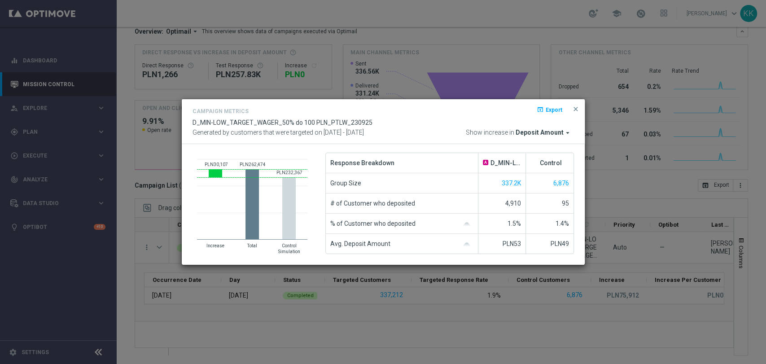
click at [551, 133] on span "Deposit Amount" at bounding box center [540, 133] width 48 height 8
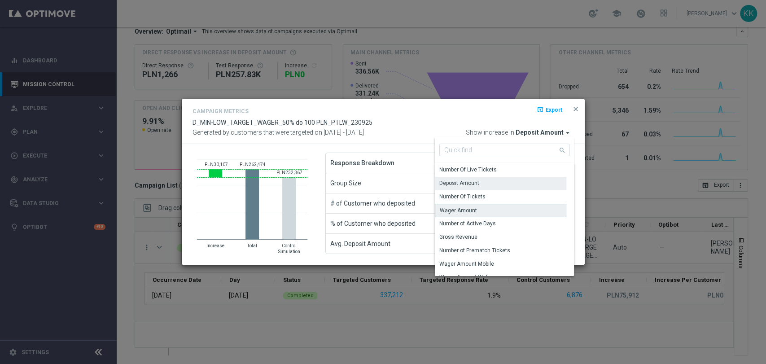
click at [496, 207] on div "Wager Amount" at bounding box center [501, 210] width 132 height 13
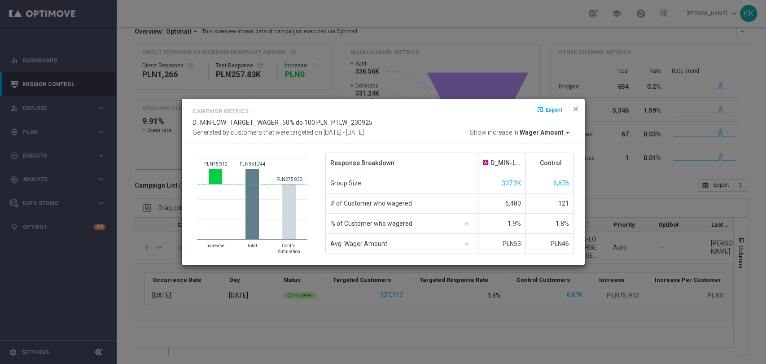
click at [535, 127] on div "Campaign Metrics open_in_browser Export D_MIN-LOW_TARGET_WAGER_50% do 100 PLN_P…" at bounding box center [384, 121] width 382 height 31
click at [536, 130] on span "Wager Amount" at bounding box center [542, 133] width 44 height 8
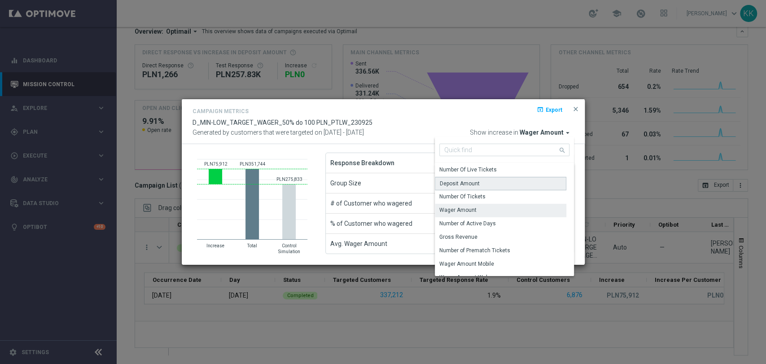
click at [486, 185] on div "Deposit Amount" at bounding box center [501, 183] width 132 height 13
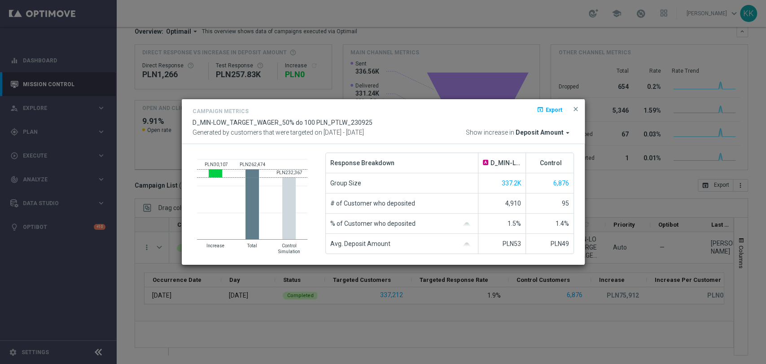
click at [582, 109] on div "Campaign Metrics open_in_browser Export D_MIN-LOW_TARGET_WAGER_50% do 100 PLN_P…" at bounding box center [383, 121] width 403 height 45
click at [579, 109] on span "close" at bounding box center [575, 109] width 7 height 7
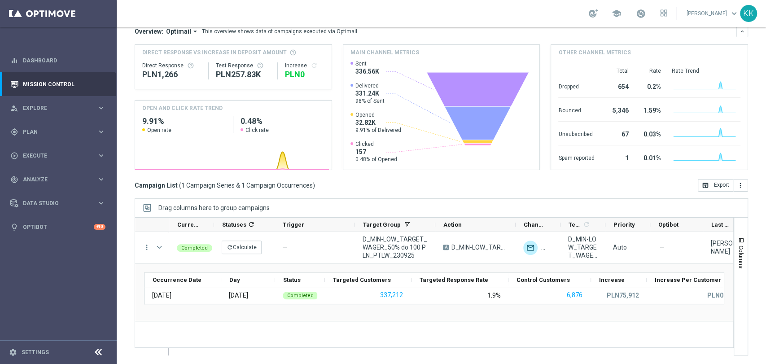
scroll to position [0, 0]
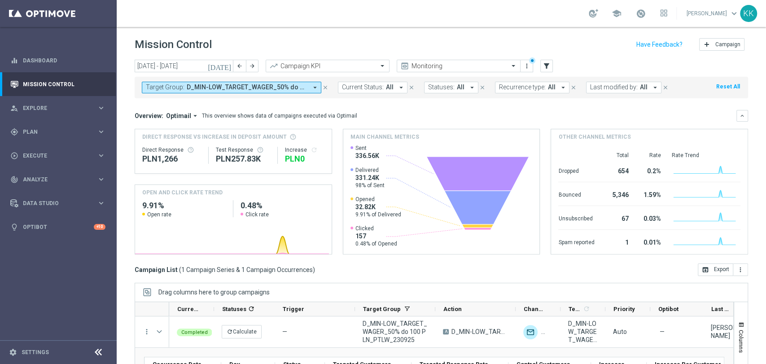
click at [245, 84] on span "D_MIN-LOW_TARGET_WAGER_50% do 100 PLN_PTLW_230925" at bounding box center [247, 88] width 121 height 8
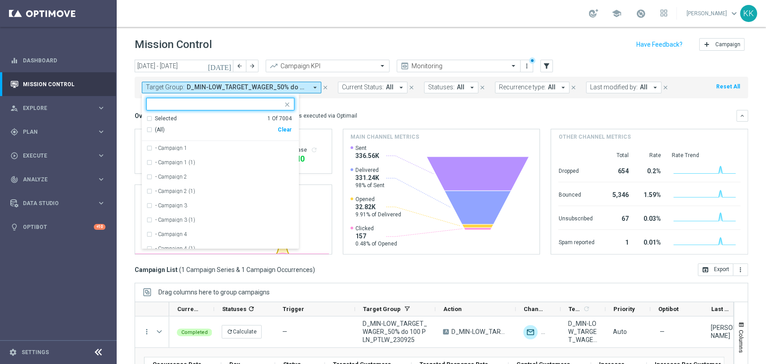
click at [288, 133] on div "(All) Clear" at bounding box center [218, 130] width 145 height 15
click at [0, 0] on div "Clear" at bounding box center [0, 0] width 0 height 0
click at [230, 106] on input "text" at bounding box center [217, 105] width 132 height 8
paste input "D_MED-HIGH_TARGET_WAGER_100% do 300 PLN_PTLW_230925"
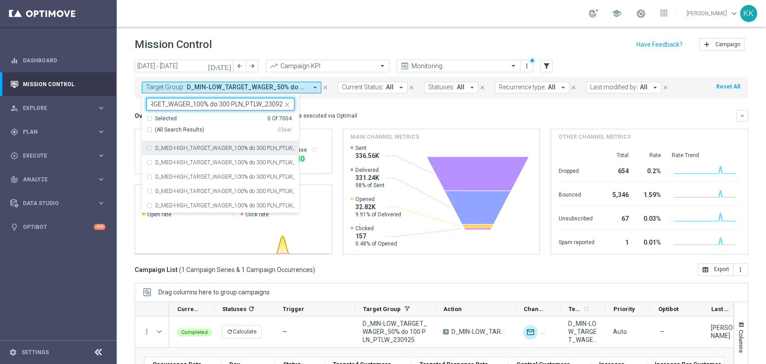
click at [209, 145] on label "D_MED-HIGH_TARGET_WAGER_100% do 300 PLN_PTLW_230925" at bounding box center [224, 147] width 139 height 5
type input "D_MED-HIGH_TARGET_WAGER_100% do 300 PLN_PTLW_230925"
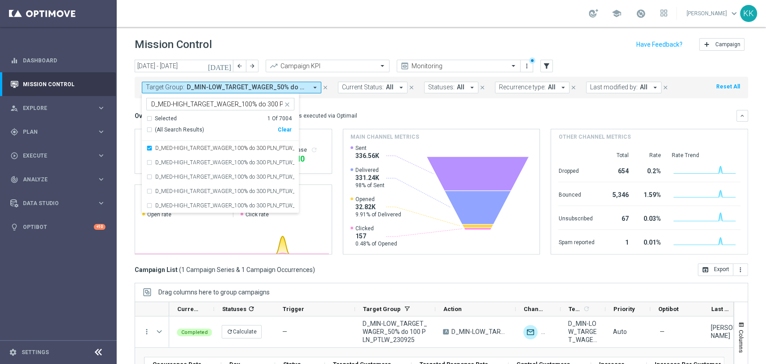
click at [298, 4] on div "school Katarzyna Kamińska keyboard_arrow_down KK" at bounding box center [442, 13] width 650 height 27
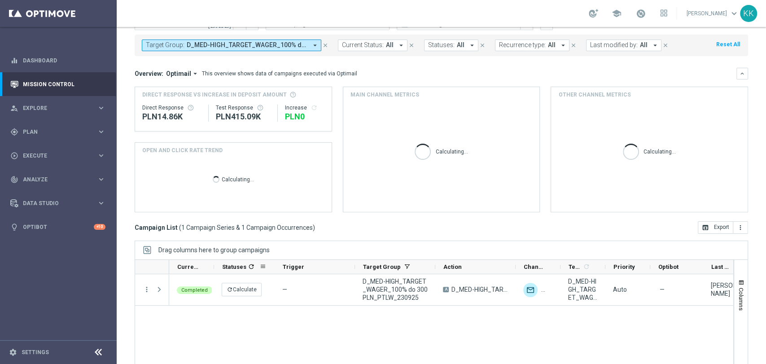
scroll to position [84, 0]
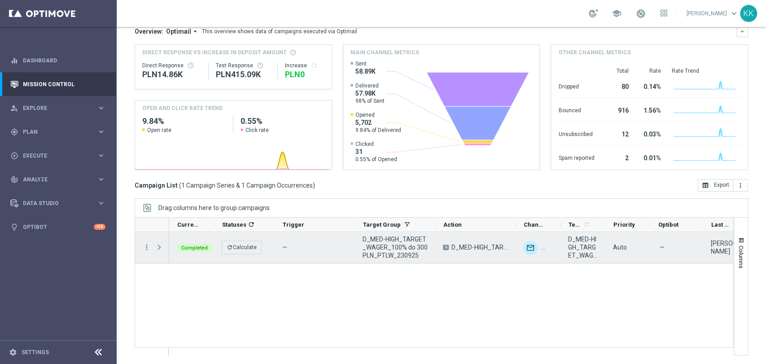
click at [159, 245] on span at bounding box center [159, 247] width 8 height 7
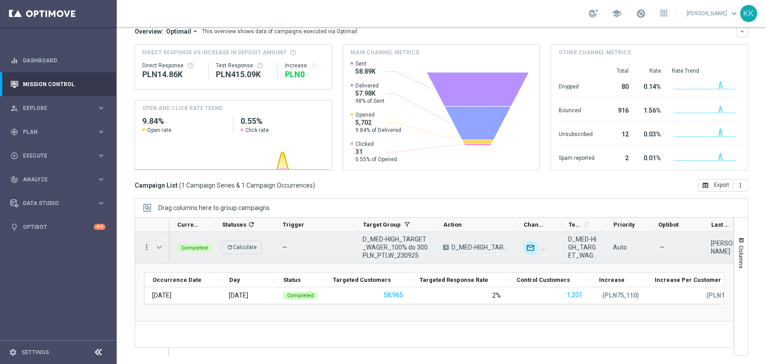
click at [147, 249] on icon "more_vert" at bounding box center [147, 247] width 8 height 8
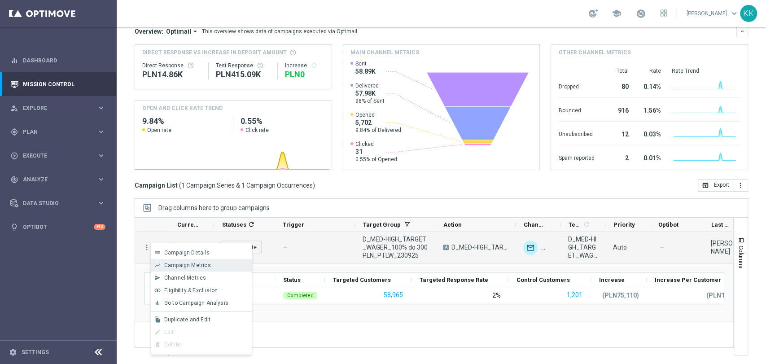
click at [160, 261] on div "show_chart Campaign Metrics" at bounding box center [201, 265] width 101 height 13
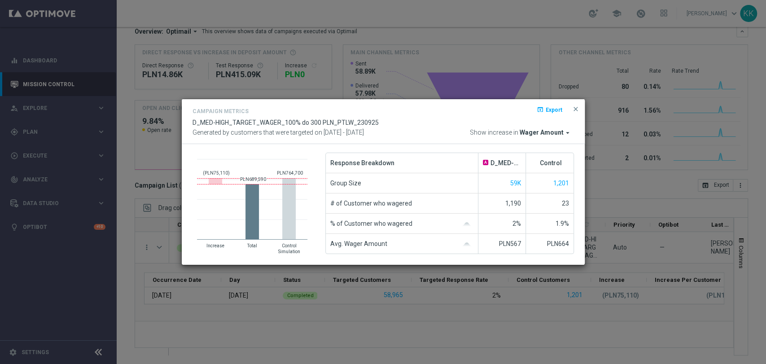
click at [552, 133] on span "Wager Amount" at bounding box center [542, 133] width 44 height 8
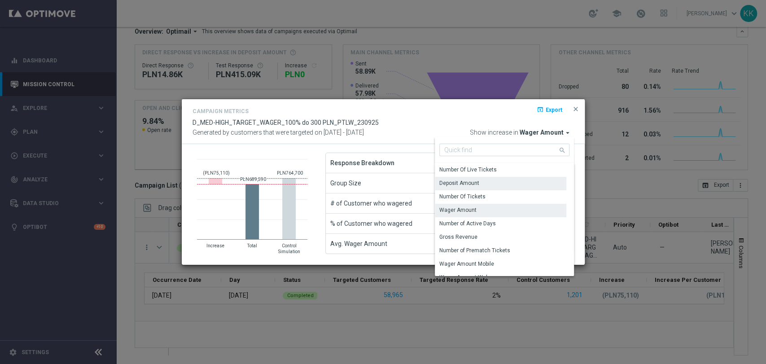
click at [482, 185] on div "Deposit Amount" at bounding box center [501, 183] width 132 height 13
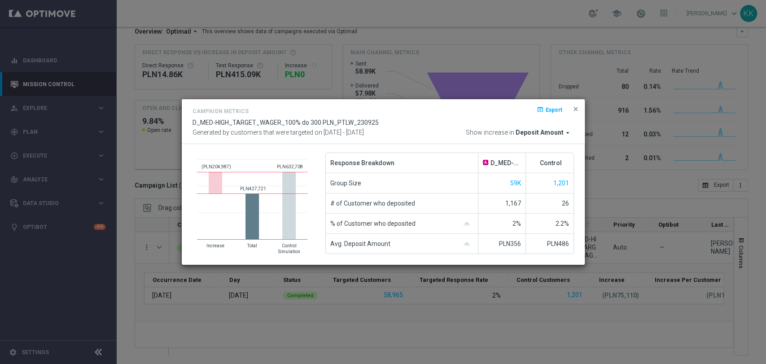
click at [541, 133] on span "Deposit Amount" at bounding box center [540, 133] width 48 height 8
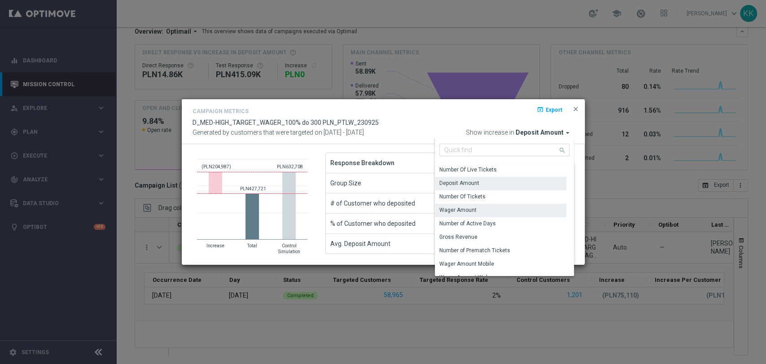
click at [498, 215] on div "Wager Amount" at bounding box center [501, 210] width 132 height 13
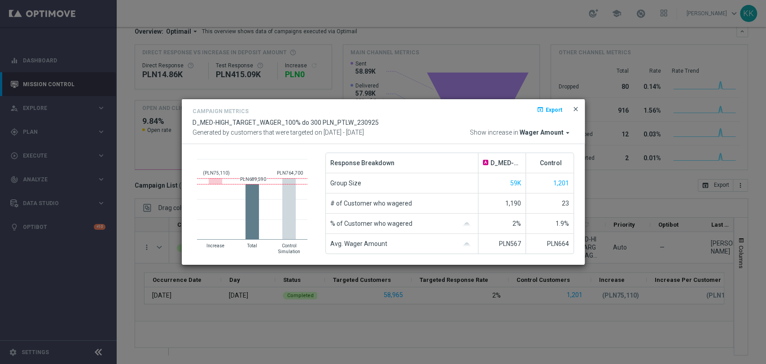
click at [576, 108] on span "close" at bounding box center [575, 109] width 7 height 7
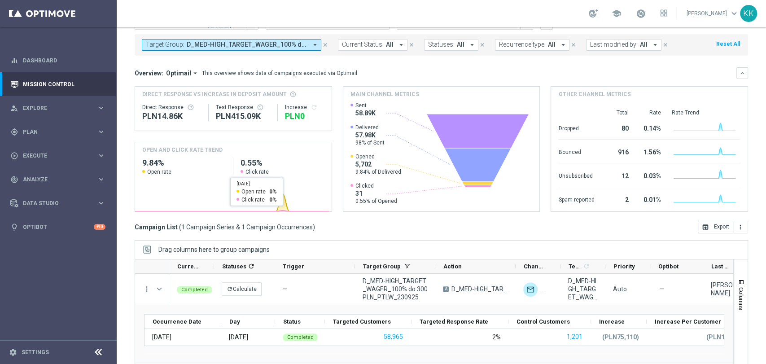
scroll to position [0, 0]
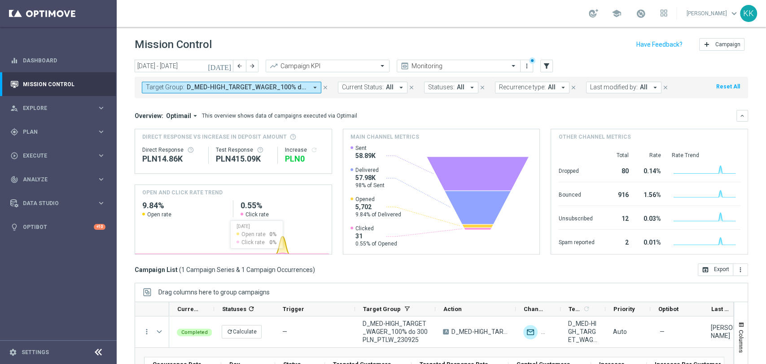
click at [210, 84] on span "D_MED-HIGH_TARGET_WAGER_100% do 300 PLN_PTLW_230925" at bounding box center [247, 88] width 121 height 8
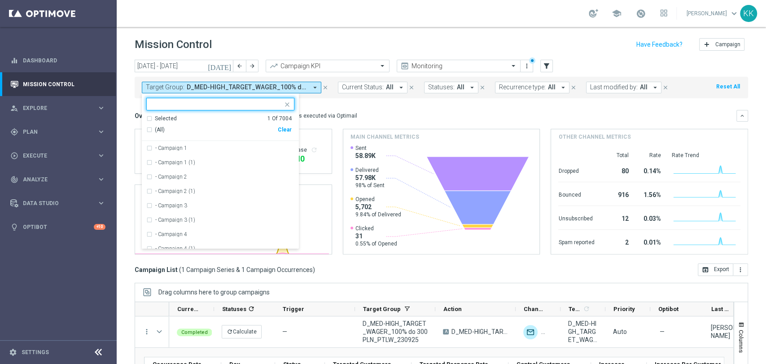
click at [0, 0] on div "Clear" at bounding box center [0, 0] width 0 height 0
click at [212, 101] on input "text" at bounding box center [217, 105] width 132 height 8
paste input "REA_ALL_TARGET_CASHBACK_CC LM 100% do 200 PLN_250925"
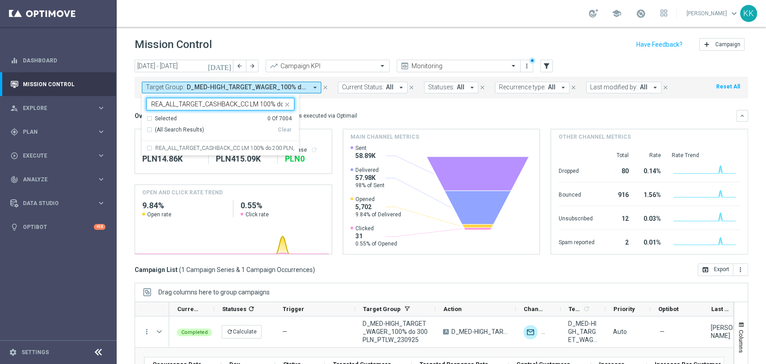
scroll to position [0, 48]
click at [181, 150] on label "REA_ALL_TARGET_CASHBACK_CC LM 100% do 200 PLN_250925" at bounding box center [224, 147] width 139 height 5
type input "REA_ALL_TARGET_CASHBACK_CC LM 100% do 200 PLN_250925"
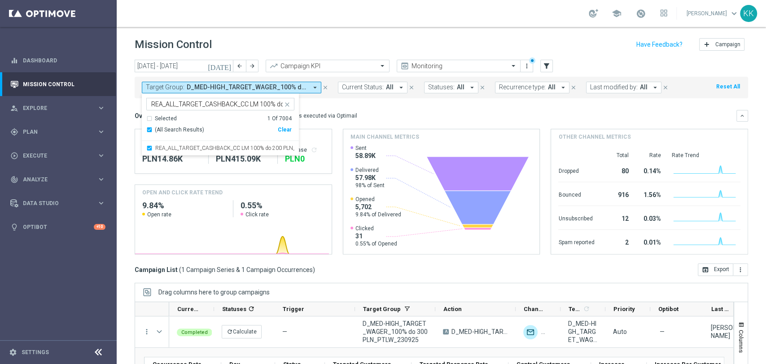
click at [277, 40] on div "Mission Control add Campaign" at bounding box center [442, 45] width 614 height 18
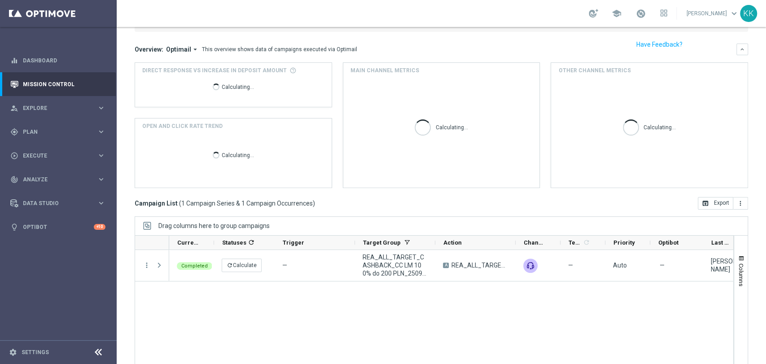
scroll to position [84, 0]
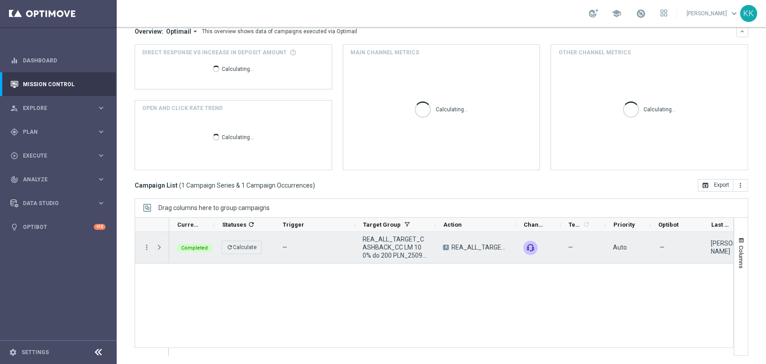
click at [162, 244] on span at bounding box center [159, 247] width 8 height 7
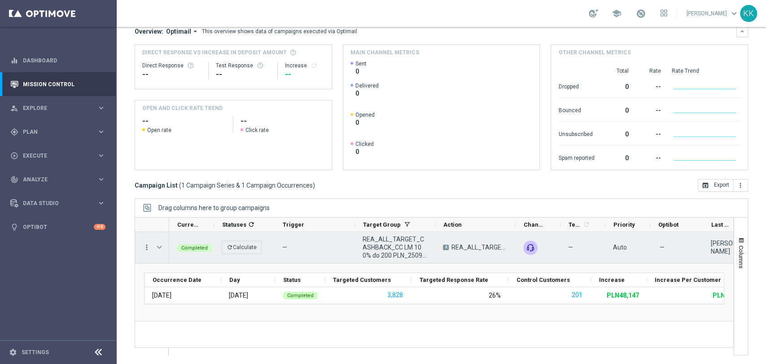
click at [144, 249] on icon "more_vert" at bounding box center [147, 247] width 8 height 8
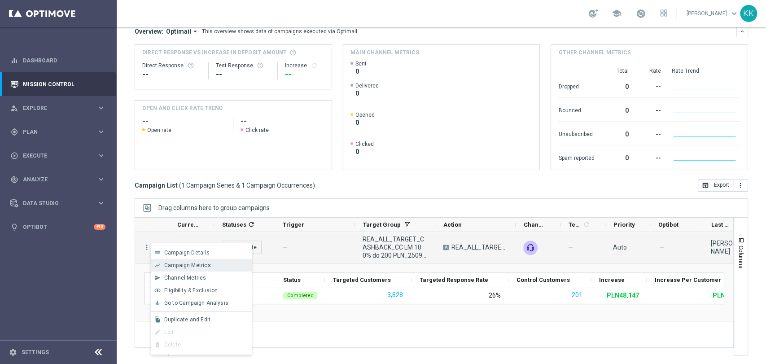
click at [168, 264] on span "Campaign Metrics" at bounding box center [187, 265] width 47 height 6
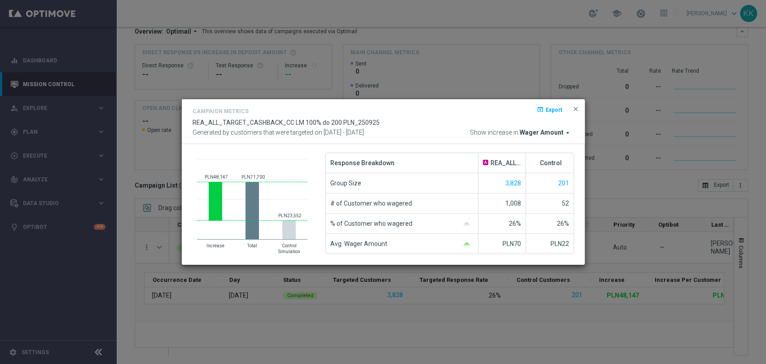
click at [542, 129] on span "Wager Amount" at bounding box center [542, 133] width 44 height 8
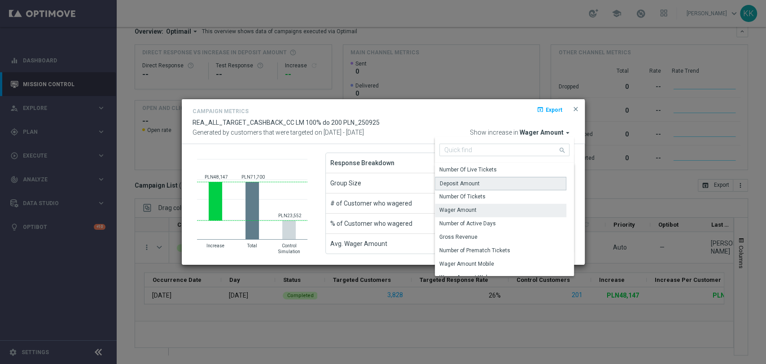
click at [492, 189] on div "Deposit Amount" at bounding box center [501, 183] width 132 height 13
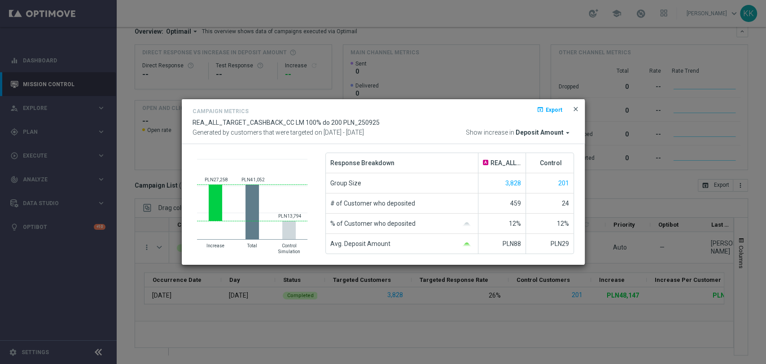
click at [572, 110] on span "close" at bounding box center [575, 109] width 7 height 7
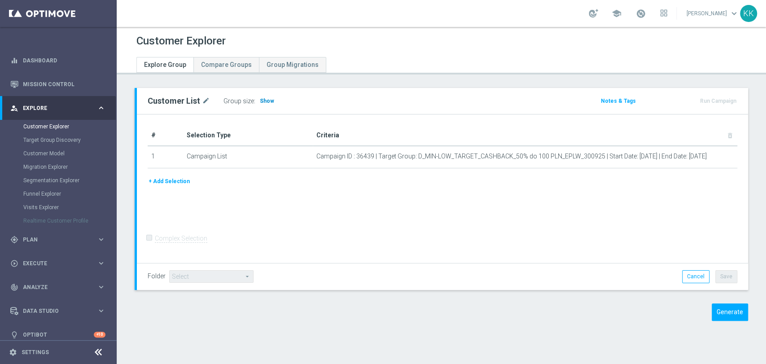
click at [270, 99] on h3 "Show" at bounding box center [267, 101] width 16 height 10
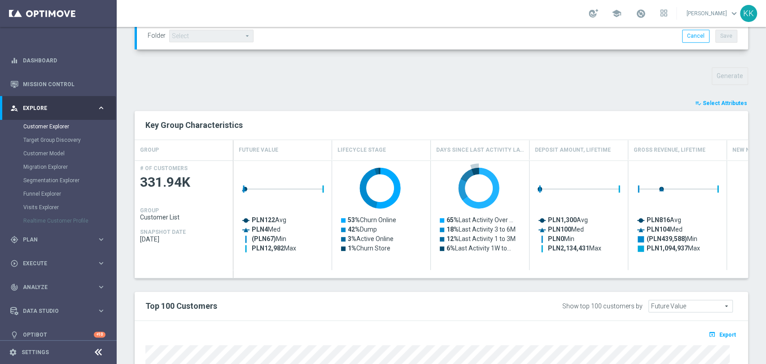
scroll to position [482, 0]
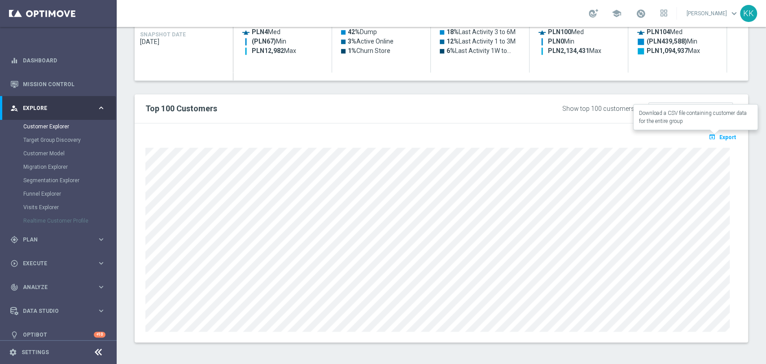
click at [710, 137] on icon "open_in_browser" at bounding box center [713, 136] width 9 height 7
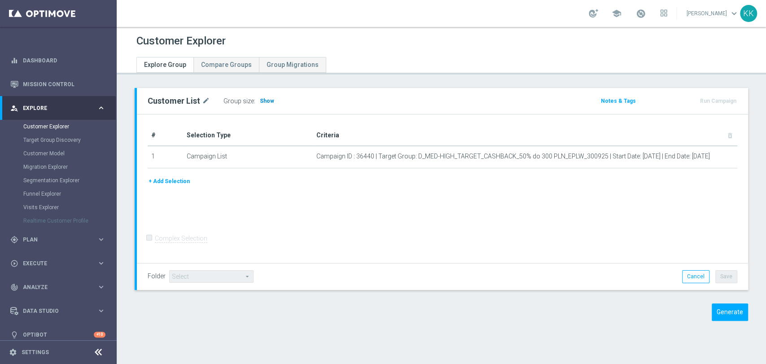
click at [264, 101] on span "Show" at bounding box center [267, 101] width 14 height 6
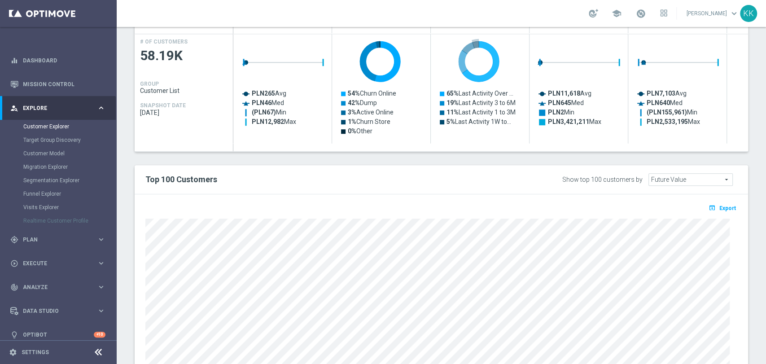
scroll to position [482, 0]
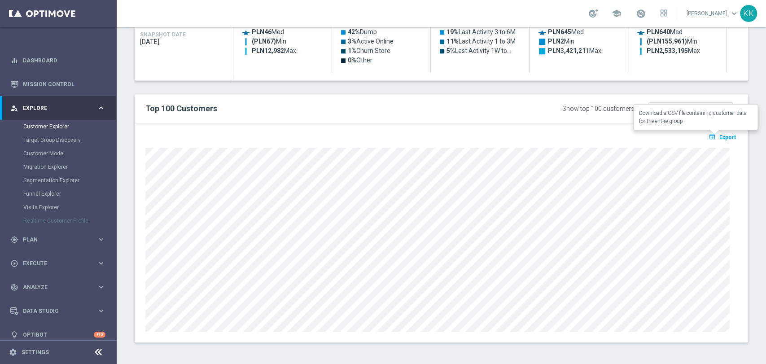
click at [712, 135] on button "open_in_browser Export" at bounding box center [723, 137] width 30 height 12
